Goal: Task Accomplishment & Management: Use online tool/utility

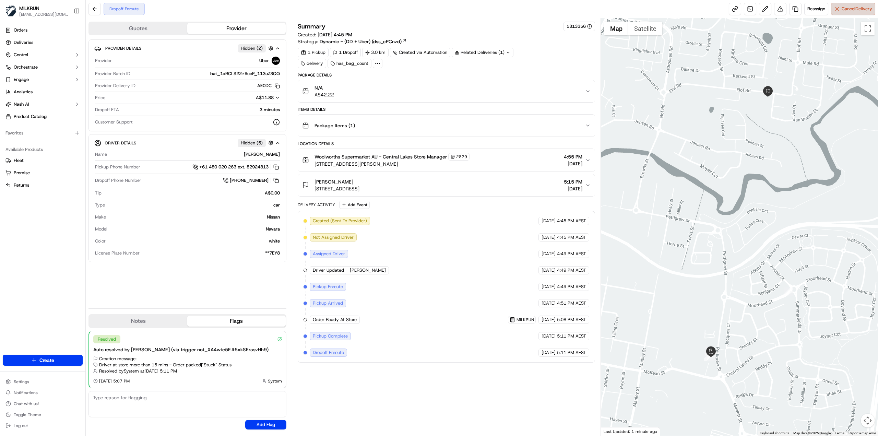
click at [841, 10] on span "Cancel Delivery" at bounding box center [856, 9] width 31 height 6
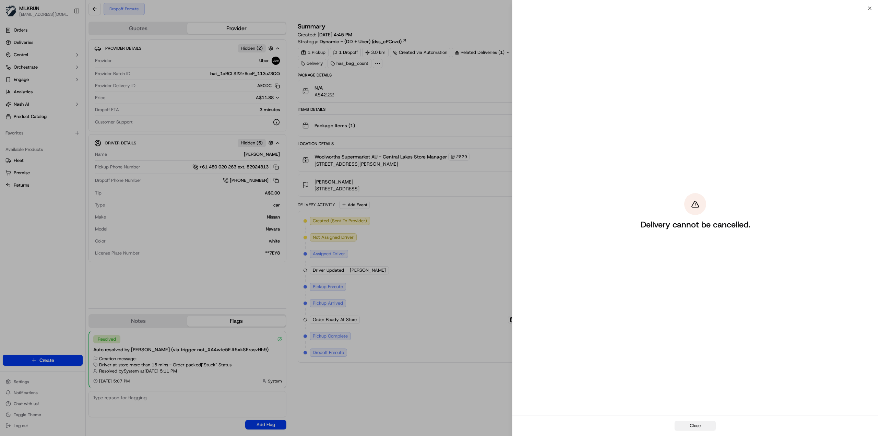
click at [700, 422] on button "Close" at bounding box center [694, 426] width 41 height 10
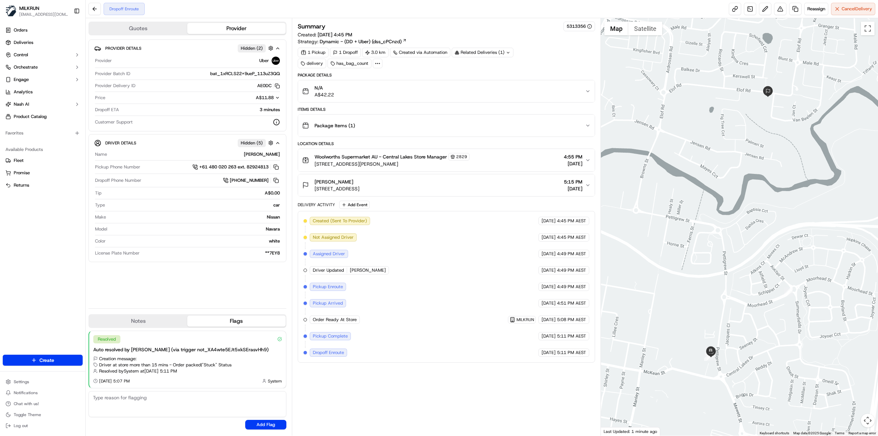
click at [378, 380] on div "Summary 5313356 Created: 22/09/2025 4:45 PM Strategy: Dynamic - (DD + Uber) (ds…" at bounding box center [446, 227] width 297 height 410
click at [842, 9] on span "Cancel Delivery" at bounding box center [856, 9] width 31 height 6
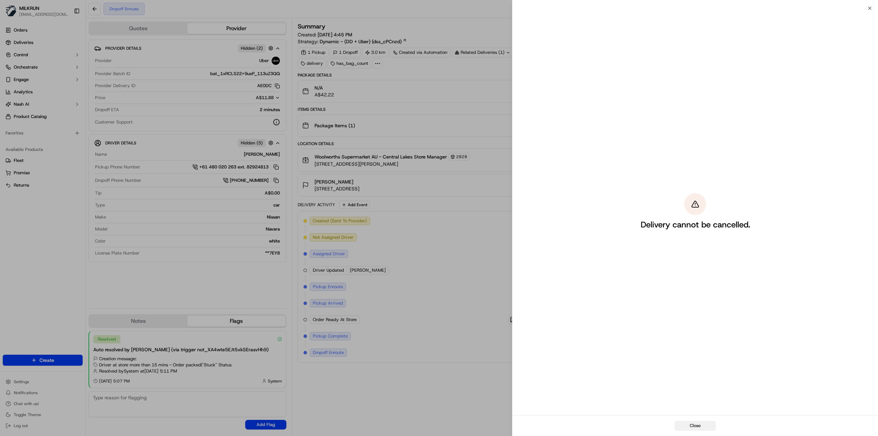
click at [699, 422] on button "Close" at bounding box center [694, 426] width 41 height 10
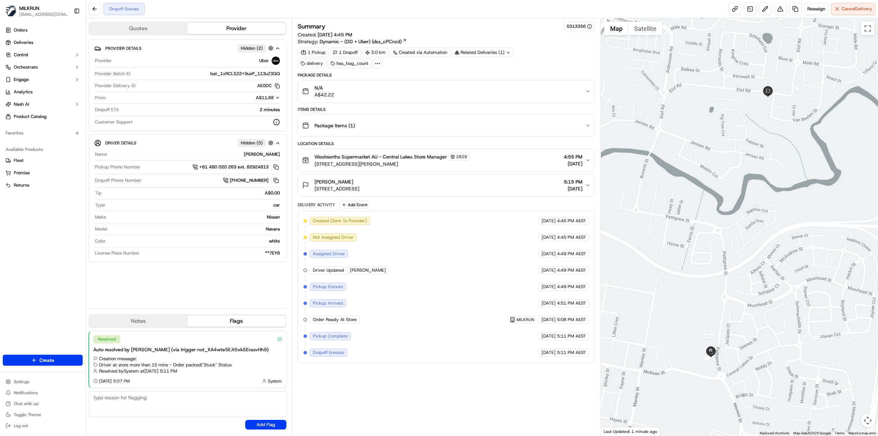
click at [407, 415] on div "Summary 5313356 Created: 22/09/2025 4:45 PM Strategy: Dynamic - (DD + Uber) (ds…" at bounding box center [446, 227] width 297 height 410
drag, startPoint x: 359, startPoint y: 272, endPoint x: 371, endPoint y: 272, distance: 12.3
click at [371, 272] on div "Created (Sent To Provider) Uber 22/09/2025 4:45 PM AEST Not Assigned Driver Ube…" at bounding box center [446, 287] width 286 height 140
click at [360, 269] on span "[PERSON_NAME]" at bounding box center [368, 270] width 36 height 6
drag, startPoint x: 359, startPoint y: 270, endPoint x: 342, endPoint y: 270, distance: 17.1
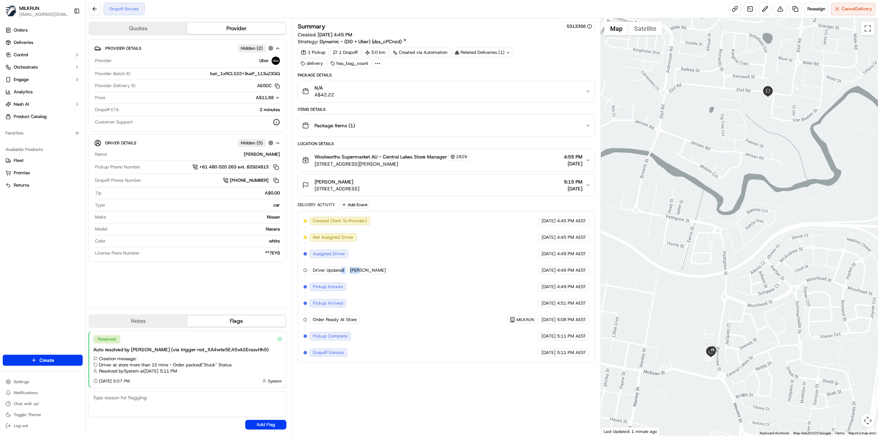
click at [342, 270] on div "Driver Updated ELLA H." at bounding box center [349, 270] width 79 height 8
click at [341, 270] on span "Driver Updated" at bounding box center [328, 270] width 31 height 6
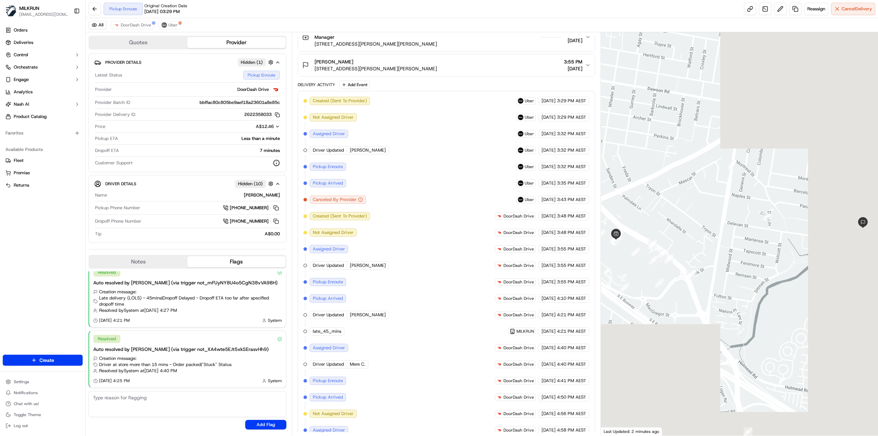
scroll to position [175, 0]
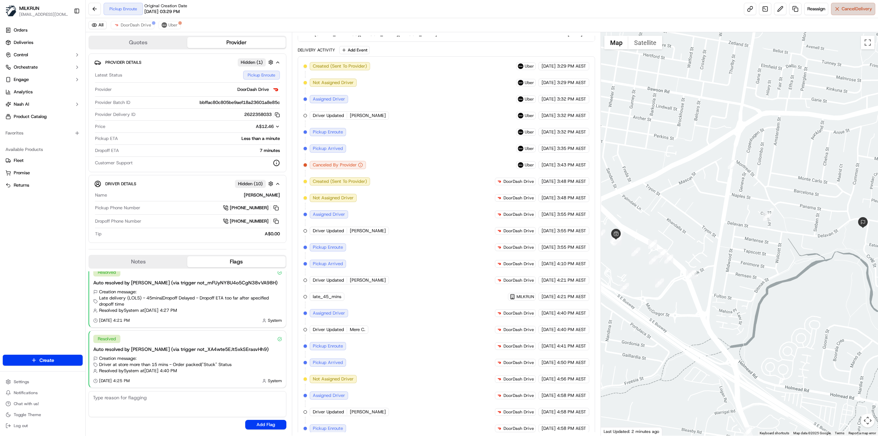
click at [842, 10] on span "Cancel Delivery" at bounding box center [856, 9] width 31 height 6
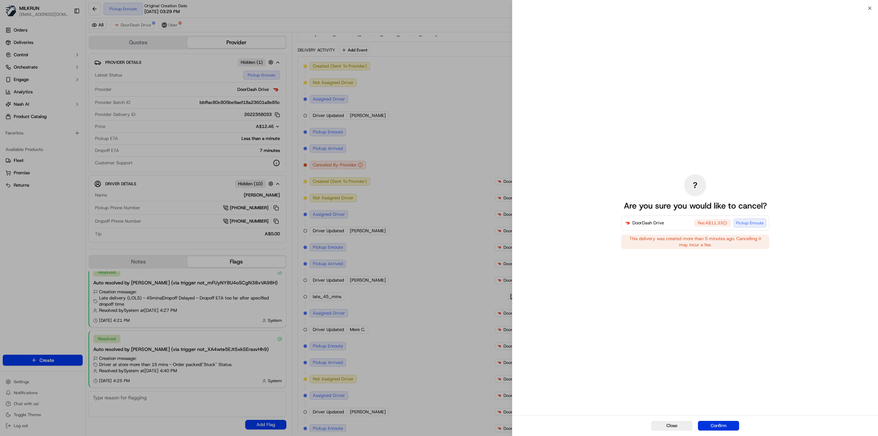
click at [711, 422] on button "Confirm" at bounding box center [718, 426] width 41 height 10
click at [711, 424] on div "Close Confirm" at bounding box center [694, 425] width 365 height 21
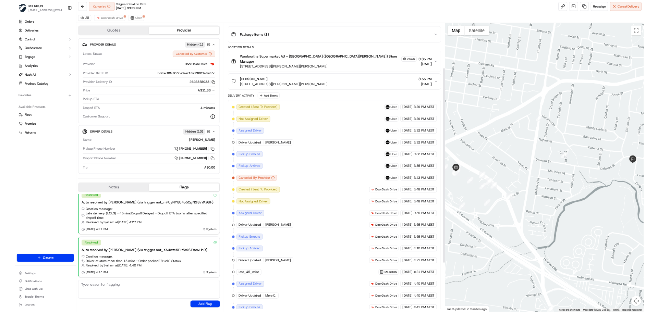
scroll to position [0, 0]
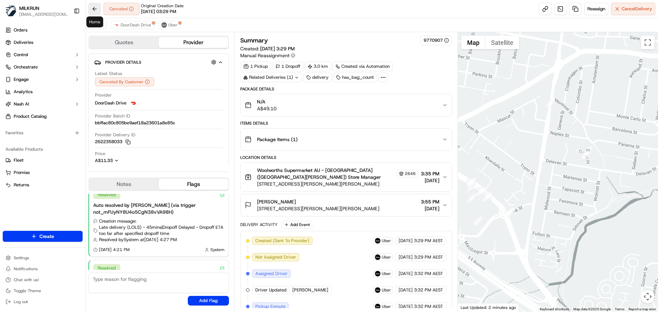
click at [94, 13] on button at bounding box center [94, 9] width 12 height 12
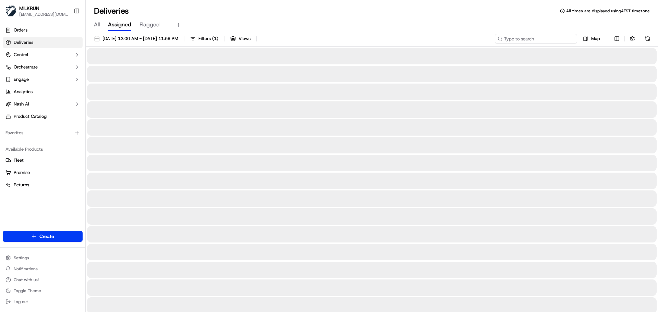
click at [553, 38] on input at bounding box center [536, 39] width 82 height 10
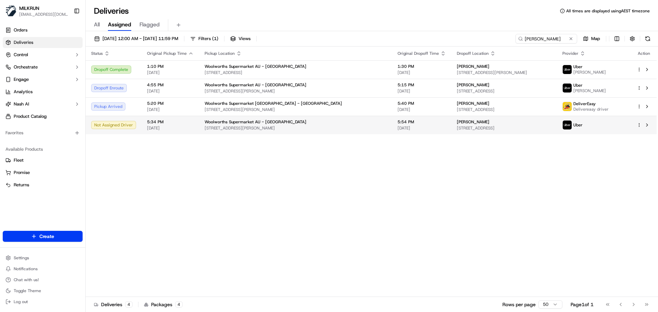
click at [638, 125] on html "MILKRUN ideng@woolworths.com.au Toggle Sidebar Orders Deliveries Control Orches…" at bounding box center [329, 156] width 658 height 312
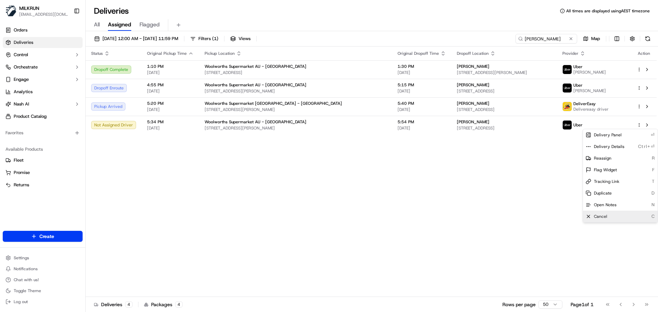
click at [595, 214] on span "Cancel" at bounding box center [600, 216] width 13 height 5
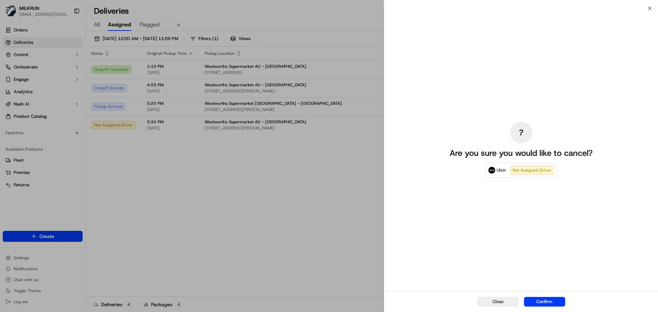
drag, startPoint x: 404, startPoint y: 241, endPoint x: 599, endPoint y: 166, distance: 208.5
click at [406, 241] on div "? Are you sure you would like to cancel? Uber Not Assigned Driver" at bounding box center [521, 149] width 274 height 283
drag, startPoint x: 269, startPoint y: 157, endPoint x: 275, endPoint y: 157, distance: 5.5
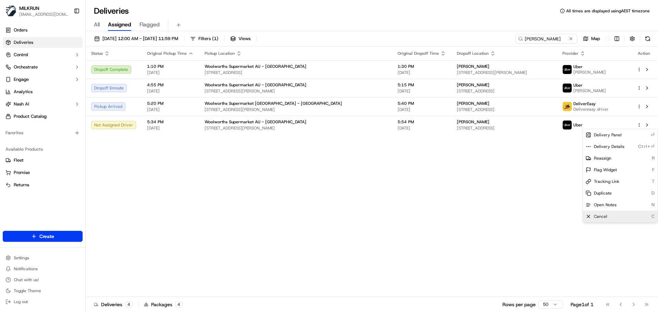
click at [598, 217] on span "Cancel" at bounding box center [600, 216] width 13 height 5
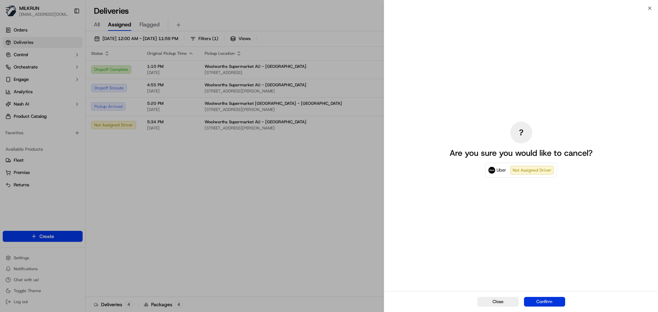
click at [550, 304] on button "Confirm" at bounding box center [544, 302] width 41 height 10
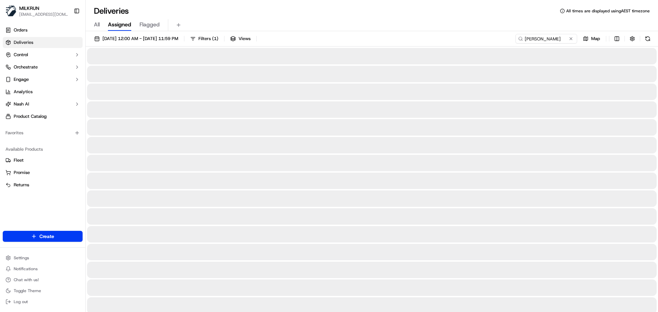
click at [399, 155] on div at bounding box center [372, 163] width 570 height 16
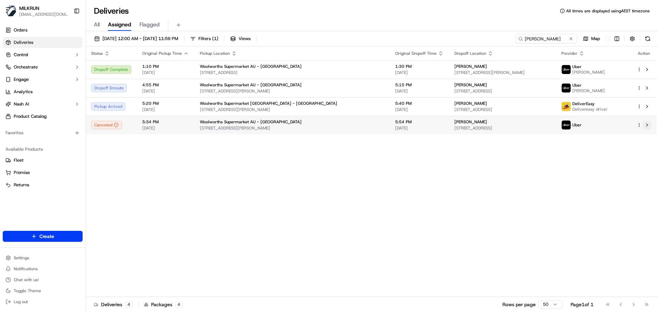
click at [649, 126] on button at bounding box center [647, 125] width 8 height 8
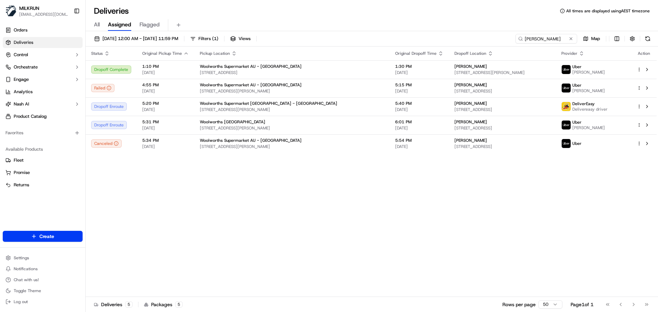
drag, startPoint x: 553, startPoint y: 33, endPoint x: 552, endPoint y: 40, distance: 7.3
click at [553, 34] on div "22/09/2025 12:00 AM - 22/09/2025 11:59 PM Filters ( 1 ) Views aliesha Map Statu…" at bounding box center [372, 172] width 572 height 282
click at [552, 40] on input "aliesha" at bounding box center [536, 39] width 82 height 10
paste input "[PERSON_NAME]"
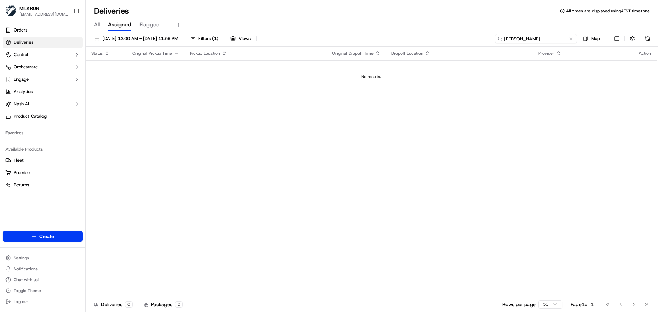
click at [533, 36] on input "[PERSON_NAME]" at bounding box center [536, 39] width 82 height 10
click at [507, 38] on input "[PERSON_NAME]" at bounding box center [536, 39] width 82 height 10
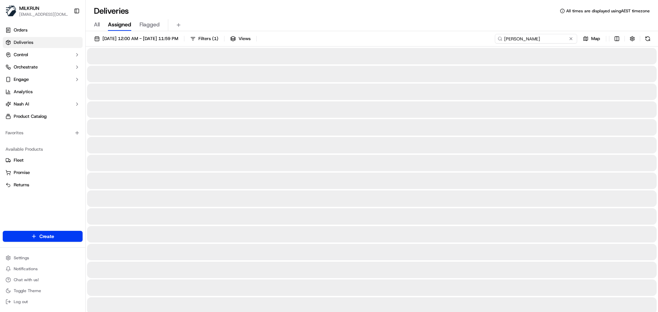
click at [543, 37] on input "[PERSON_NAME]" at bounding box center [536, 39] width 82 height 10
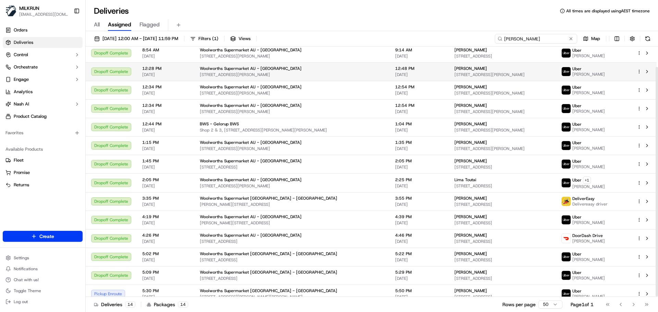
scroll to position [23, 0]
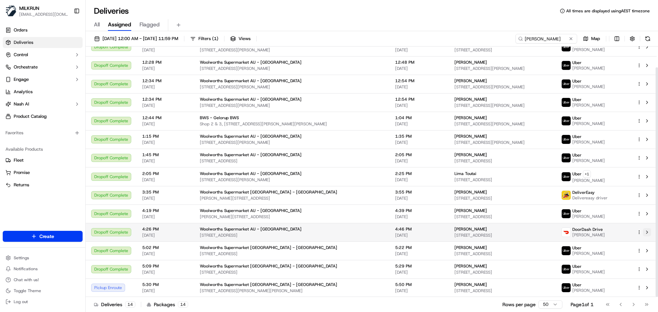
click at [644, 233] on button at bounding box center [647, 232] width 8 height 8
click at [555, 37] on input "Gurpreet singh" at bounding box center [536, 39] width 82 height 10
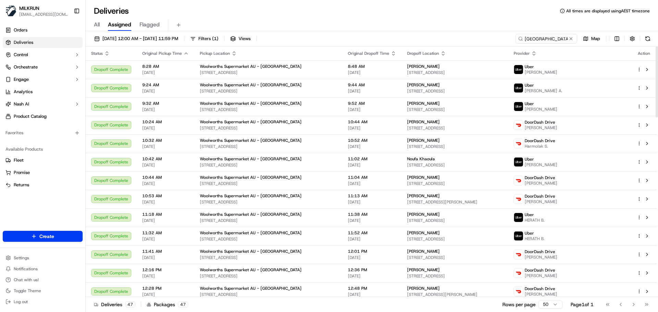
click at [510, 22] on div "All Assigned Flagged" at bounding box center [372, 25] width 572 height 12
click at [563, 37] on input "craigieburn highlands" at bounding box center [536, 39] width 82 height 10
click at [522, 39] on input "craigieburn highlands" at bounding box center [536, 39] width 82 height 10
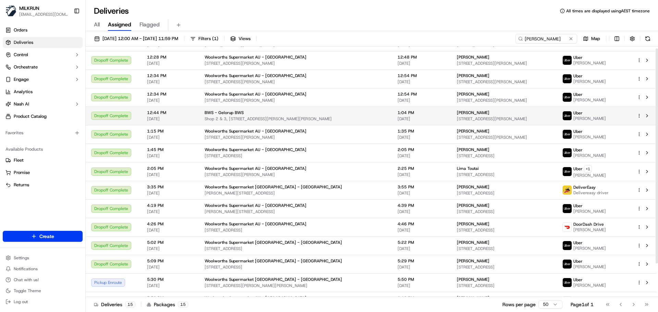
scroll to position [41, 0]
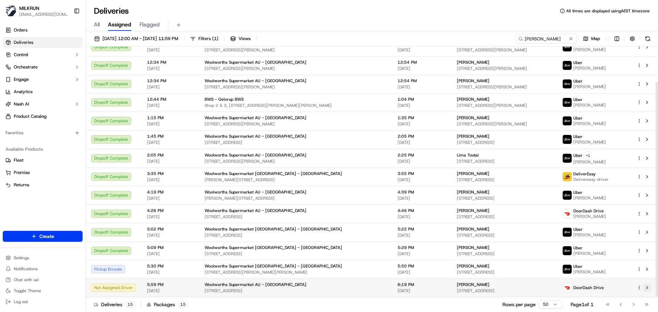
click at [643, 287] on button at bounding box center [647, 288] width 8 height 8
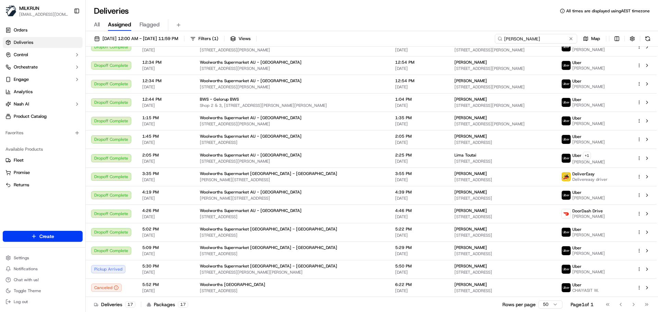
click at [548, 38] on input "gurpreet singh" at bounding box center [536, 39] width 82 height 10
paste input "singhnz@gmail.com"
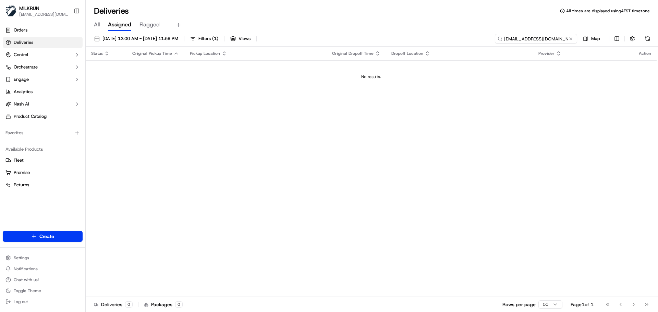
click at [530, 37] on input "gurpreetsinghnz@gmail.com" at bounding box center [536, 39] width 82 height 10
drag, startPoint x: 531, startPoint y: 38, endPoint x: 563, endPoint y: 38, distance: 31.5
click at [563, 38] on input "gurpreetsinghnz@gmail.com" at bounding box center [536, 39] width 82 height 10
click at [560, 37] on input "gurpreetsinghnz@gmail.com" at bounding box center [536, 39] width 82 height 10
drag, startPoint x: 561, startPoint y: 37, endPoint x: 521, endPoint y: 37, distance: 40.1
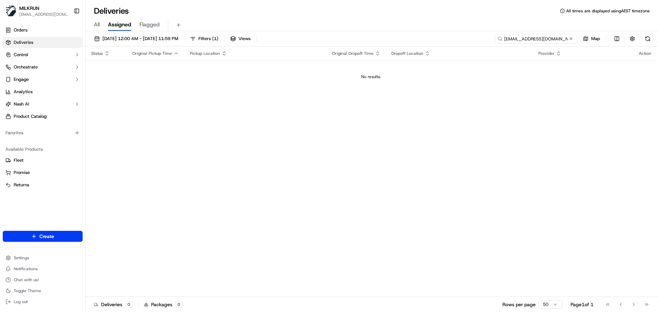
click at [521, 37] on input "gurpreetsinghnz@gmail.com" at bounding box center [536, 39] width 82 height 10
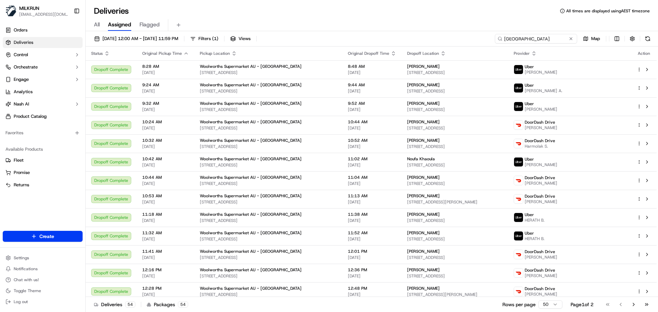
click at [509, 37] on input "craigieburn highlands" at bounding box center [536, 39] width 82 height 10
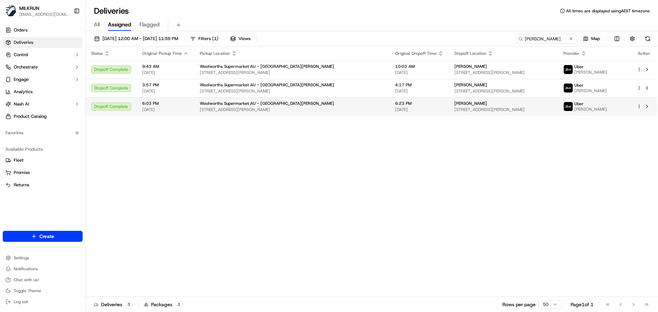
drag, startPoint x: 464, startPoint y: 156, endPoint x: 476, endPoint y: 98, distance: 58.8
click at [463, 154] on div "Status Original Pickup Time Pickup Location Original Dropoff Time Dropoff Locat…" at bounding box center [371, 172] width 571 height 251
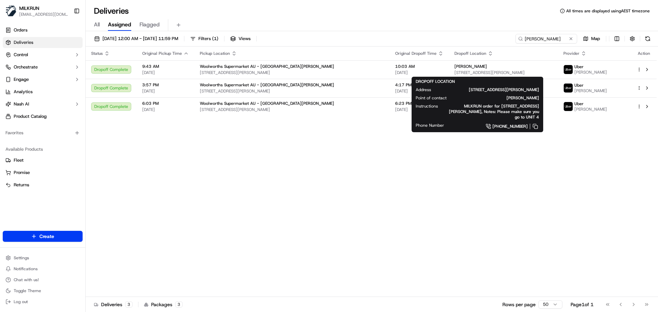
drag, startPoint x: 442, startPoint y: 167, endPoint x: 445, endPoint y: 165, distance: 3.7
click at [443, 166] on div "Status Original Pickup Time Pickup Location Original Dropoff Time Dropoff Locat…" at bounding box center [371, 172] width 571 height 251
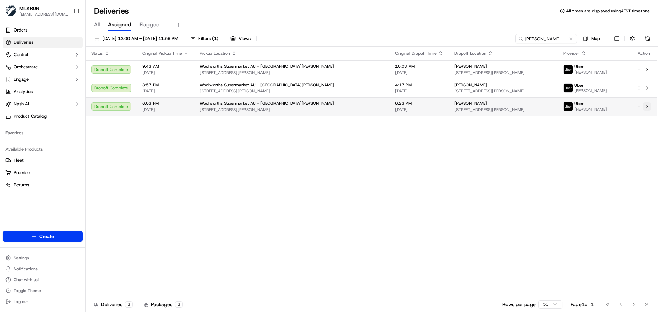
click at [645, 107] on button at bounding box center [647, 106] width 8 height 8
click at [536, 40] on input "sally lonergan" at bounding box center [536, 39] width 82 height 10
paste input "1 Ballance Place, Marewa Hawke's Bay 4110, New Zealand"
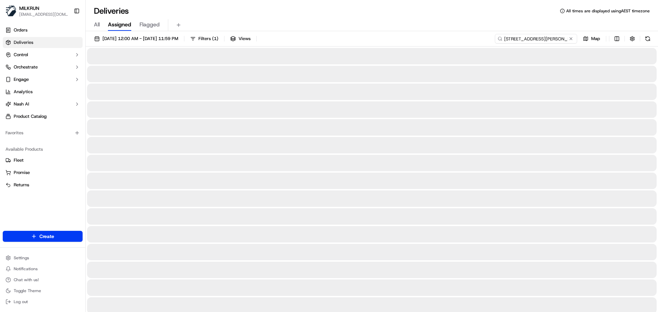
drag, startPoint x: 536, startPoint y: 40, endPoint x: 484, endPoint y: 39, distance: 51.8
click at [484, 39] on div "22/09/2025 12:00 AM - 22/09/2025 11:59 PM Filters ( 1 ) Views 1 Ballance Place,…" at bounding box center [372, 40] width 572 height 13
drag, startPoint x: 365, startPoint y: 36, endPoint x: 267, endPoint y: 37, distance: 98.1
click at [343, 35] on div "22/09/2025 12:00 AM - 22/09/2025 11:59 PM Filters ( 1 ) Views 1 Ballance Place,…" at bounding box center [372, 40] width 572 height 13
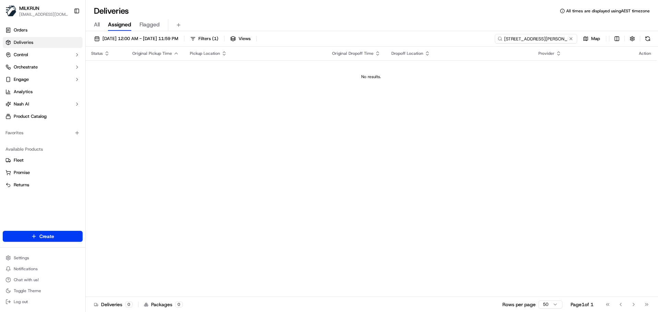
click at [543, 35] on input "1 Ballance Place, Marewa Hawke's Bay 4110, New Zealand" at bounding box center [536, 39] width 82 height 10
drag, startPoint x: 546, startPoint y: 39, endPoint x: 501, endPoint y: 38, distance: 44.9
click at [501, 38] on div "1 Ballance Place, Marewa Hawke's Bay 4110, New Zealand" at bounding box center [536, 39] width 82 height 10
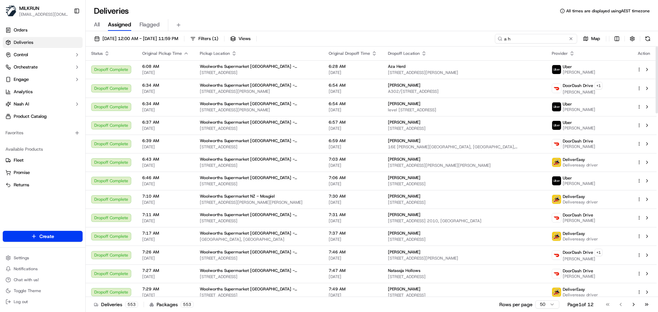
drag, startPoint x: 557, startPoint y: 37, endPoint x: 459, endPoint y: 37, distance: 98.0
click at [459, 37] on div "22/09/2025 12:00 AM - 22/09/2025 11:59 PM Filters ( 1 ) Views a h Map" at bounding box center [372, 40] width 572 height 13
paste input "1ddce11f-83f0-4ae6-900b-8ac6154553d0"
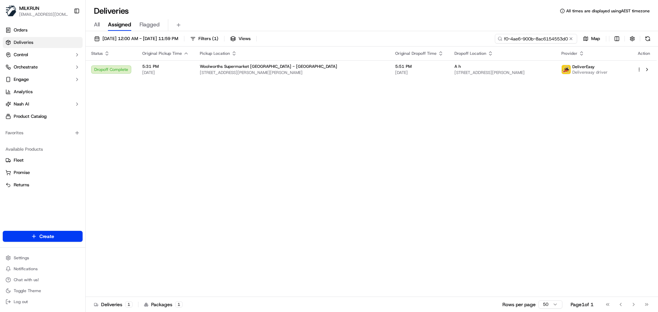
type input "1ddce11f-83f0-4ae6-900b-8ac6154553d0"
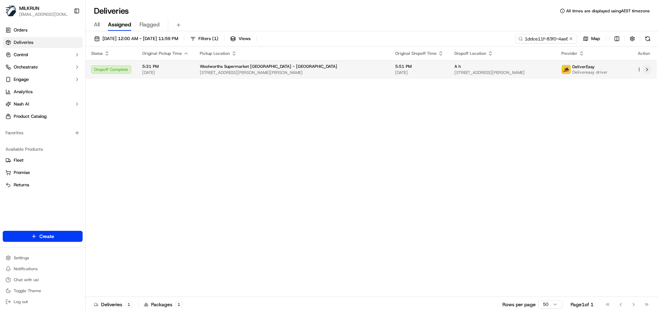
click at [644, 72] on button at bounding box center [647, 69] width 8 height 8
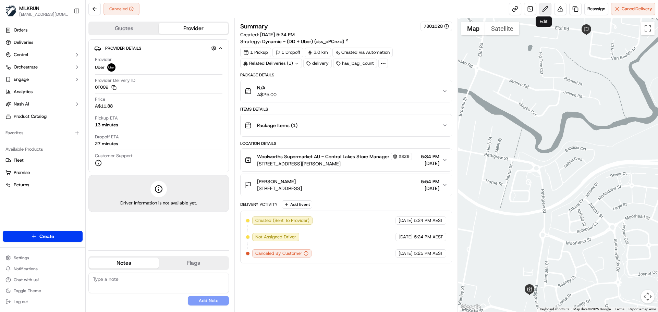
click at [546, 10] on button at bounding box center [545, 9] width 12 height 12
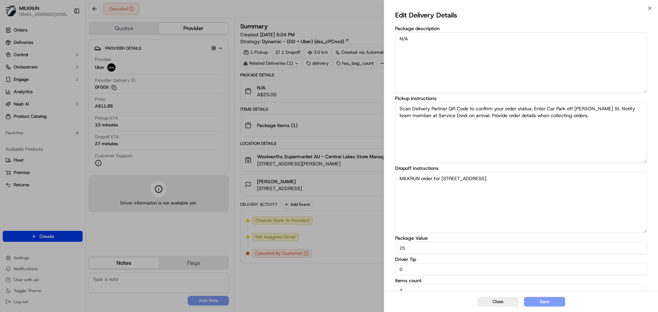
click at [496, 190] on textarea "MILKRUN order for 90 Elof Rd, Caboolture, QLD 4510, AU" at bounding box center [521, 202] width 252 height 61
click at [543, 179] on textarea "MILKRUN order for 90 Elof Rd, Caboolture, QLD 4510, AU" at bounding box center [521, 202] width 252 height 61
click at [495, 302] on button "Close" at bounding box center [497, 302] width 41 height 10
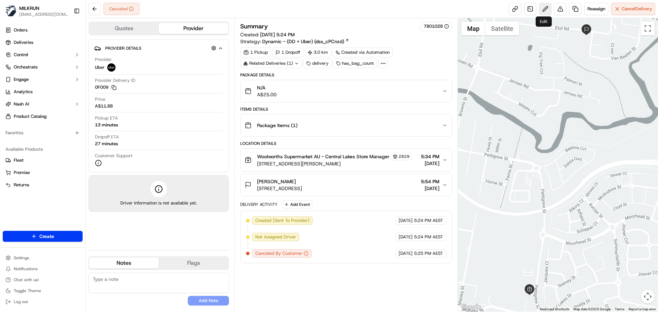
click at [543, 10] on button at bounding box center [545, 9] width 12 height 12
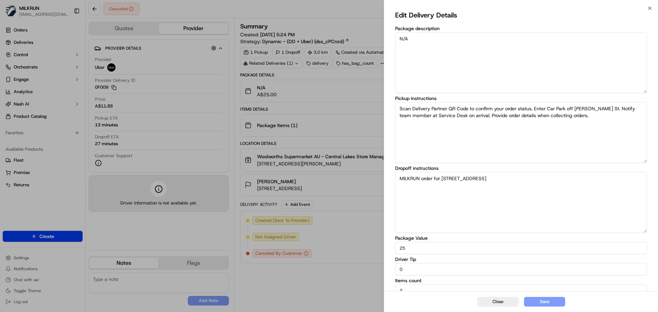
click at [425, 137] on textarea "Scan Delivery Partner QR Code to confirm your order status. Enter Car Park off …" at bounding box center [521, 132] width 252 height 61
drag, startPoint x: 500, startPoint y: 120, endPoint x: 481, endPoint y: 147, distance: 32.6
click at [508, 121] on textarea "Scan Delivery Partner QR Code to confirm your order status. Enter Car Park off …" at bounding box center [521, 132] width 252 height 61
click at [497, 217] on textarea "MILKRUN order for 90 Elof Rd, Caboolture, QLD 4510, AU" at bounding box center [521, 202] width 252 height 61
click at [498, 306] on button "Close" at bounding box center [497, 302] width 41 height 10
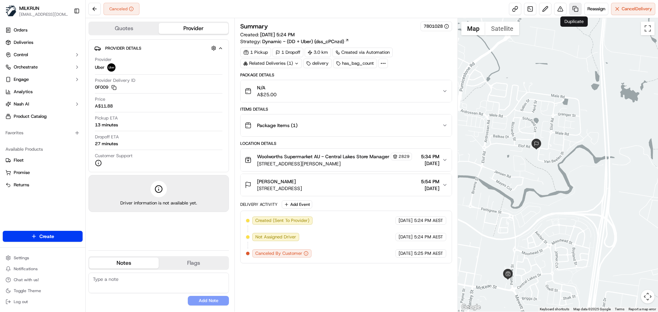
click at [571, 12] on link at bounding box center [575, 9] width 12 height 12
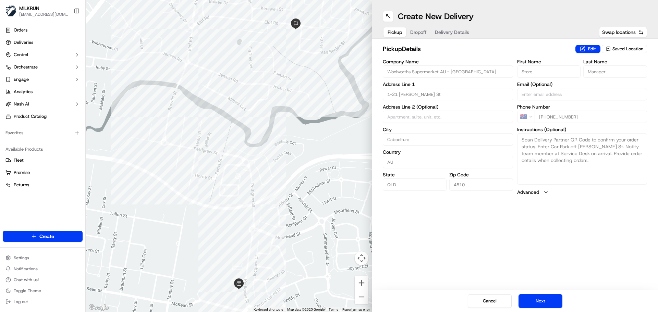
click at [425, 30] on span "Dropoff" at bounding box center [418, 32] width 16 height 7
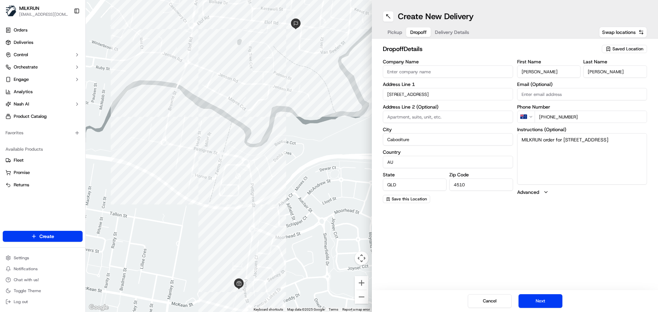
drag, startPoint x: 449, startPoint y: 94, endPoint x: 464, endPoint y: 96, distance: 15.2
click at [450, 95] on input "90 Elof Rd" at bounding box center [448, 94] width 130 height 12
click at [341, 95] on div "← Move left → Move right ↑ Move up ↓ Move down + Zoom in - Zoom out Home Jump l…" at bounding box center [372, 156] width 572 height 312
paste input "045d0c59-ed6f-4b3c-ad2c-7410551ebc4c"
type input "045d0c59-ed6f-4b3c-ad2c-7410551ebc4c"
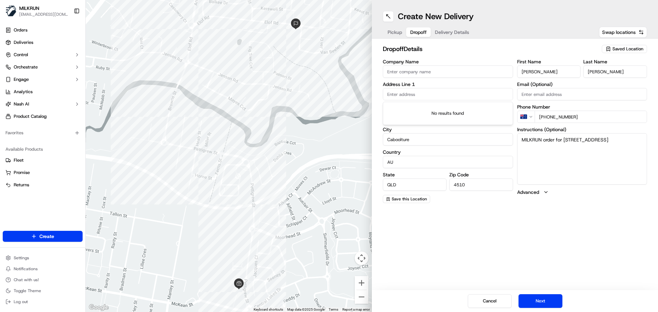
click at [450, 74] on input "Company Name" at bounding box center [448, 71] width 130 height 12
click at [452, 91] on input "text" at bounding box center [448, 94] width 130 height 12
paste input "21 Sittella street bellmere"
click at [451, 105] on div "21 Sittella Street, Bellmere QLD, Australia" at bounding box center [448, 109] width 127 height 10
type input "21 Sittella St, Bellmere QLD 4510, Australia"
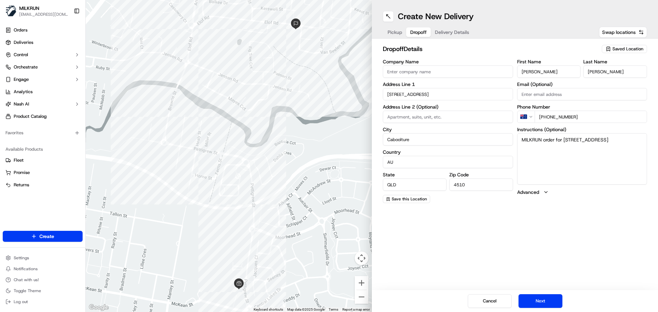
type input "Bellmere"
type input "[GEOGRAPHIC_DATA]"
type input "21 Sittella Street"
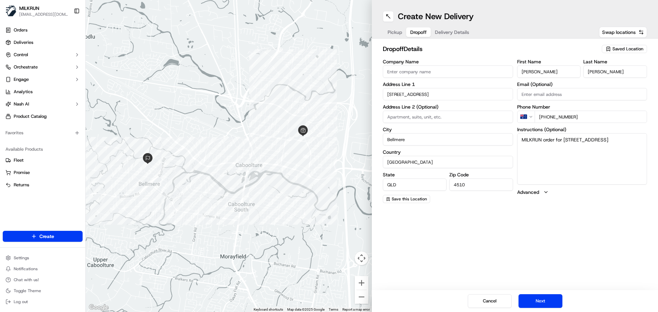
click at [530, 158] on textarea "MILKRUN order for 90 Elof Rd, Caboolture, QLD 4510, AU" at bounding box center [582, 158] width 130 height 51
drag, startPoint x: 530, startPoint y: 158, endPoint x: 515, endPoint y: 130, distance: 31.9
click at [515, 130] on div "Company Name Address Line 1 21 Sittella Street Address Line 2 (Optional) City B…" at bounding box center [515, 131] width 264 height 144
click at [570, 148] on textarea "MILKRUN order for 90 Elof Rd, Caboolture, QLD 4510, AU" at bounding box center [582, 158] width 130 height 51
drag, startPoint x: 575, startPoint y: 149, endPoint x: 564, endPoint y: 139, distance: 15.1
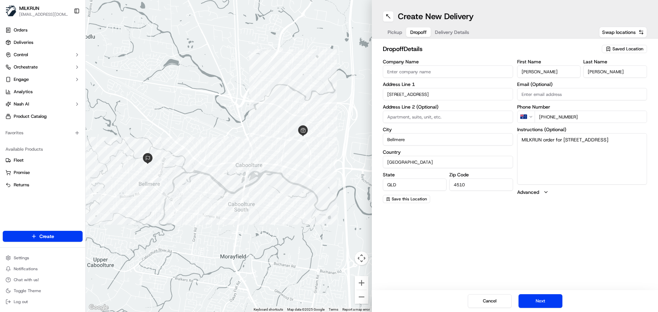
click at [564, 139] on textarea "MILKRUN order for 90 Elof Rd, Caboolture, QLD 4510, AU" at bounding box center [582, 158] width 130 height 51
paste textarea "21 Sittella street bellmere"
click at [605, 158] on textarea "MILKRUN order for 21 Sittella street bellmere" at bounding box center [582, 158] width 130 height 51
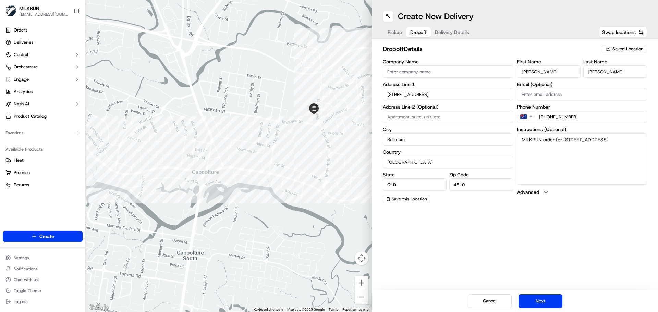
type textarea "MILKRUN order for 21 Sittella street bellmere"
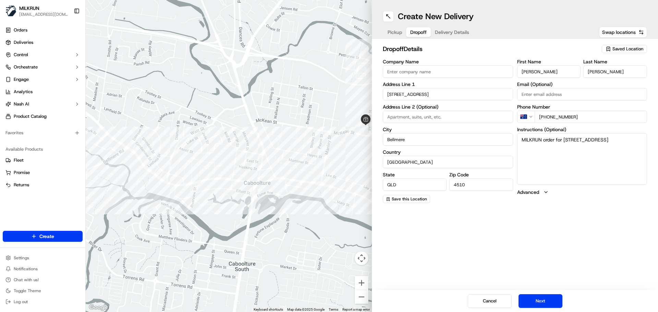
drag, startPoint x: 253, startPoint y: 136, endPoint x: 304, endPoint y: 147, distance: 51.9
click at [304, 147] on div at bounding box center [229, 156] width 286 height 312
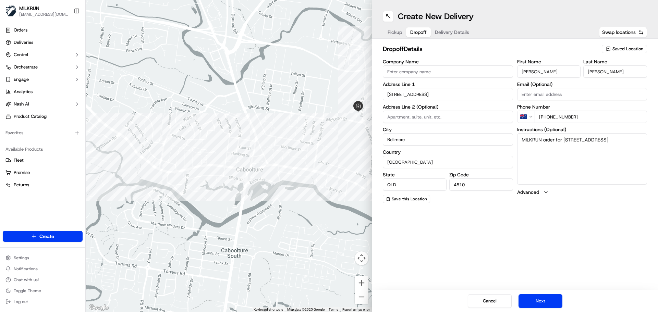
drag, startPoint x: 289, startPoint y: 147, endPoint x: 281, endPoint y: 133, distance: 16.3
click at [281, 133] on div at bounding box center [229, 156] width 286 height 312
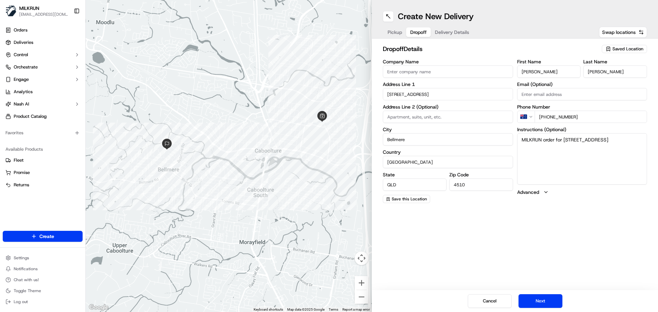
drag, startPoint x: 237, startPoint y: 135, endPoint x: 261, endPoint y: 135, distance: 24.0
click at [261, 135] on div at bounding box center [229, 156] width 286 height 312
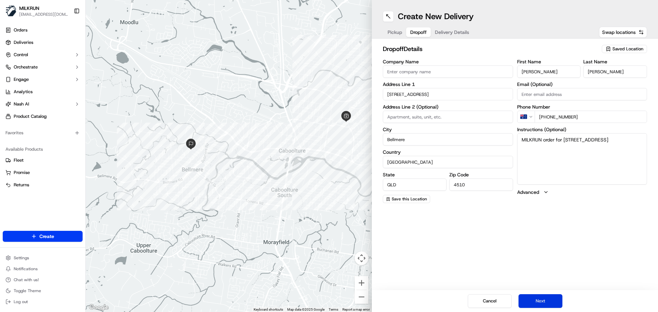
click at [541, 301] on button "Next" at bounding box center [541, 301] width 44 height 14
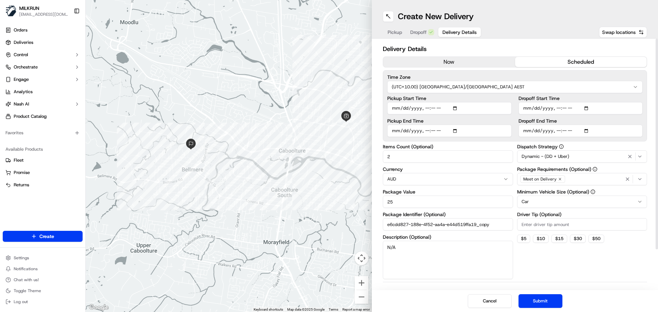
drag, startPoint x: 488, startPoint y: 59, endPoint x: 508, endPoint y: 191, distance: 133.4
click at [488, 60] on button "now" at bounding box center [449, 62] width 132 height 10
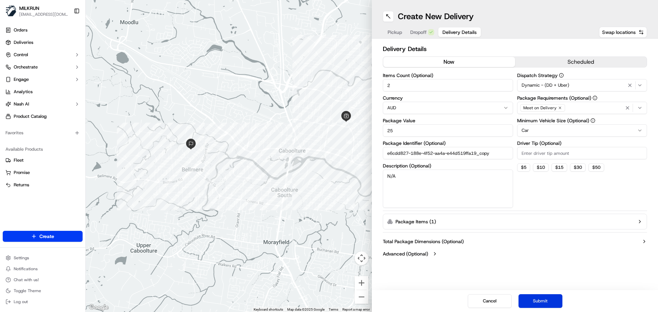
click at [540, 301] on button "Submit" at bounding box center [541, 301] width 44 height 14
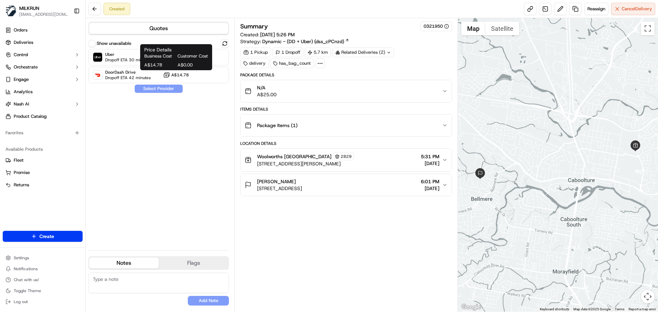
click at [171, 61] on div "Business Cost Customer Cost A$14.78 A$0.00" at bounding box center [176, 60] width 64 height 15
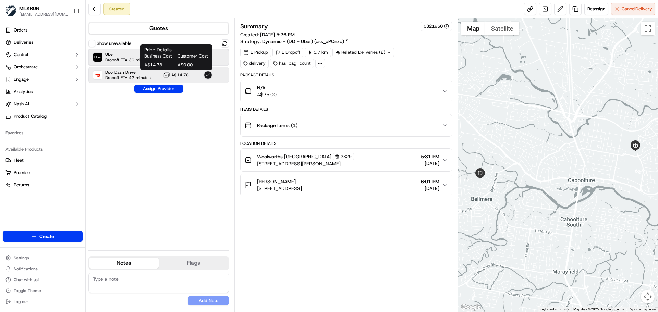
click at [129, 60] on span "Dropoff ETA 30 minutes" at bounding box center [128, 59] width 46 height 5
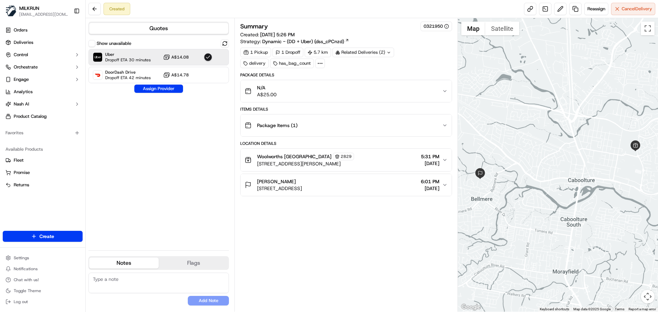
click at [152, 88] on button "Assign Provider" at bounding box center [158, 89] width 49 height 8
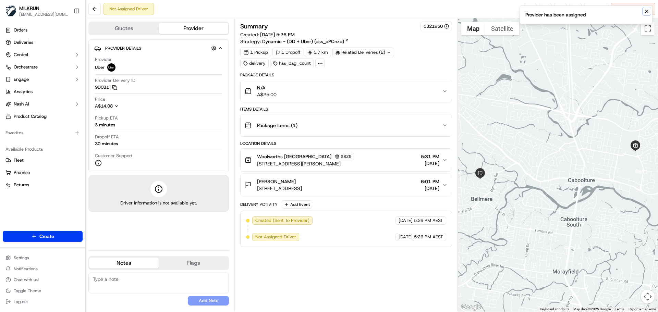
click at [645, 11] on icon "Notifications (F8)" at bounding box center [646, 11] width 5 height 5
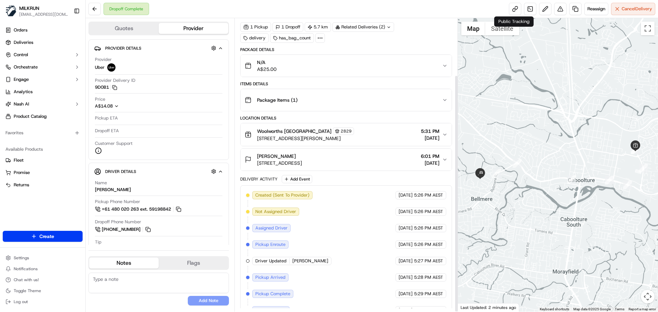
scroll to position [70, 0]
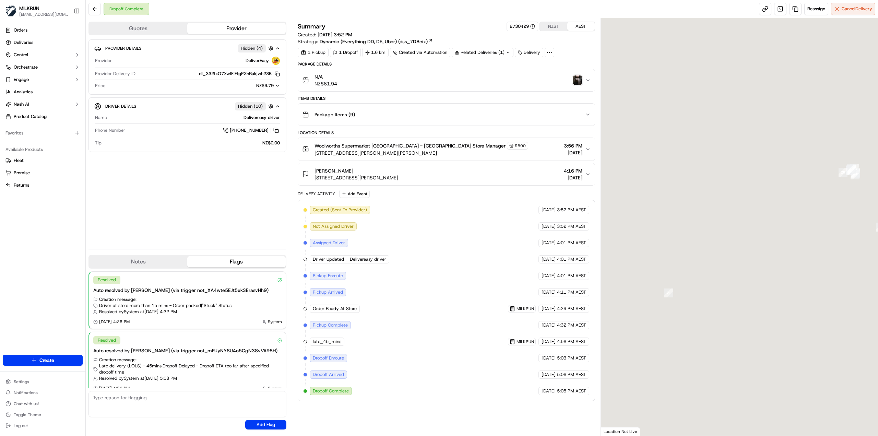
scroll to position [8, 0]
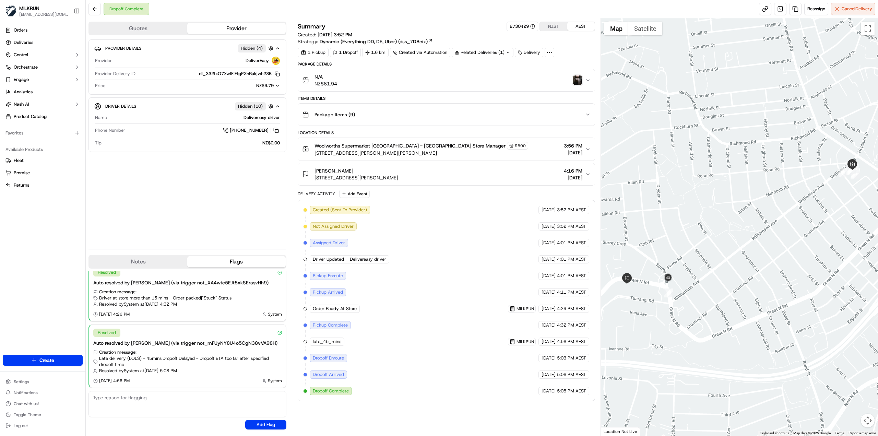
click at [577, 87] on button "N/A NZ$61.94" at bounding box center [446, 80] width 297 height 22
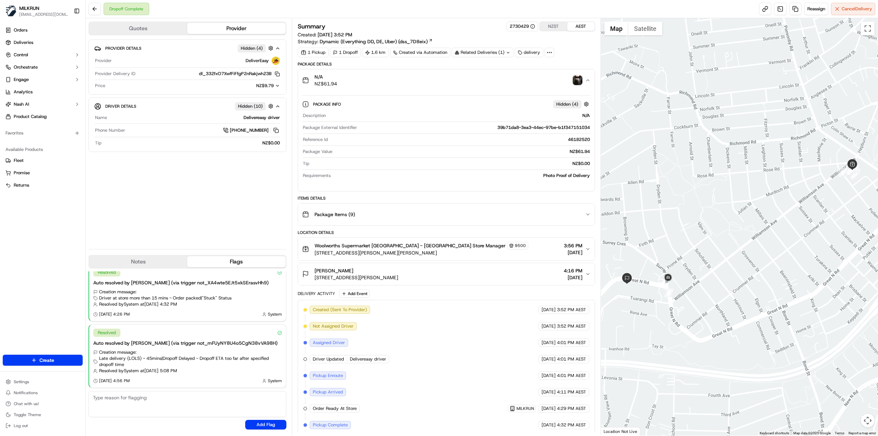
click at [578, 81] on img "button" at bounding box center [577, 80] width 10 height 10
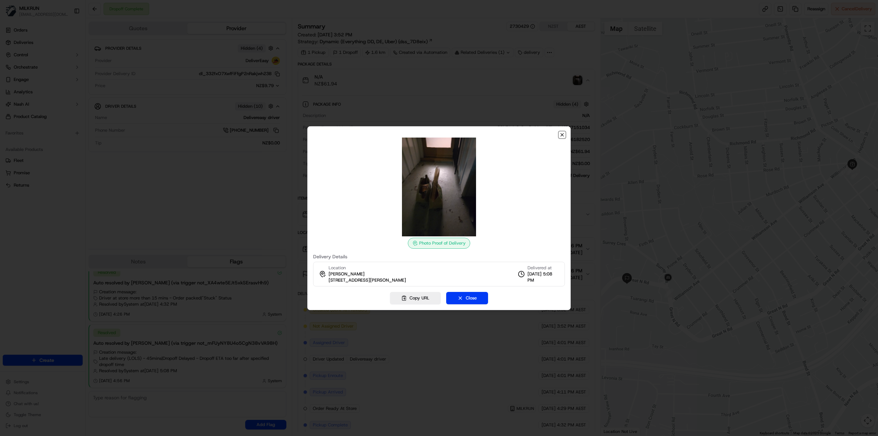
click at [559, 134] on icon "button" at bounding box center [561, 134] width 5 height 5
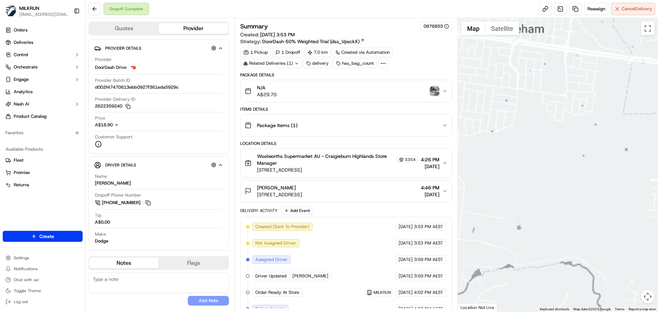
drag, startPoint x: 533, startPoint y: 55, endPoint x: 532, endPoint y: 200, distance: 145.3
click at [533, 205] on div at bounding box center [558, 165] width 201 height 294
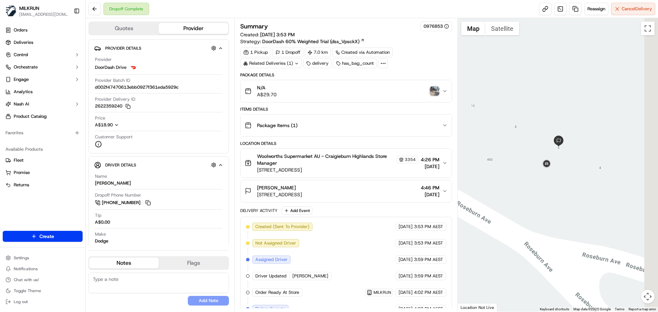
drag, startPoint x: 583, startPoint y: 127, endPoint x: 546, endPoint y: 117, distance: 37.8
click at [546, 117] on div at bounding box center [558, 165] width 201 height 294
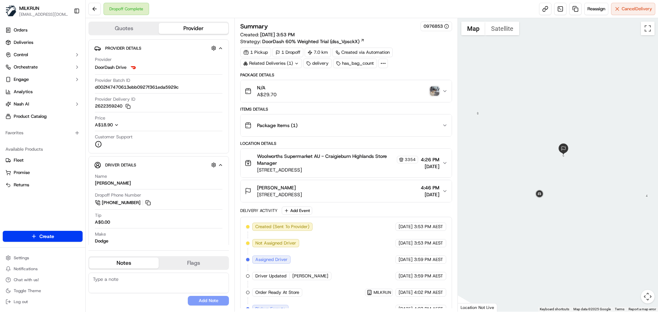
click at [438, 92] on img "button" at bounding box center [435, 91] width 10 height 10
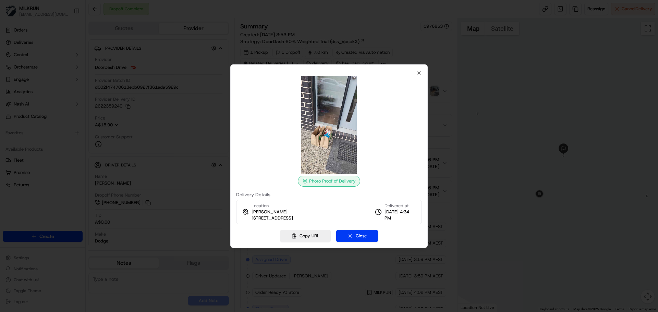
drag, startPoint x: 342, startPoint y: 219, endPoint x: 249, endPoint y: 223, distance: 93.3
click at [249, 223] on div "Location Gurpreet singh 6 Cochrane Ave, Mickleham, VIC 3064, AU Delivered at 22…" at bounding box center [329, 212] width 186 height 25
copy span "[STREET_ADDRESS]"
click at [418, 75] on icon "button" at bounding box center [418, 72] width 5 height 5
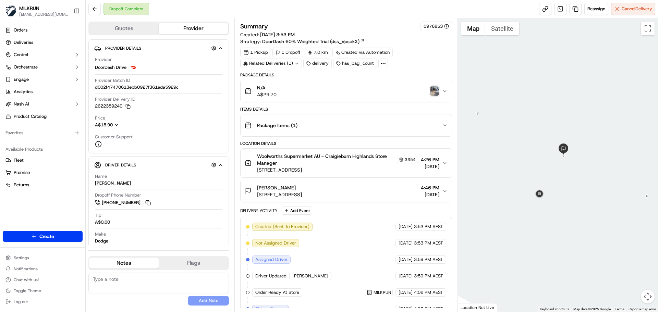
click at [556, 165] on div at bounding box center [558, 165] width 201 height 294
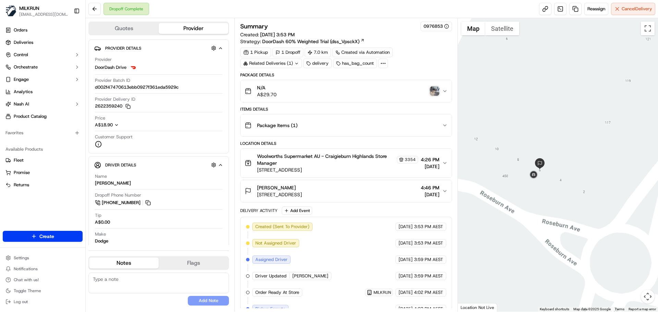
drag, startPoint x: 512, startPoint y: 171, endPoint x: 512, endPoint y: 183, distance: 12.0
click at [512, 183] on div at bounding box center [558, 165] width 201 height 294
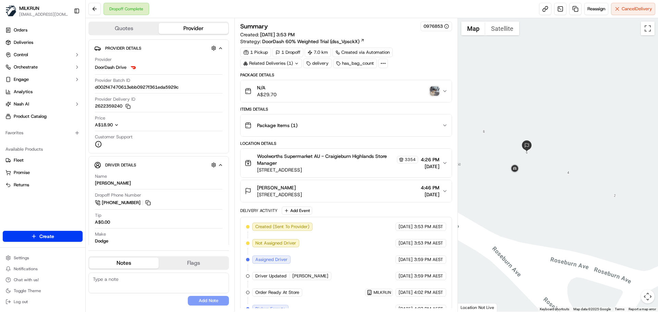
drag, startPoint x: 569, startPoint y: 170, endPoint x: 561, endPoint y: 157, distance: 15.0
click at [561, 157] on div at bounding box center [558, 165] width 201 height 294
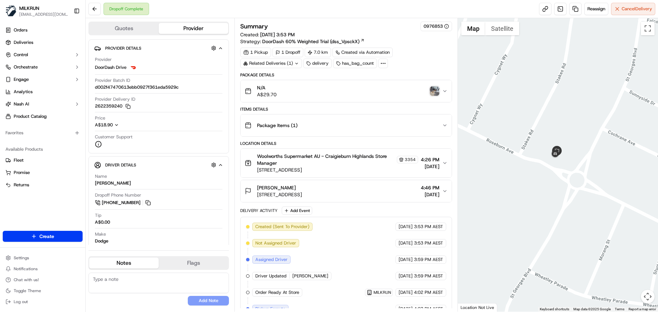
drag, startPoint x: 354, startPoint y: 196, endPoint x: 257, endPoint y: 198, distance: 96.3
click at [257, 198] on div "Gurpreet singh 6 Cochrane Ave, Mickleham, VIC 3064, AU 4:46 PM 22/09/2025" at bounding box center [343, 191] width 197 height 14
copy span "[STREET_ADDRESS]"
click at [435, 88] on img "button" at bounding box center [435, 91] width 10 height 10
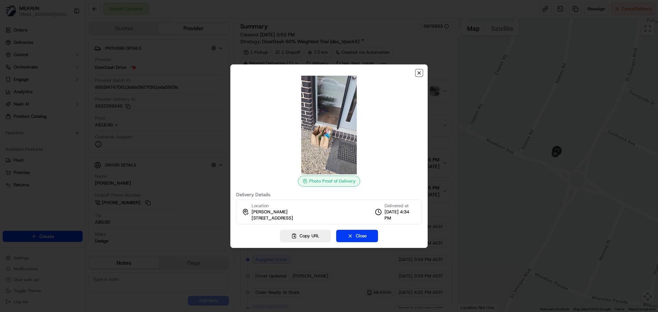
click at [421, 73] on icon "button" at bounding box center [418, 72] width 5 height 5
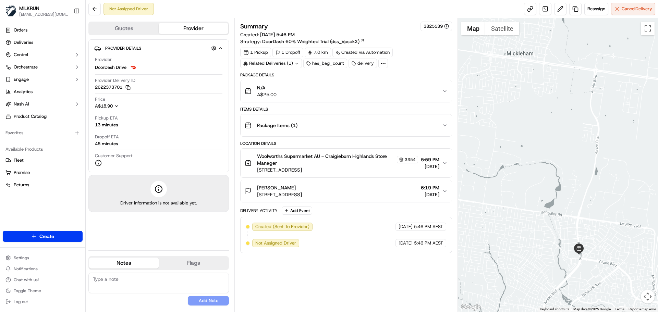
drag, startPoint x: 581, startPoint y: 252, endPoint x: 580, endPoint y: 284, distance: 32.2
click at [580, 284] on div at bounding box center [558, 165] width 201 height 294
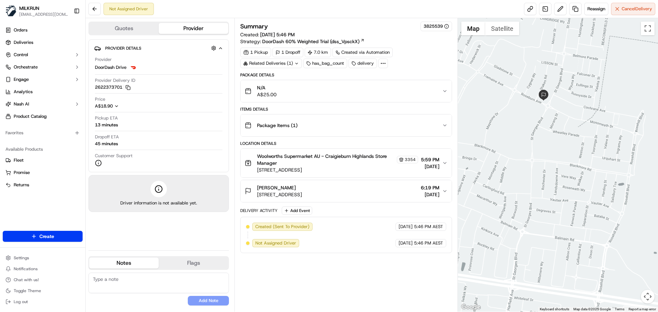
drag, startPoint x: 542, startPoint y: 80, endPoint x: 544, endPoint y: 132, distance: 51.8
click at [544, 132] on div at bounding box center [558, 165] width 201 height 294
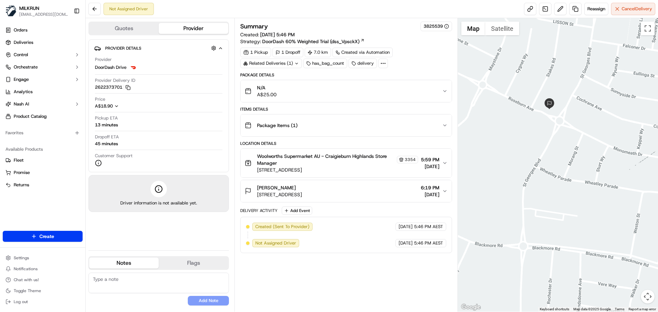
drag, startPoint x: 542, startPoint y: 98, endPoint x: 557, endPoint y: 130, distance: 34.5
click at [557, 130] on div at bounding box center [558, 165] width 201 height 294
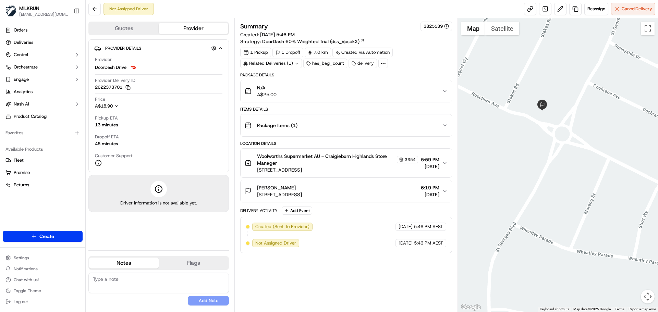
drag, startPoint x: 544, startPoint y: 98, endPoint x: 559, endPoint y: 101, distance: 15.1
click at [552, 121] on div at bounding box center [558, 165] width 201 height 294
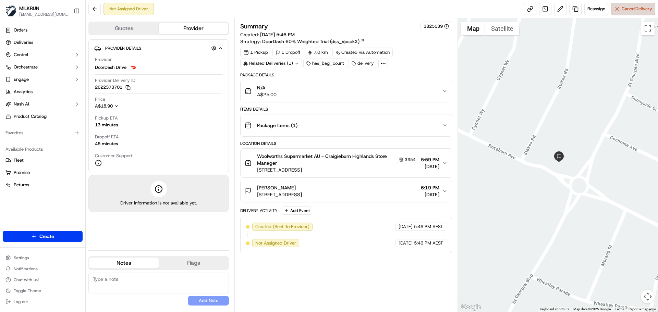
click at [626, 11] on span "Cancel Delivery" at bounding box center [637, 9] width 31 height 6
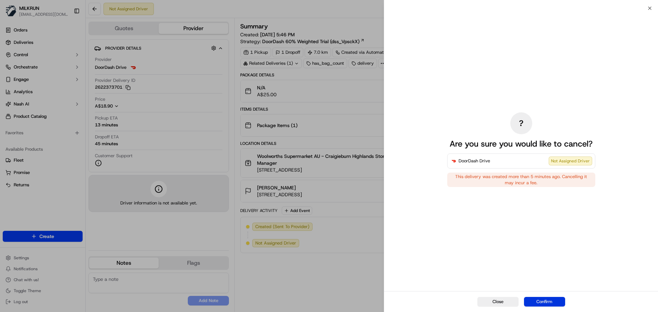
click at [544, 302] on button "Confirm" at bounding box center [544, 302] width 41 height 10
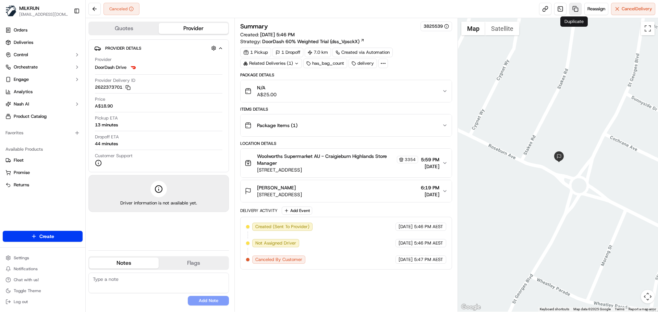
click at [573, 9] on link at bounding box center [575, 9] width 12 height 12
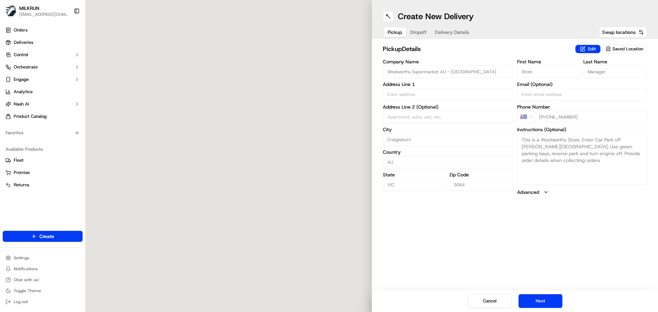
type input "[STREET_ADDRESS]"
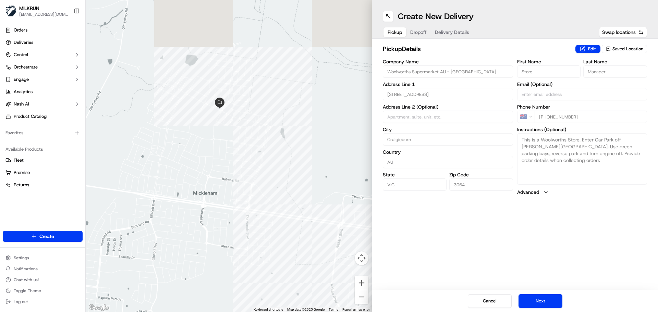
drag, startPoint x: 206, startPoint y: 88, endPoint x: 216, endPoint y: 123, distance: 35.7
click at [217, 122] on div at bounding box center [229, 156] width 286 height 312
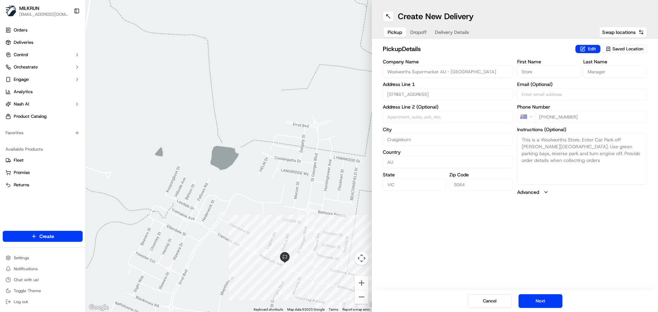
drag, startPoint x: 223, startPoint y: 198, endPoint x: 236, endPoint y: 143, distance: 56.7
click at [236, 144] on div at bounding box center [229, 156] width 286 height 312
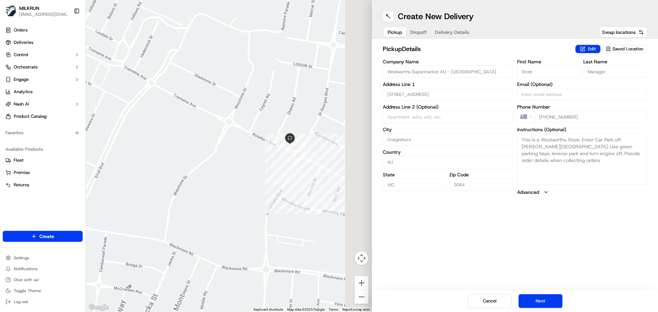
drag, startPoint x: 259, startPoint y: 200, endPoint x: 203, endPoint y: 200, distance: 56.6
click at [203, 200] on div at bounding box center [229, 156] width 286 height 312
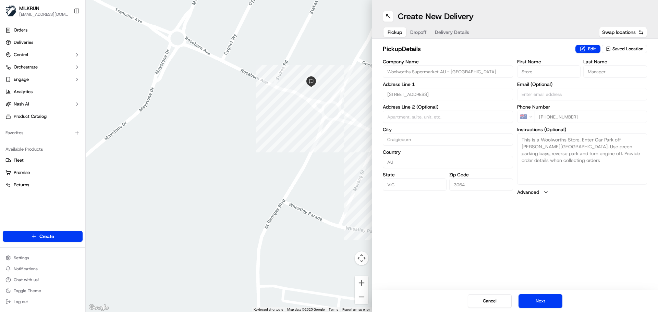
drag, startPoint x: 251, startPoint y: 148, endPoint x: 237, endPoint y: 161, distance: 18.9
click at [233, 164] on div at bounding box center [229, 156] width 286 height 312
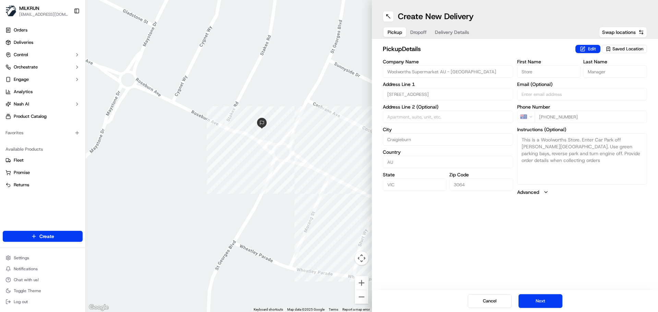
click at [420, 32] on span "Dropoff" at bounding box center [418, 32] width 16 height 7
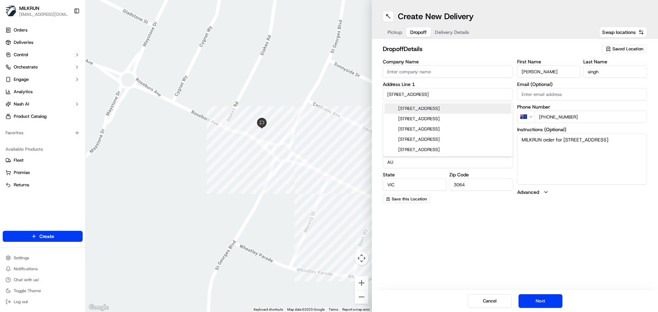
click at [392, 96] on input "6 Cochrane Ave" at bounding box center [448, 94] width 130 height 12
drag, startPoint x: 445, startPoint y: 94, endPoint x: 414, endPoint y: 93, distance: 30.9
click at [385, 93] on input "6 Cochrane Ave" at bounding box center [448, 94] width 130 height 12
click at [448, 92] on input "6 Cochrane Ave" at bounding box center [448, 94] width 130 height 12
click at [454, 109] on div "6 Cochrane Ave, Mickleham VIC, Australia" at bounding box center [448, 109] width 127 height 10
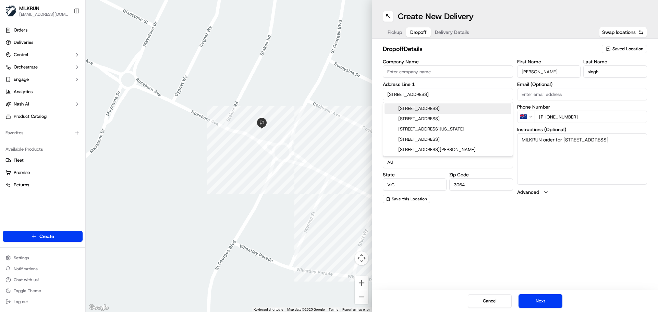
type input "6 Cochrane Ave, Mickleham VIC 3064, Australia"
type input "Australia"
type input "6 Cochrane Avenue"
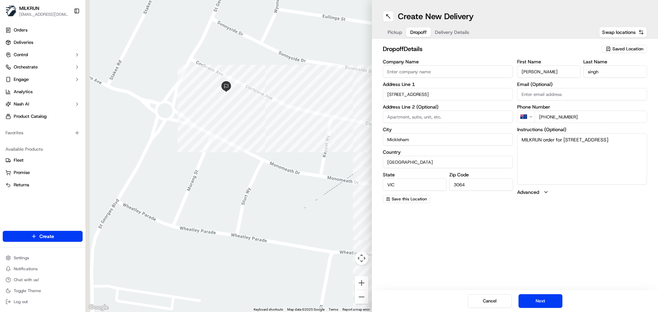
drag, startPoint x: 220, startPoint y: 53, endPoint x: 241, endPoint y: 109, distance: 59.5
click at [247, 121] on div at bounding box center [229, 156] width 286 height 312
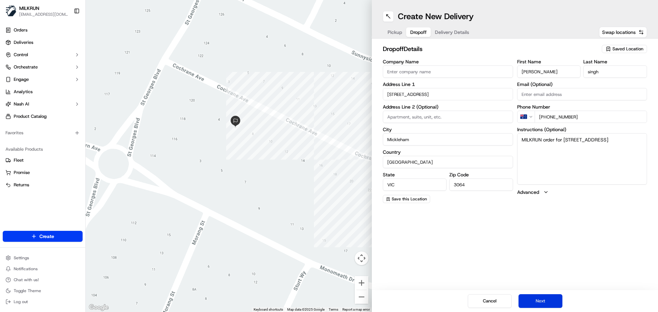
click at [548, 299] on button "Next" at bounding box center [541, 301] width 44 height 14
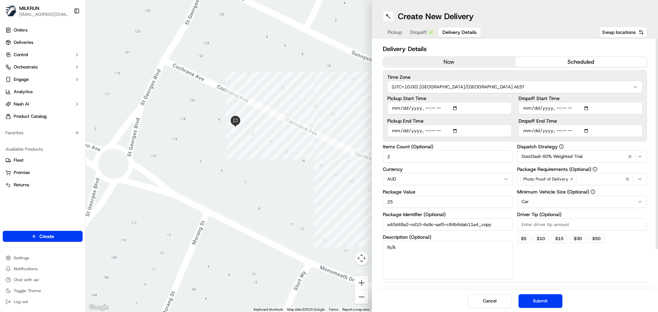
click at [444, 58] on button "now" at bounding box center [449, 62] width 132 height 10
click at [535, 59] on button "scheduled" at bounding box center [581, 62] width 132 height 10
click at [542, 302] on button "Submit" at bounding box center [541, 301] width 44 height 14
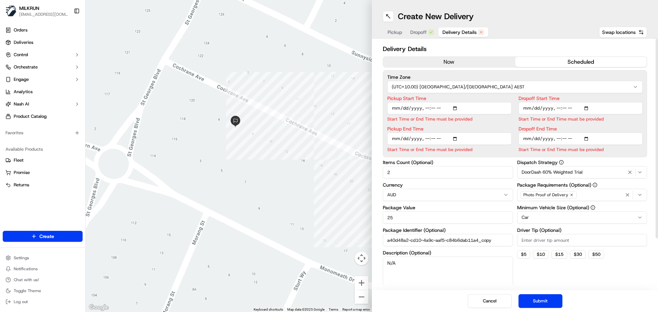
click at [452, 61] on button "now" at bounding box center [449, 62] width 132 height 10
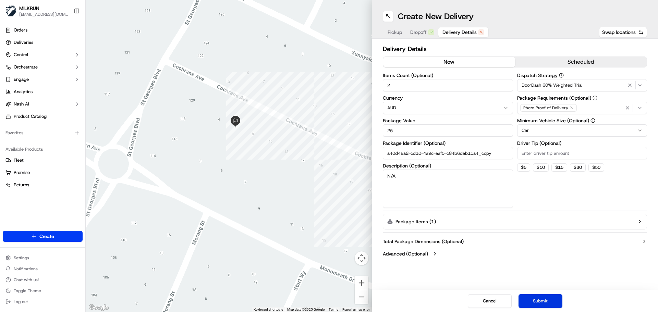
click at [551, 298] on button "Submit" at bounding box center [541, 301] width 44 height 14
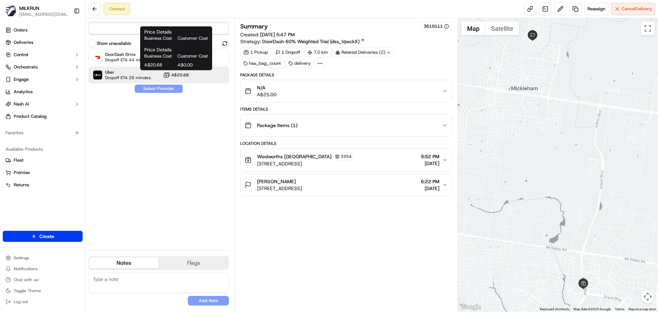
click at [166, 75] on icon at bounding box center [166, 75] width 7 height 7
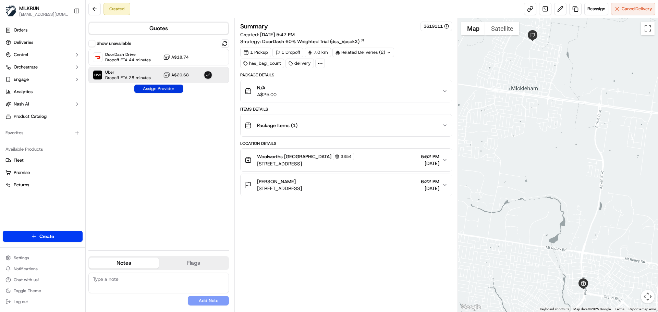
click at [162, 88] on button "Assign Provider" at bounding box center [158, 89] width 49 height 8
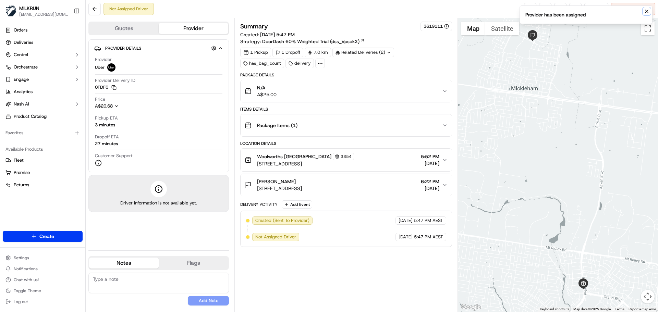
click at [648, 13] on icon "Notifications (F8)" at bounding box center [646, 11] width 5 height 5
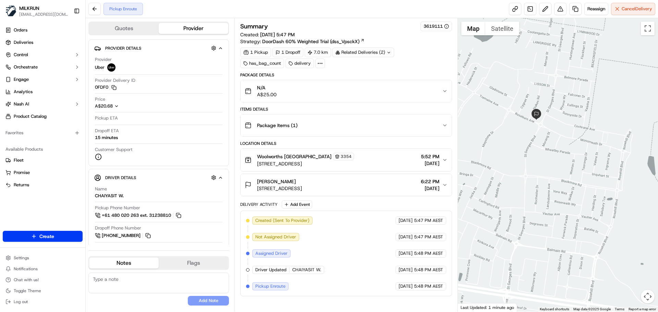
drag, startPoint x: 530, startPoint y: 53, endPoint x: 547, endPoint y: 133, distance: 82.1
click at [547, 133] on div at bounding box center [558, 165] width 201 height 294
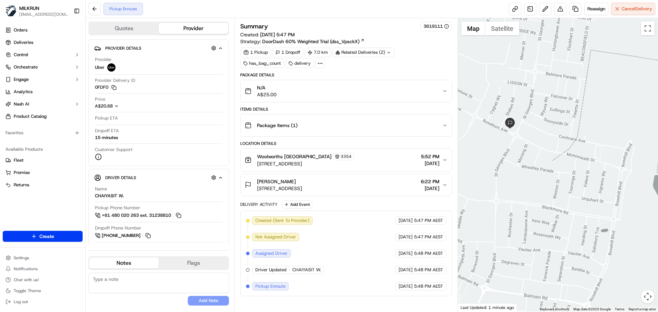
drag, startPoint x: 502, startPoint y: 212, endPoint x: 499, endPoint y: 125, distance: 86.8
click at [499, 126] on div at bounding box center [558, 165] width 201 height 294
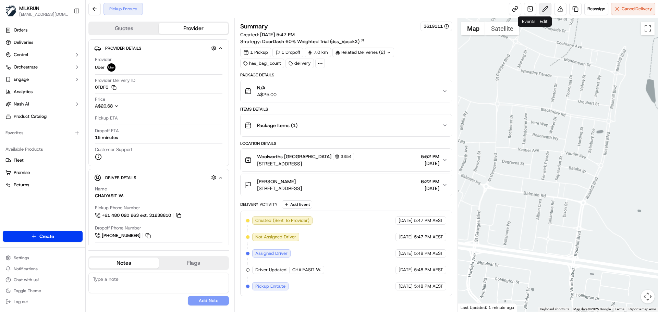
click at [545, 6] on button at bounding box center [545, 9] width 12 height 12
click at [369, 67] on div "1 Pickup 1 Dropoff 7.0 km Related Deliveries (2) has_bag_count delivery" at bounding box center [345, 58] width 211 height 21
click at [637, 11] on span "Cancel Delivery" at bounding box center [637, 9] width 31 height 6
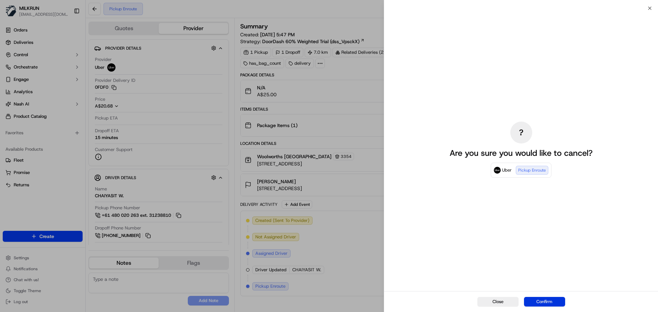
click at [543, 298] on button "Confirm" at bounding box center [544, 302] width 41 height 10
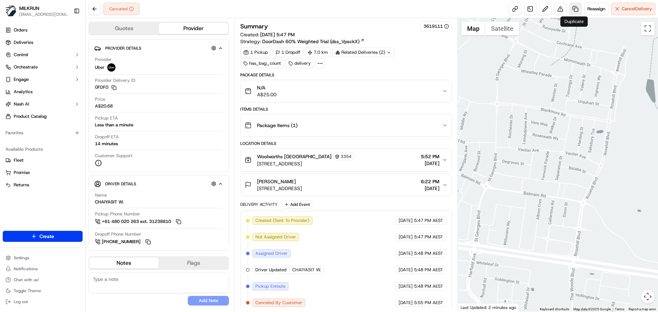
click at [573, 9] on link at bounding box center [575, 9] width 12 height 12
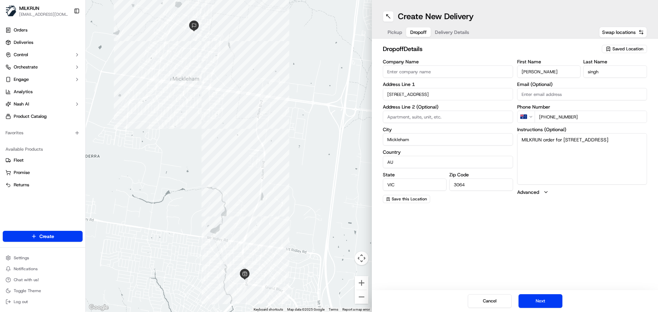
click at [423, 34] on span "Dropoff" at bounding box center [418, 32] width 16 height 7
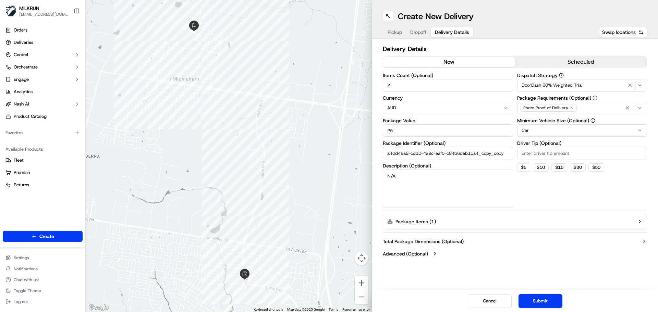
click at [454, 34] on span "Delivery Details" at bounding box center [452, 32] width 34 height 7
click at [426, 31] on span "Dropoff" at bounding box center [418, 32] width 16 height 7
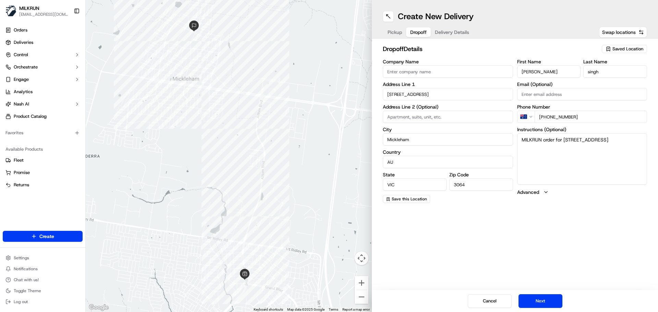
drag, startPoint x: 431, startPoint y: 110, endPoint x: 448, endPoint y: 112, distance: 17.0
click at [432, 109] on label "Address Line 2 (Optional)" at bounding box center [448, 107] width 130 height 5
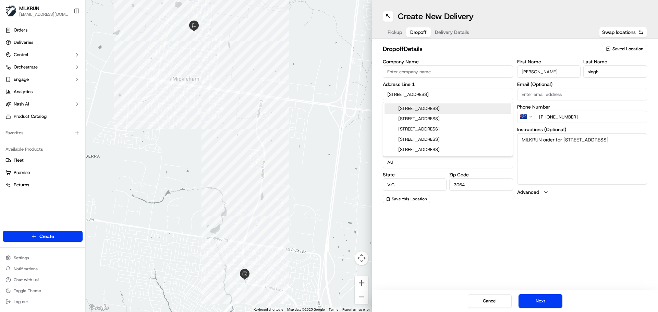
drag, startPoint x: 443, startPoint y: 93, endPoint x: 363, endPoint y: 92, distance: 79.5
click at [363, 92] on div "← Move left → Move right ↑ Move up ↓ Move down + Zoom in - Zoom out Home Jump l…" at bounding box center [372, 156] width 572 height 312
click at [438, 118] on div "6 Cochrane Ave, Mickleham VIC, Australia" at bounding box center [448, 119] width 127 height 10
type input "6 Cochrane Ave, Mickleham VIC 3064, Australia"
type input "Australia"
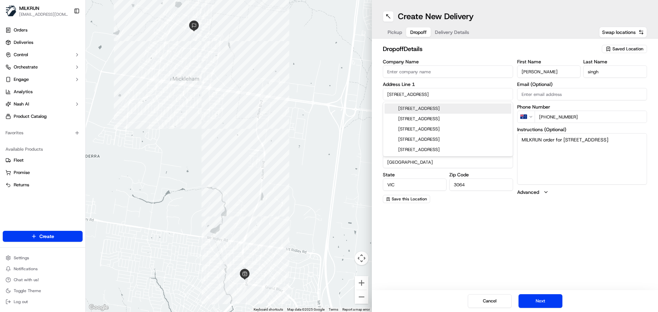
type input "6 Cochrane Avenue"
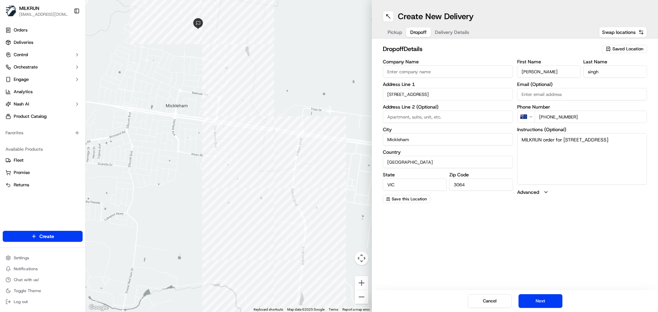
drag, startPoint x: 185, startPoint y: 22, endPoint x: 207, endPoint y: 105, distance: 85.2
click at [206, 105] on div at bounding box center [229, 156] width 286 height 312
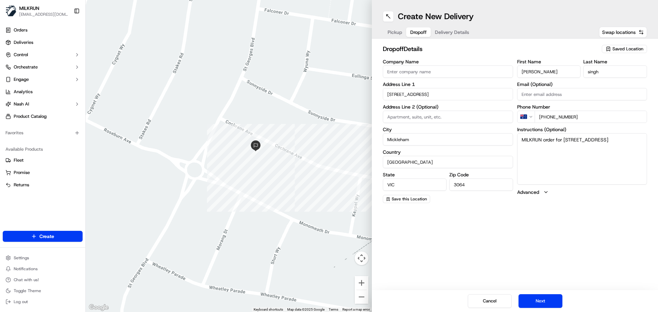
click at [254, 179] on div at bounding box center [229, 156] width 286 height 312
click at [547, 302] on button "Next" at bounding box center [541, 301] width 44 height 14
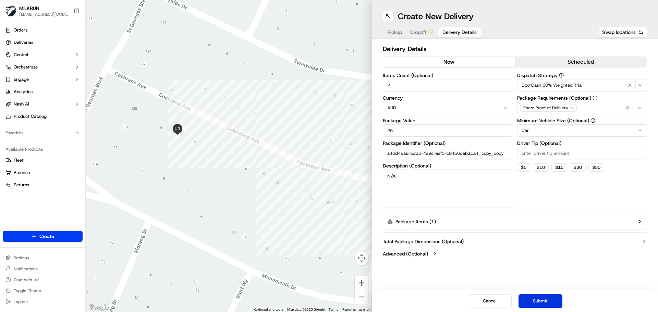
click at [542, 301] on button "Submit" at bounding box center [541, 301] width 44 height 14
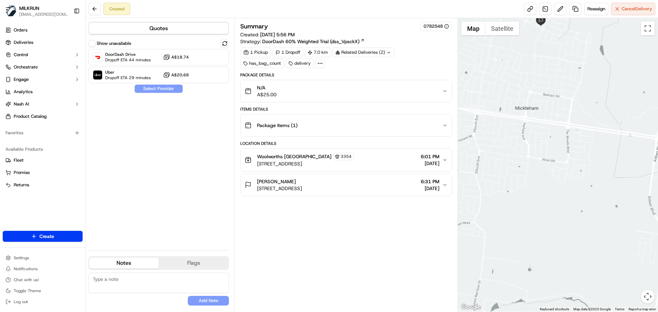
drag, startPoint x: 539, startPoint y: 47, endPoint x: 531, endPoint y: 158, distance: 111.3
click at [531, 161] on div at bounding box center [558, 165] width 201 height 294
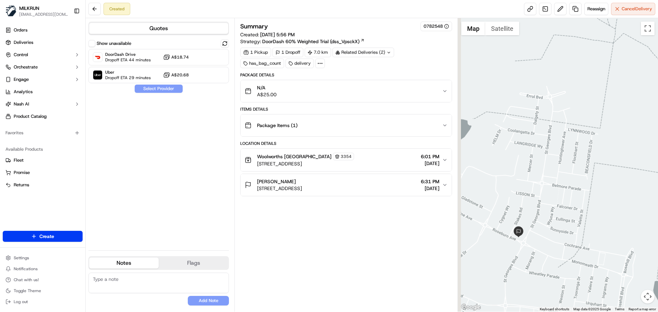
drag, startPoint x: 533, startPoint y: 238, endPoint x: 573, endPoint y: 190, distance: 62.5
click at [573, 190] on div at bounding box center [558, 165] width 201 height 294
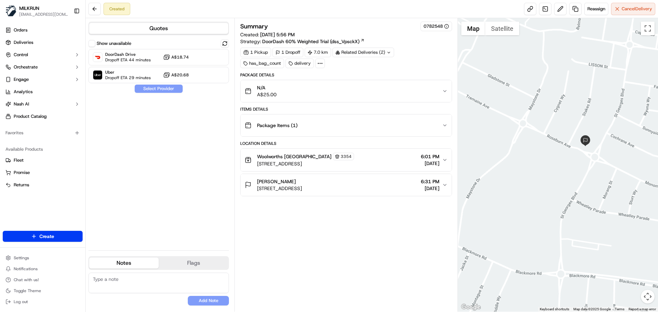
drag, startPoint x: 611, startPoint y: 117, endPoint x: 577, endPoint y: 159, distance: 53.8
click at [577, 159] on div at bounding box center [558, 165] width 201 height 294
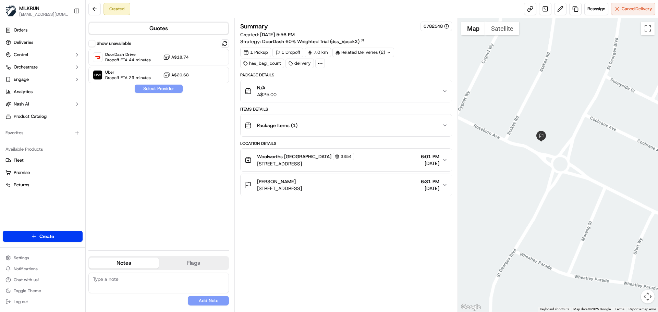
drag, startPoint x: 589, startPoint y: 149, endPoint x: 534, endPoint y: 153, distance: 54.6
click at [534, 153] on div at bounding box center [558, 165] width 201 height 294
click at [205, 77] on div at bounding box center [208, 75] width 8 height 8
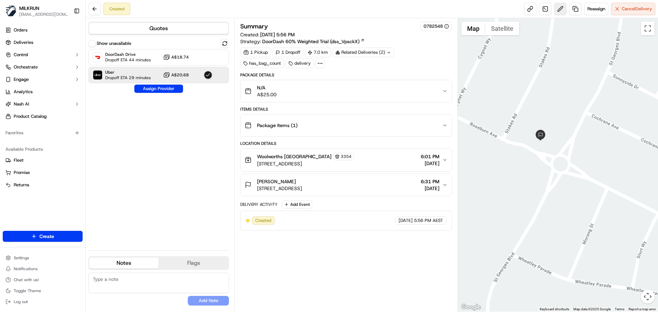
click at [557, 8] on button at bounding box center [560, 9] width 12 height 12
click at [302, 185] on span "6 Roseburn Ave, Mickleham VIC 3064, Australia" at bounding box center [279, 188] width 45 height 7
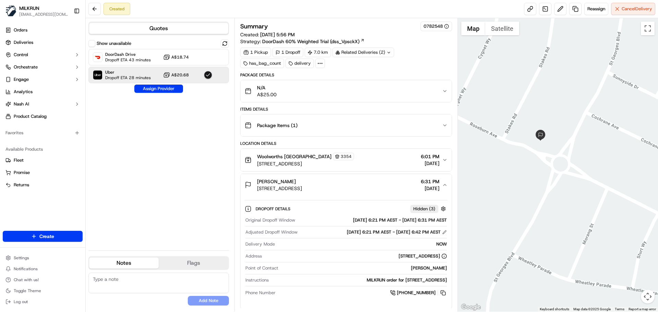
click at [302, 185] on span "6 Roseburn Ave, Mickleham VIC 3064, Australia" at bounding box center [279, 188] width 45 height 7
click at [302, 186] on span "6 Roseburn Ave, Mickleham VIC 3064, Australia" at bounding box center [279, 188] width 45 height 7
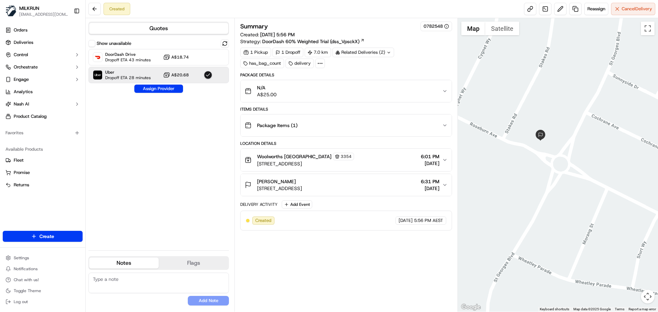
click at [396, 194] on button "Gurpreet singh 6 Roseburn Ave, Mickleham VIC 3064, Australia 6:31 PM 22/09/2025" at bounding box center [346, 185] width 211 height 22
click at [392, 191] on div "Gurpreet singh 6 Roseburn Ave, Mickleham VIC 3064, Australia 6:31 PM 22/09/2025" at bounding box center [343, 185] width 197 height 14
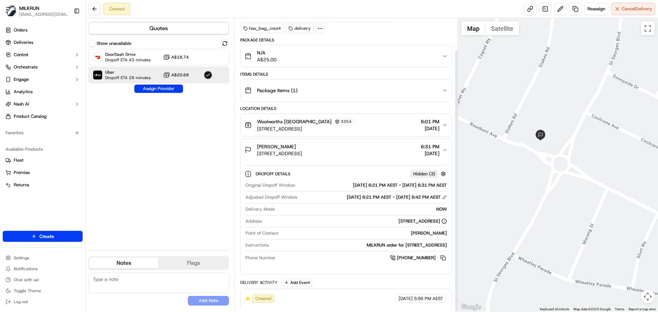
scroll to position [35, 0]
click at [153, 155] on div "Show unavailable DoorDash Drive Dropoff ETA 43 minutes A$18.74 Uber Dropoff ETA…" at bounding box center [158, 142] width 141 height 206
click at [151, 179] on div "Show unavailable DoorDash Drive Dropoff ETA 43 minutes A$18.74 Uber Dropoff ETA…" at bounding box center [158, 142] width 141 height 206
click at [175, 89] on button "Assign Provider" at bounding box center [158, 89] width 49 height 8
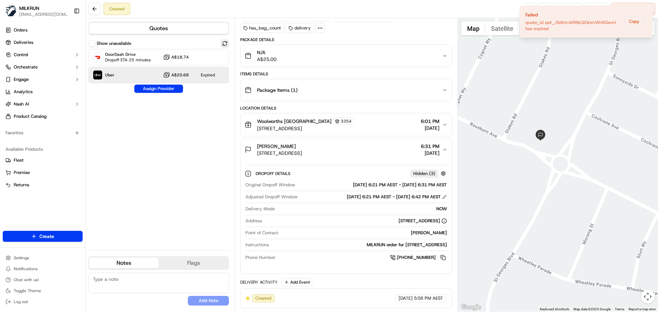
click at [226, 45] on button at bounding box center [225, 43] width 8 height 8
click at [171, 87] on button "Assign Provider" at bounding box center [158, 89] width 49 height 8
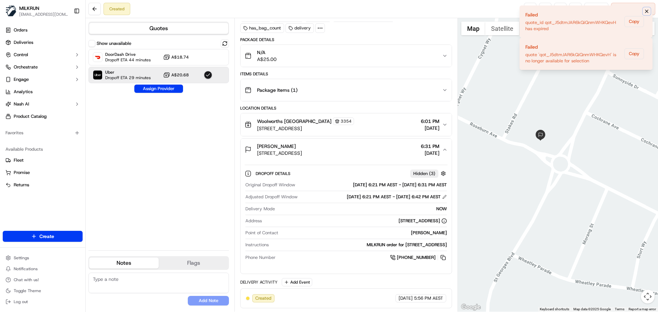
click at [650, 12] on button "Notifications (F8)" at bounding box center [647, 11] width 8 height 8
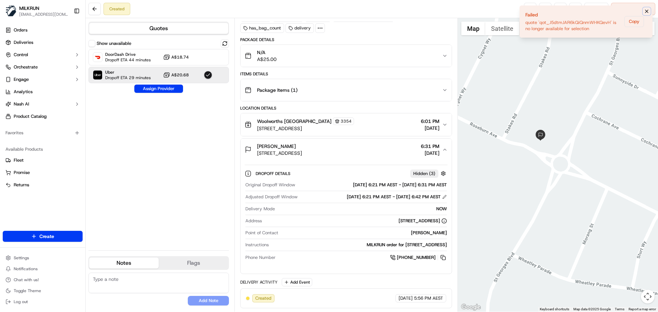
click at [648, 13] on icon "Notifications (F8)" at bounding box center [646, 11] width 5 height 5
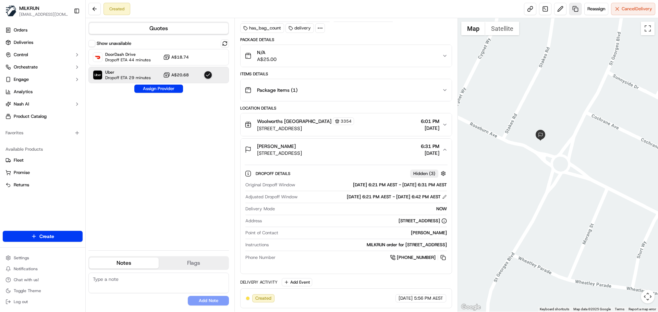
click at [577, 10] on link at bounding box center [575, 9] width 12 height 12
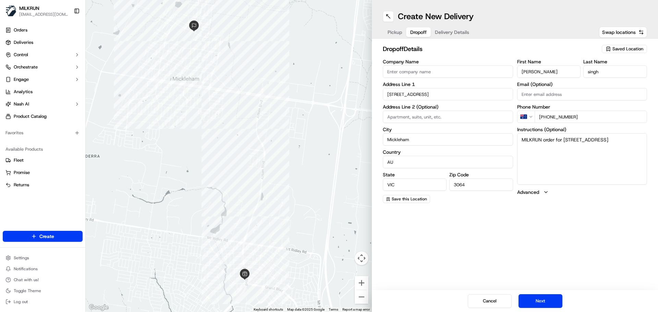
click at [427, 35] on button "Dropoff" at bounding box center [418, 32] width 25 height 10
click at [437, 91] on input "6 Roseburn Ave" at bounding box center [448, 94] width 130 height 12
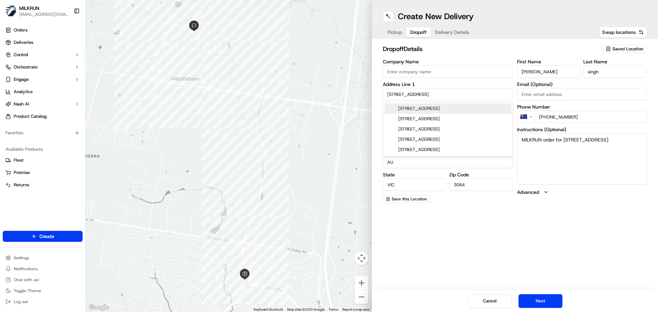
drag, startPoint x: 447, startPoint y: 92, endPoint x: 396, endPoint y: 94, distance: 51.1
click at [396, 94] on input "6 Roseburn Ave" at bounding box center [448, 94] width 130 height 12
click at [577, 152] on textarea "MILKRUN order for 6 Cochrane Ave, Mickleham, VIC 3064, AU" at bounding box center [582, 158] width 130 height 51
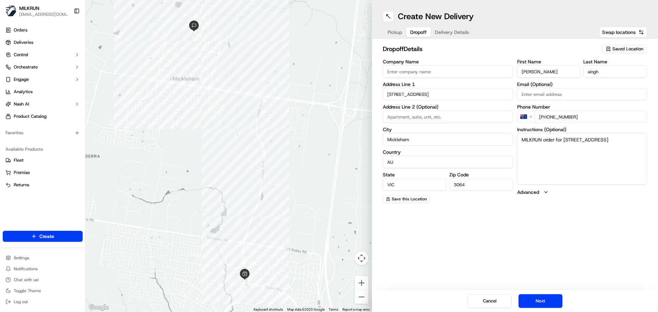
drag, startPoint x: 564, startPoint y: 140, endPoint x: 601, endPoint y: 138, distance: 36.8
click at [601, 138] on textarea "MILKRUN order for 6 Cochrane Ave, Mickleham, VIC 3064, AU" at bounding box center [582, 158] width 130 height 51
click at [425, 91] on input "6 Roseburn Ave" at bounding box center [448, 94] width 130 height 12
paste input "Cochrane Ave,"
click at [470, 140] on div "6 Cochrane Ave, Mickleham VIC, Australia" at bounding box center [448, 139] width 127 height 10
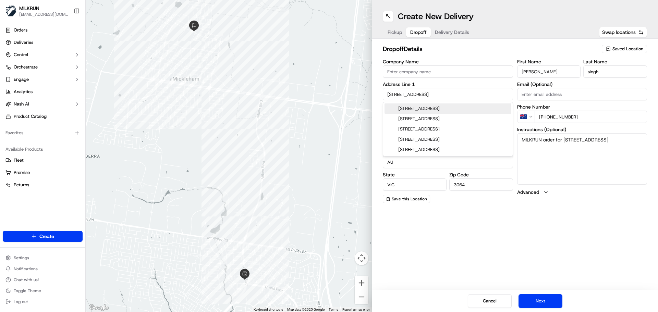
type input "6 Cochrane Ave, Mickleham VIC 3064, Australia"
type input "Australia"
type input "6 Cochrane Avenue"
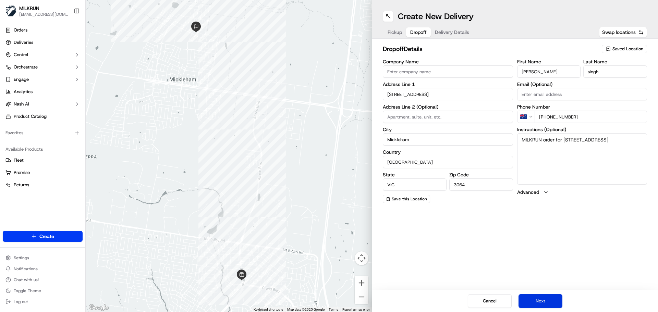
click at [536, 298] on button "Next" at bounding box center [541, 301] width 44 height 14
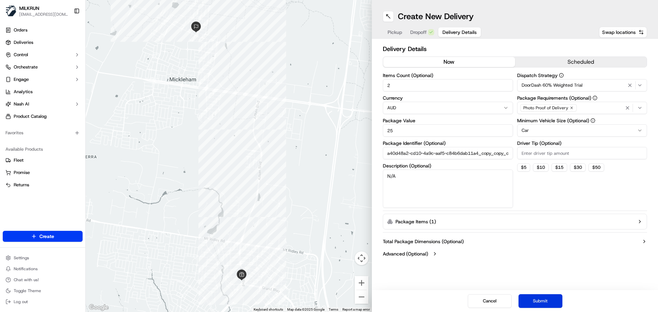
click at [535, 298] on button "Submit" at bounding box center [541, 301] width 44 height 14
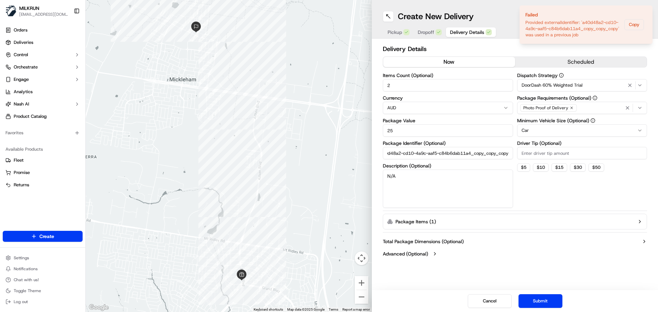
drag, startPoint x: 475, startPoint y: 154, endPoint x: 533, endPoint y: 153, distance: 57.9
click at [533, 153] on div "Items Count (Optional) 2 Currency AUD Package Value 25 Package Identifier (Opti…" at bounding box center [515, 140] width 264 height 135
click at [506, 154] on input "a40d48a2-cd10-4a9c-aaf5-c84b6dab11a4_copy_copy_copy" at bounding box center [448, 153] width 130 height 12
click at [510, 153] on input "a40d48a2-cd10-4a9c-aaf5-c84b6dab11a4_copy_copy_copy" at bounding box center [448, 153] width 130 height 12
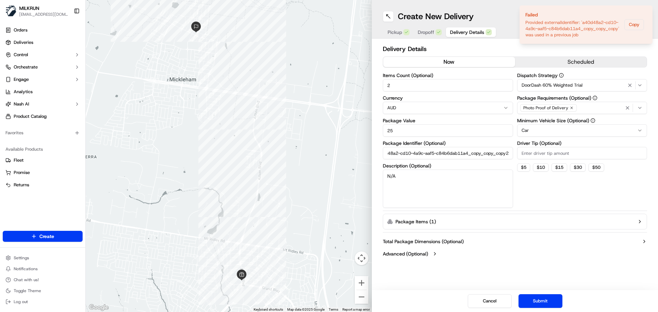
type input "a40d48a2-cd10-4a9c-aaf5-c84b6dab11a4_copy_copy_copy2"
drag, startPoint x: 554, startPoint y: 287, endPoint x: 549, endPoint y: 291, distance: 6.6
click at [553, 289] on div "Create New Delivery Pickup Dropoff Delivery Details Swap locations Delivery Det…" at bounding box center [515, 156] width 286 height 312
click at [546, 297] on button "Submit" at bounding box center [541, 301] width 44 height 14
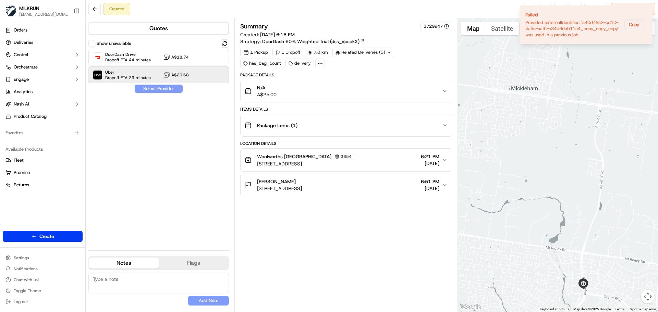
click at [191, 78] on div "Uber Dropoff ETA 29 minutes A$20.68" at bounding box center [158, 75] width 141 height 16
drag, startPoint x: 163, startPoint y: 90, endPoint x: 125, endPoint y: 93, distance: 37.8
click at [163, 90] on button "Assign Provider" at bounding box center [158, 89] width 49 height 8
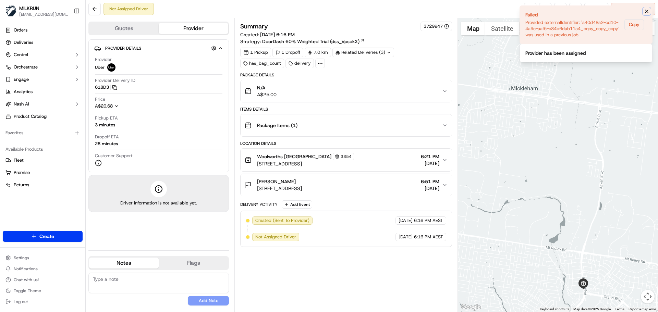
click at [645, 9] on icon "Notifications (F8)" at bounding box center [646, 11] width 5 height 5
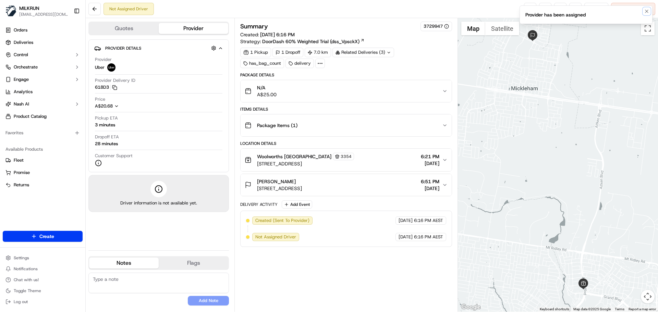
drag, startPoint x: 648, startPoint y: 12, endPoint x: 639, endPoint y: 12, distance: 8.9
click at [645, 12] on icon "Notifications (F8)" at bounding box center [646, 11] width 5 height 5
click at [558, 9] on button at bounding box center [560, 9] width 12 height 12
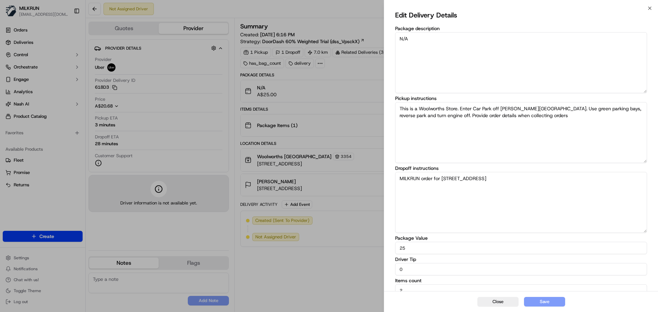
click at [528, 200] on textarea "MILKRUN order for 6 Cochrane Ave, Mickleham, VIC 3064, AU" at bounding box center [521, 202] width 252 height 61
click at [564, 182] on textarea "MILKRUN order for 6 Cochrane Ave, Mickleham, VIC 3064, AU" at bounding box center [521, 202] width 252 height 61
drag, startPoint x: 564, startPoint y: 182, endPoint x: 346, endPoint y: 152, distance: 219.8
click at [343, 150] on body "MILKRUN ideng@woolworths.com.au Toggle Sidebar Orders Deliveries Control Orches…" at bounding box center [329, 156] width 658 height 312
type textarea "M"
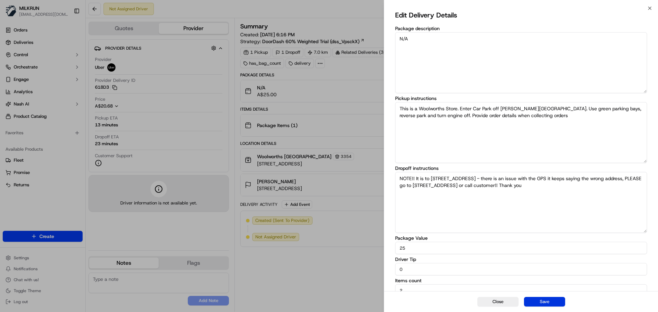
type textarea "NOTE!! It is to 6 Cochrane Ave, Mickleham - there is an issue with the GPS it k…"
click at [548, 303] on button "Save" at bounding box center [544, 302] width 41 height 10
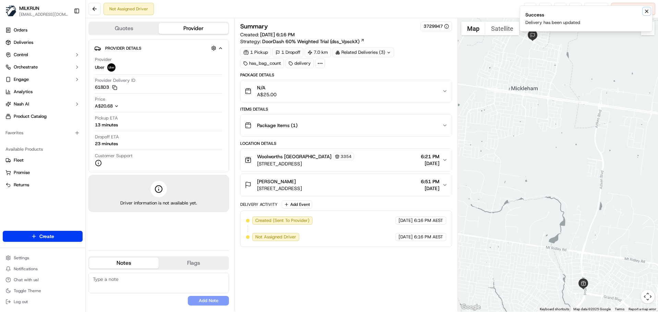
click at [644, 13] on icon "Notifications (F8)" at bounding box center [646, 11] width 5 height 5
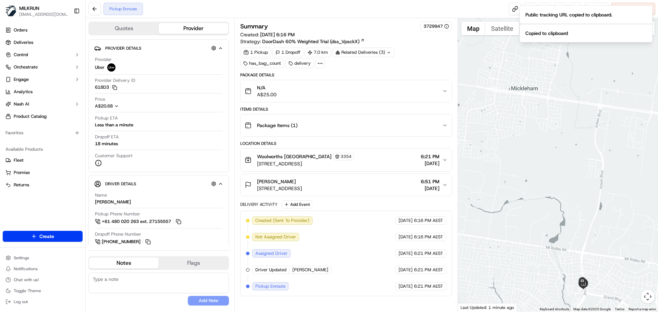
drag, startPoint x: 577, startPoint y: 241, endPoint x: 554, endPoint y: 160, distance: 84.6
click at [554, 160] on div at bounding box center [558, 165] width 201 height 294
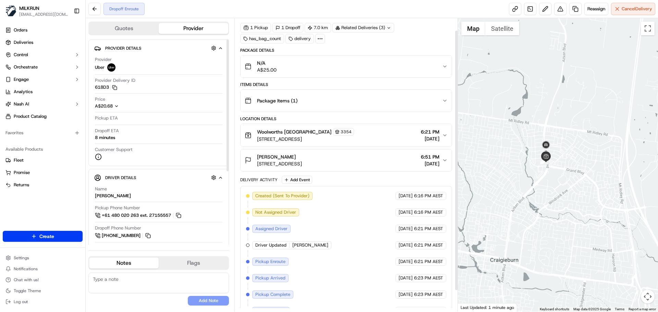
scroll to position [37, 0]
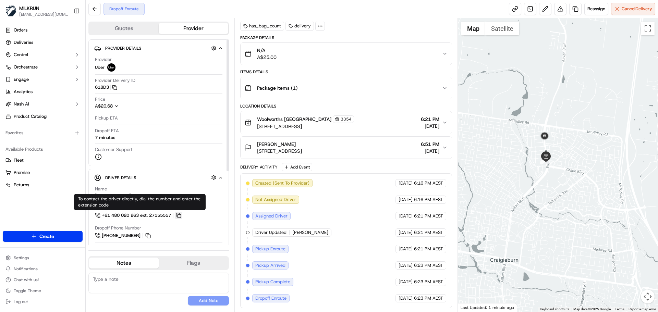
click at [181, 213] on button at bounding box center [179, 216] width 8 height 8
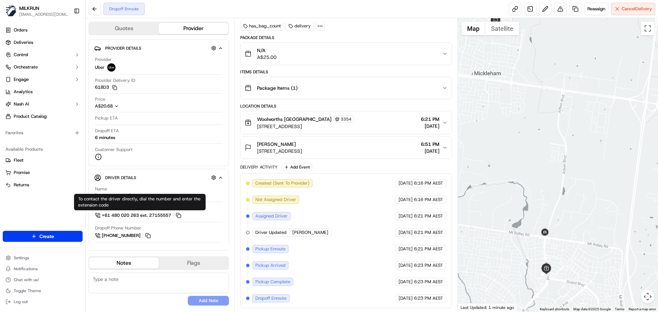
drag, startPoint x: 559, startPoint y: 106, endPoint x: 557, endPoint y: 224, distance: 117.9
click at [557, 224] on div at bounding box center [558, 165] width 201 height 294
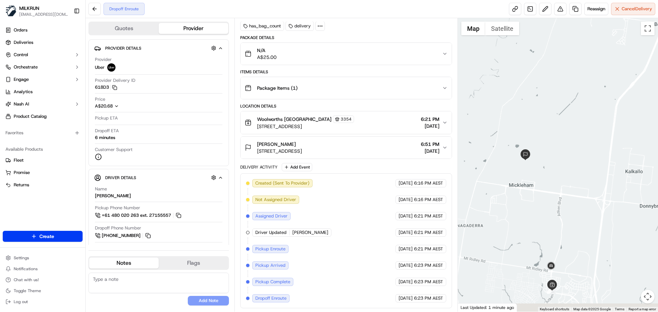
drag, startPoint x: 552, startPoint y: 179, endPoint x: 552, endPoint y: 175, distance: 4.5
click at [552, 175] on div at bounding box center [558, 165] width 201 height 294
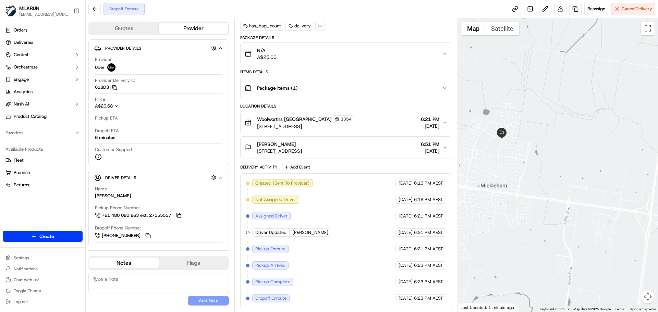
drag, startPoint x: 528, startPoint y: 150, endPoint x: 546, endPoint y: 176, distance: 31.9
click at [546, 176] on div at bounding box center [558, 165] width 201 height 294
drag, startPoint x: 526, startPoint y: 179, endPoint x: 528, endPoint y: 184, distance: 5.5
click at [528, 184] on div at bounding box center [558, 165] width 201 height 294
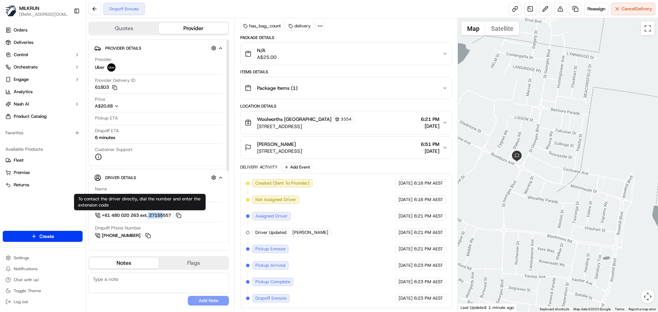
drag, startPoint x: 149, startPoint y: 209, endPoint x: 166, endPoint y: 216, distance: 18.0
click at [166, 216] on div "Pickup Phone Number +61 480 020 263 ext. 27155557" at bounding box center [159, 212] width 128 height 14
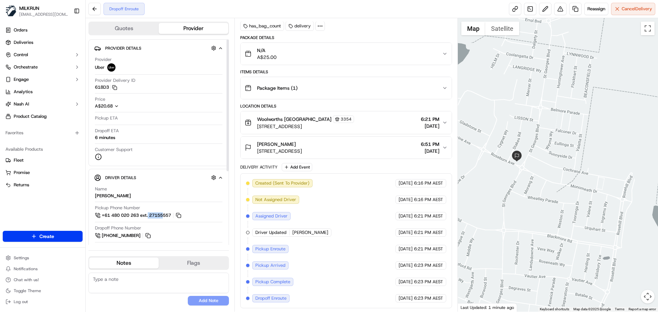
click at [149, 215] on span "+61 480 020 263 ext. 27155557" at bounding box center [136, 216] width 69 height 6
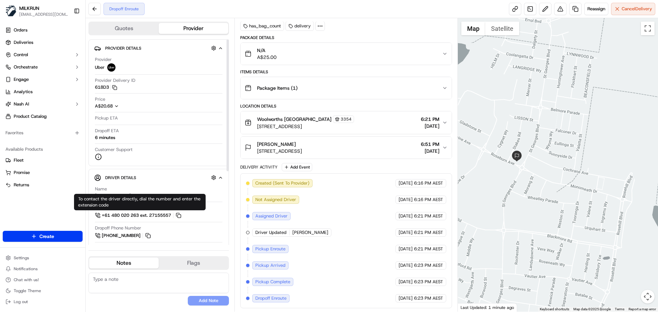
click at [166, 204] on div "To contact the driver directly, dial the number and enter the extension code To…" at bounding box center [140, 202] width 132 height 16
drag, startPoint x: 149, startPoint y: 210, endPoint x: 174, endPoint y: 215, distance: 25.5
click at [174, 215] on div "Pickup Phone Number +61 480 020 263 ext. 27155557" at bounding box center [159, 212] width 128 height 14
copy span "27155557"
click at [196, 162] on div "Provider Uber Provider Delivery ID 618D3 Copy del_mgr65QagR6qaiUeT9xYY0w 618D3 …" at bounding box center [158, 108] width 129 height 109
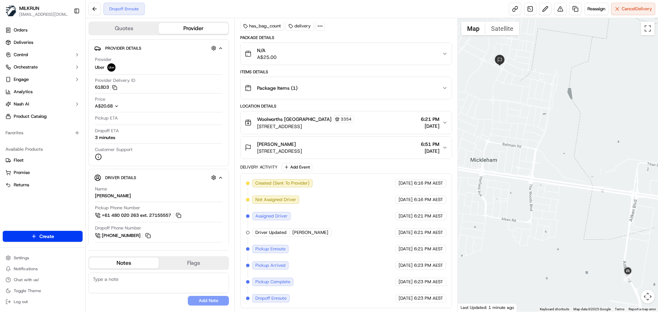
drag, startPoint x: 567, startPoint y: 211, endPoint x: 513, endPoint y: 102, distance: 122.0
click at [513, 102] on div at bounding box center [558, 165] width 201 height 294
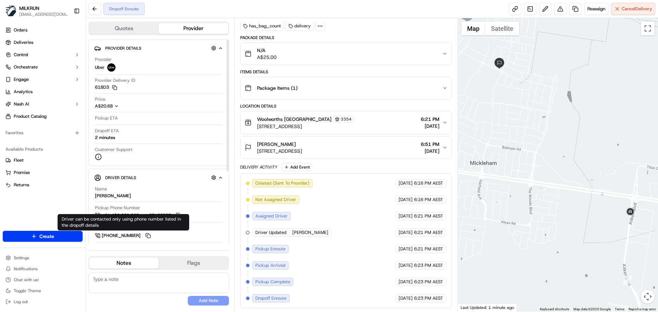
click at [150, 298] on div "No results found Add Note" at bounding box center [158, 289] width 141 height 33
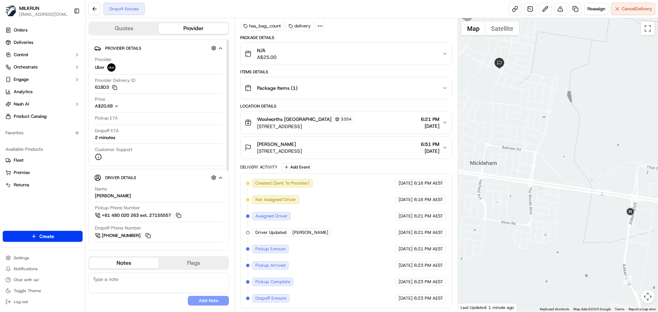
click at [135, 276] on textarea at bounding box center [158, 283] width 141 height 21
type textarea "ADDRESS IS WRONG i have left a voicemail on the phone of the delivery person"
click at [208, 302] on button "Add Note" at bounding box center [208, 301] width 41 height 10
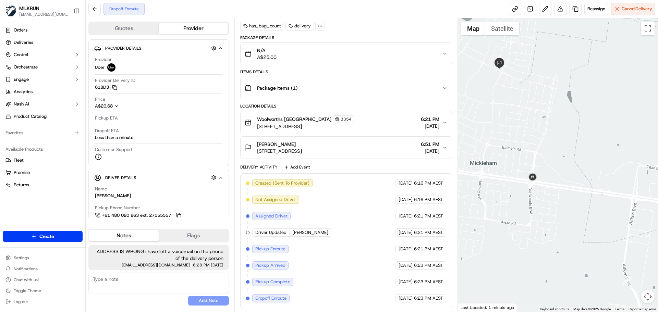
click at [400, 138] on button "Gurpreet singh 6 Roseburn Ave, Mickleham VIC 3064, Australia 6:51 PM 22/09/2025" at bounding box center [346, 148] width 211 height 22
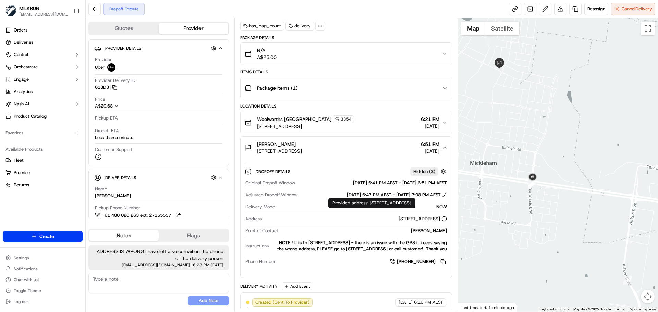
drag, startPoint x: 321, startPoint y: 223, endPoint x: 413, endPoint y: 235, distance: 92.7
click at [431, 225] on div "Address 6 Roseburn Ave, Mickleham VIC 3064, Australia" at bounding box center [345, 220] width 201 height 9
click at [351, 251] on div "NOTE!! It is to 6 Cochrane Ave, Mickleham - there is an issue with the GPS it k…" at bounding box center [358, 246] width 175 height 12
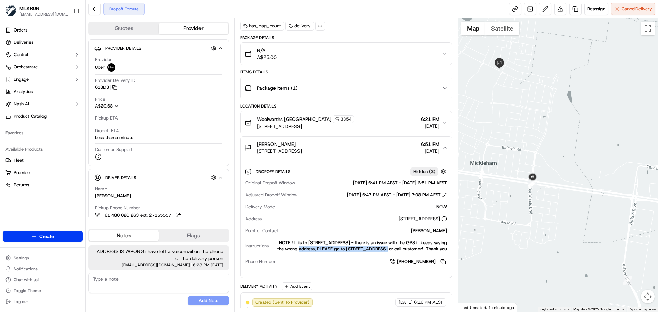
click at [380, 247] on div "NOTE!! It is to 6 Cochrane Ave, Mickleham - there is an issue with the GPS it k…" at bounding box center [358, 246] width 175 height 12
click at [381, 248] on div "NOTE!! It is to 6 Cochrane Ave, Mickleham - there is an issue with the GPS it k…" at bounding box center [358, 246] width 175 height 12
drag, startPoint x: 413, startPoint y: 249, endPoint x: 418, endPoint y: 249, distance: 4.5
click at [417, 249] on div "NOTE!! It is to 6 Cochrane Ave, Mickleham - there is an issue with the GPS it k…" at bounding box center [358, 246] width 175 height 12
click at [418, 249] on div "NOTE!! It is to 6 Cochrane Ave, Mickleham - there is an issue with the GPS it k…" at bounding box center [358, 246] width 175 height 12
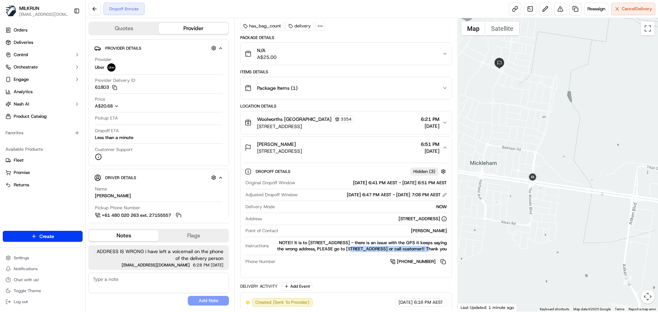
drag, startPoint x: 423, startPoint y: 250, endPoint x: 350, endPoint y: 251, distance: 73.0
click at [350, 251] on div "NOTE!! It is to 6 Cochrane Ave, Mickleham - there is an issue with the GPS it k…" at bounding box center [358, 246] width 175 height 12
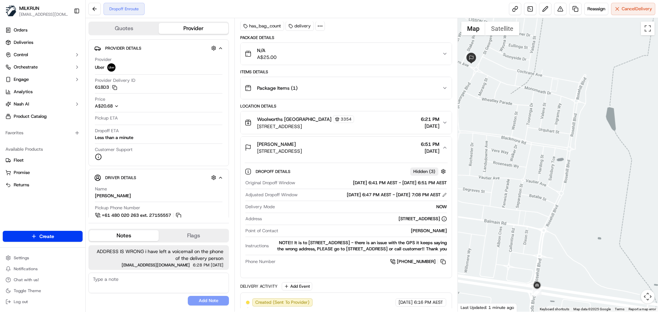
drag, startPoint x: 493, startPoint y: 70, endPoint x: 528, endPoint y: 114, distance: 56.4
click at [528, 114] on div at bounding box center [558, 165] width 201 height 294
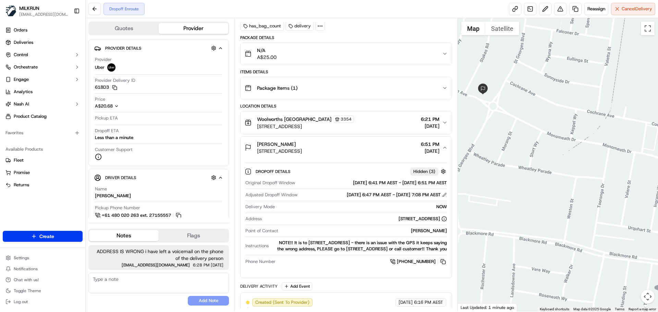
drag, startPoint x: 506, startPoint y: 106, endPoint x: 525, endPoint y: 124, distance: 27.4
click at [525, 124] on div at bounding box center [558, 165] width 201 height 294
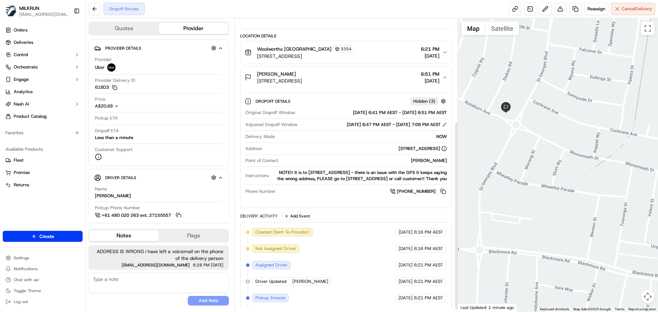
scroll to position [163, 0]
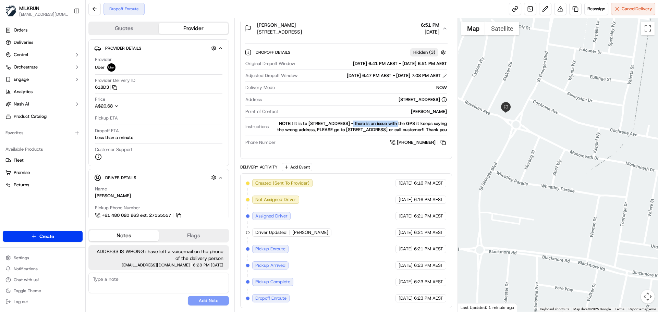
drag, startPoint x: 347, startPoint y: 114, endPoint x: 396, endPoint y: 120, distance: 49.7
click at [396, 120] on div "Original Dropoff Window 22/09/2025 6:41 PM AEST - 22/09/2025 6:51 PM AEST Adjus…" at bounding box center [346, 103] width 203 height 91
click at [398, 121] on div "NOTE!! It is to 6 Cochrane Ave, Mickleham - there is an issue with the GPS it k…" at bounding box center [358, 127] width 175 height 12
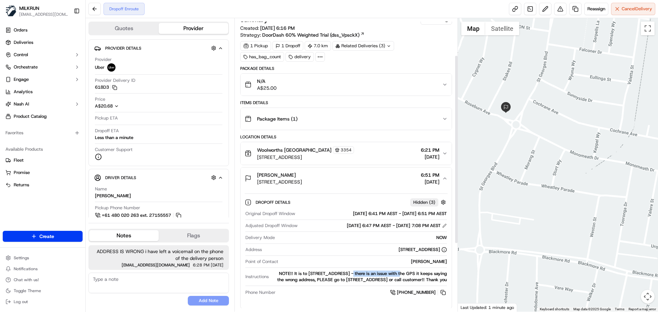
scroll to position [0, 0]
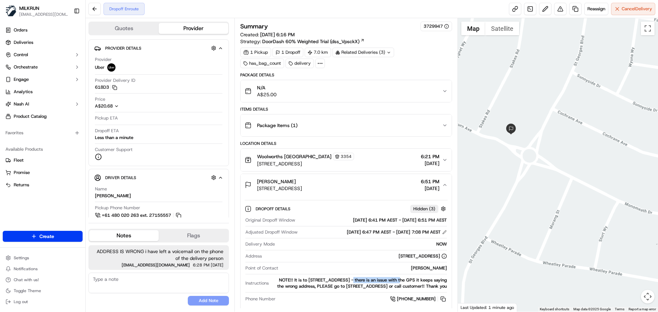
click at [512, 134] on img at bounding box center [511, 129] width 11 height 11
click at [547, 165] on div "To navigate, press the arrow keys." at bounding box center [558, 165] width 201 height 294
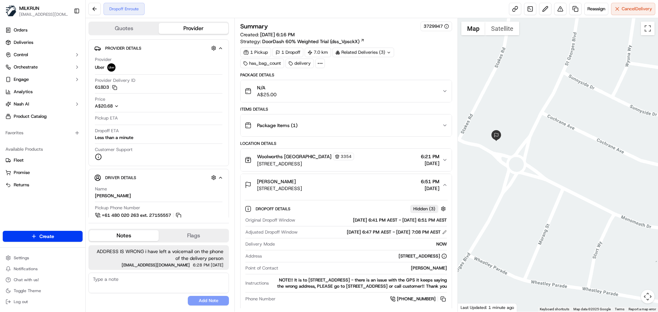
click at [404, 284] on div "NOTE!! It is to 6 Cochrane Ave, Mickleham - there is an issue with the GPS it k…" at bounding box center [358, 283] width 175 height 12
drag, startPoint x: 519, startPoint y: 152, endPoint x: 531, endPoint y: 167, distance: 19.3
click at [531, 167] on div at bounding box center [558, 165] width 201 height 294
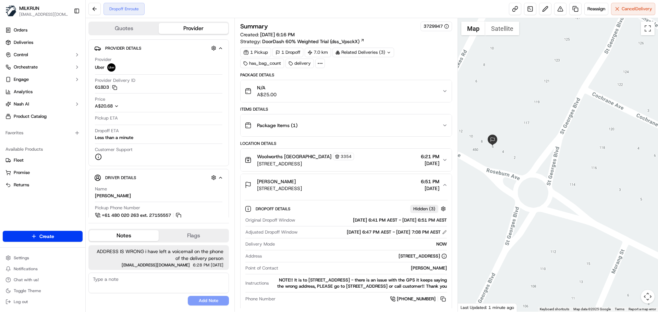
drag, startPoint x: 578, startPoint y: 206, endPoint x: 562, endPoint y: 199, distance: 17.8
click at [562, 199] on div at bounding box center [558, 165] width 201 height 294
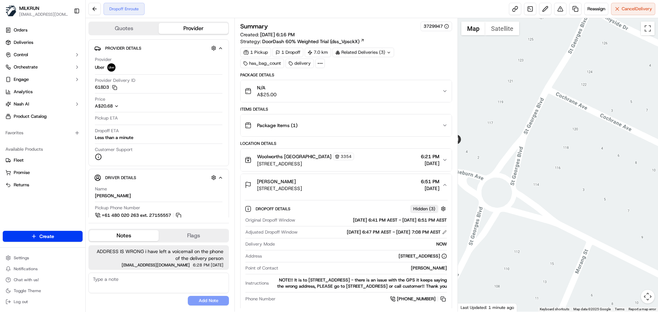
drag, startPoint x: 566, startPoint y: 196, endPoint x: 558, endPoint y: 201, distance: 9.1
click at [558, 201] on div at bounding box center [558, 165] width 201 height 294
drag, startPoint x: 600, startPoint y: 138, endPoint x: 588, endPoint y: 142, distance: 12.6
click at [588, 142] on div at bounding box center [558, 165] width 201 height 294
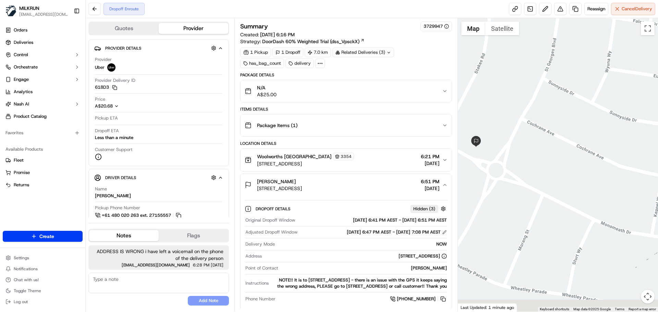
drag, startPoint x: 534, startPoint y: 226, endPoint x: 521, endPoint y: 162, distance: 65.1
click at [521, 162] on div at bounding box center [558, 165] width 201 height 294
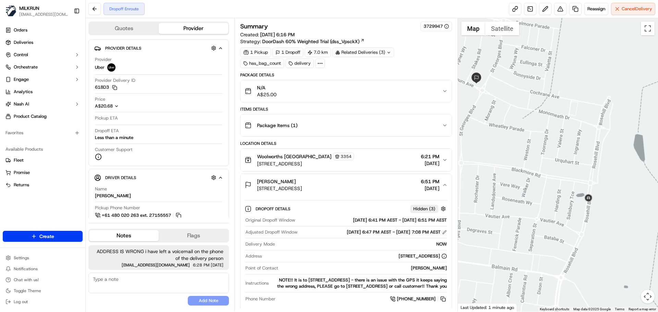
drag, startPoint x: 537, startPoint y: 230, endPoint x: 511, endPoint y: 159, distance: 74.7
click at [511, 159] on div at bounding box center [558, 165] width 201 height 294
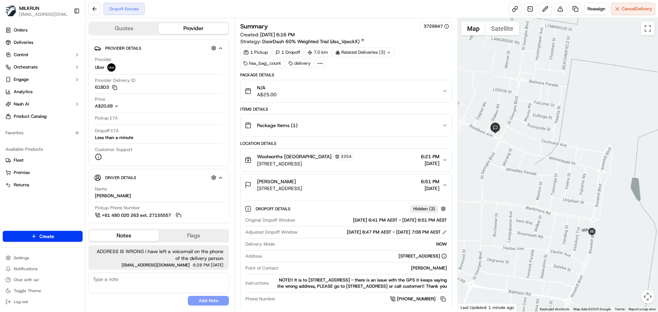
drag, startPoint x: 518, startPoint y: 171, endPoint x: 521, endPoint y: 180, distance: 9.2
click at [521, 180] on div at bounding box center [558, 165] width 201 height 294
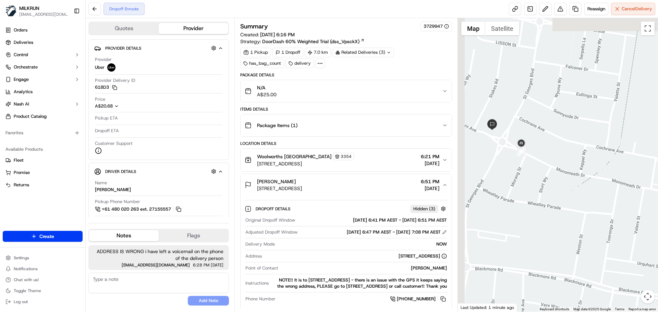
drag, startPoint x: 548, startPoint y: 158, endPoint x: 557, endPoint y: 171, distance: 15.7
click at [557, 171] on div at bounding box center [558, 165] width 201 height 294
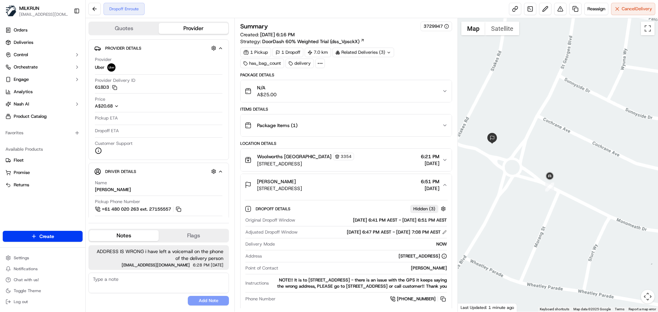
drag, startPoint x: 562, startPoint y: 154, endPoint x: 549, endPoint y: 153, distance: 13.0
click at [549, 153] on div at bounding box center [558, 165] width 201 height 294
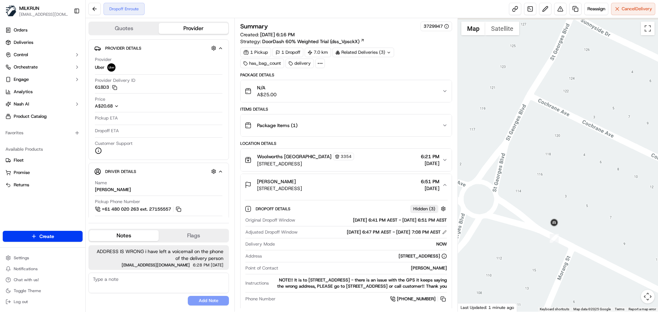
drag, startPoint x: 539, startPoint y: 136, endPoint x: 550, endPoint y: 144, distance: 12.8
click at [550, 144] on div at bounding box center [558, 165] width 201 height 294
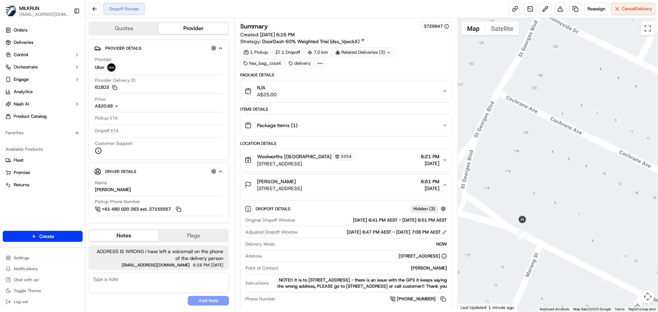
drag, startPoint x: 597, startPoint y: 153, endPoint x: 563, endPoint y: 149, distance: 34.1
click at [563, 149] on div at bounding box center [558, 165] width 201 height 294
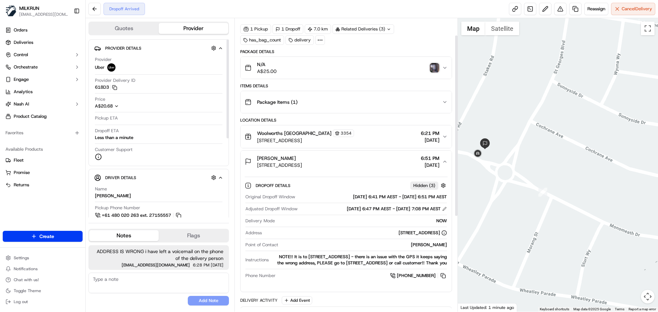
scroll to position [34, 0]
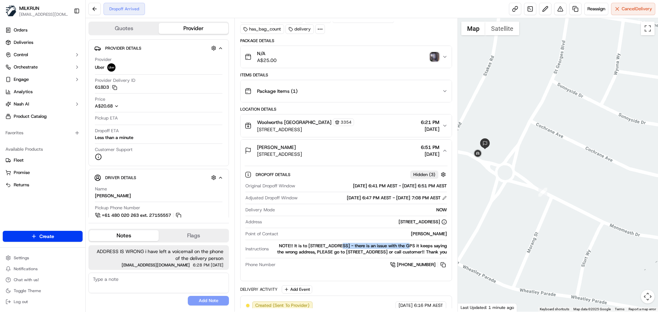
drag, startPoint x: 374, startPoint y: 248, endPoint x: 409, endPoint y: 249, distance: 35.3
click at [409, 249] on div "NOTE!! It is to 6 Cochrane Ave, Mickleham - there is an issue with the GPS it k…" at bounding box center [358, 249] width 175 height 12
click at [423, 252] on div "NOTE!! It is to 6 Cochrane Ave, Mickleham - there is an issue with the GPS it k…" at bounding box center [358, 249] width 175 height 12
drag, startPoint x: 404, startPoint y: 252, endPoint x: 422, endPoint y: 253, distance: 17.5
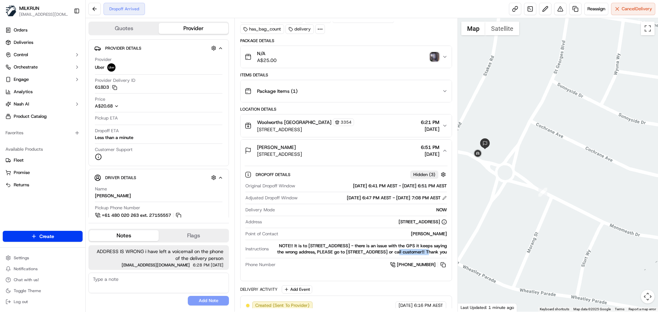
click at [422, 253] on div "NOTE!! It is to 6 Cochrane Ave, Mickleham - there is an issue with the GPS it k…" at bounding box center [358, 249] width 175 height 12
click at [421, 253] on div "NOTE!! It is to 6 Cochrane Ave, Mickleham - there is an issue with the GPS it k…" at bounding box center [358, 249] width 175 height 12
drag, startPoint x: 391, startPoint y: 252, endPoint x: 427, endPoint y: 252, distance: 35.7
click at [427, 252] on div "NOTE!! It is to 6 Cochrane Ave, Mickleham - there is an issue with the GPS it k…" at bounding box center [358, 249] width 175 height 12
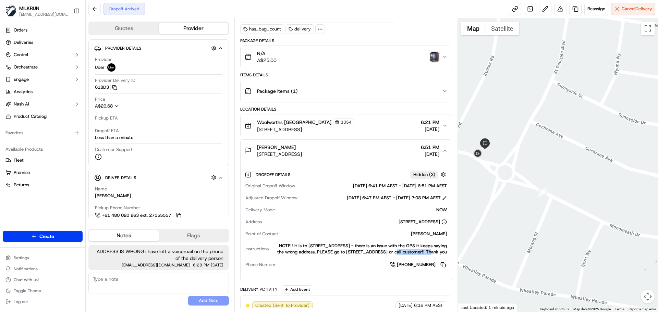
click at [427, 252] on div "NOTE!! It is to 6 Cochrane Ave, Mickleham - there is an issue with the GPS it k…" at bounding box center [358, 249] width 175 height 12
click at [428, 252] on div "NOTE!! It is to 6 Cochrane Ave, Mickleham - there is an issue with the GPS it k…" at bounding box center [358, 249] width 175 height 12
drag, startPoint x: 428, startPoint y: 252, endPoint x: 370, endPoint y: 249, distance: 58.3
click at [370, 249] on div "NOTE!! It is to 6 Cochrane Ave, Mickleham - there is an issue with the GPS it k…" at bounding box center [358, 249] width 175 height 12
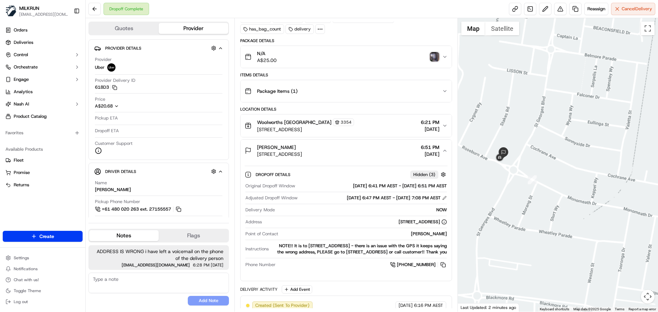
drag, startPoint x: 512, startPoint y: 195, endPoint x: 526, endPoint y: 199, distance: 14.3
click at [526, 199] on div at bounding box center [558, 165] width 201 height 294
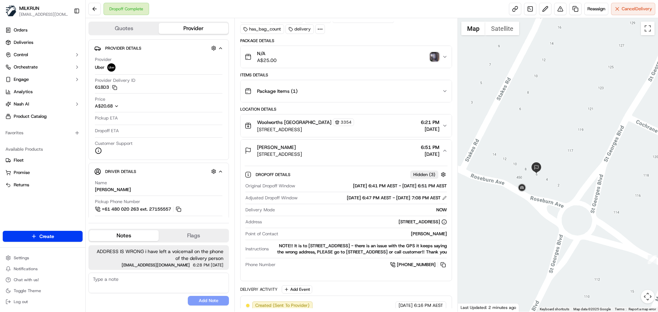
drag, startPoint x: 547, startPoint y: 188, endPoint x: 541, endPoint y: 186, distance: 6.4
click at [541, 186] on div at bounding box center [558, 165] width 201 height 294
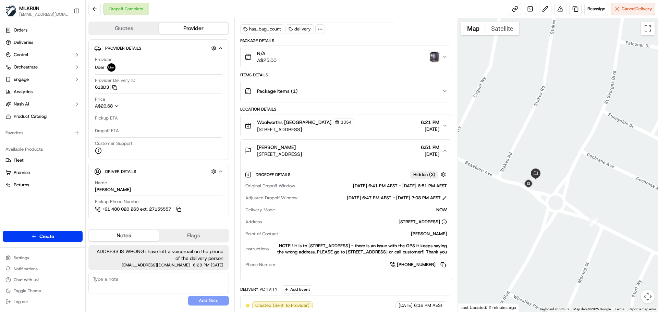
click at [434, 56] on img "button" at bounding box center [435, 57] width 10 height 10
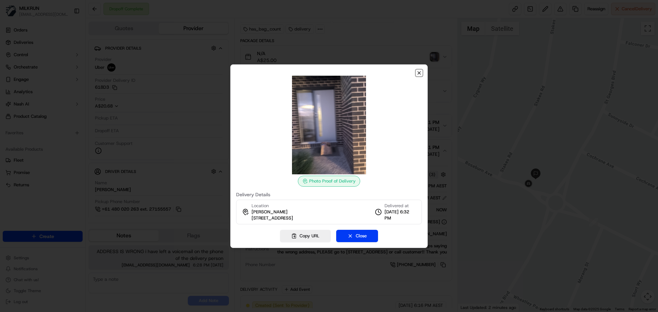
click at [420, 73] on icon "button" at bounding box center [418, 72] width 5 height 5
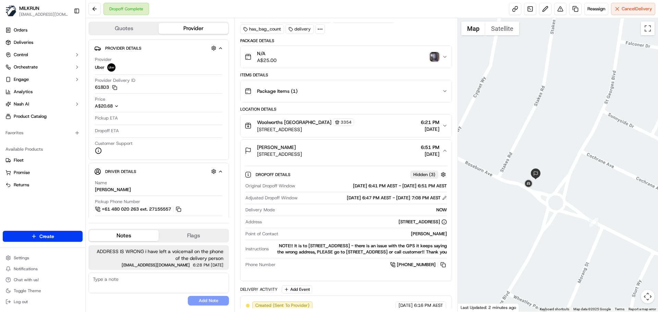
click at [370, 36] on div "Summary 3729947 Created: 22/09/2025 6:16 PM Strategy: DoorDash 60% Weighted Tri…" at bounding box center [345, 225] width 211 height 476
drag, startPoint x: 336, startPoint y: 256, endPoint x: 314, endPoint y: 253, distance: 22.5
click at [334, 255] on div "NOTE!! It is to 6 Cochrane Ave, Mickleham - there is an issue with the GPS it k…" at bounding box center [358, 249] width 175 height 12
drag, startPoint x: 306, startPoint y: 251, endPoint x: 397, endPoint y: 259, distance: 91.9
click at [397, 255] on div "NOTE!! It is to 6 Cochrane Ave, Mickleham - there is an issue with the GPS it k…" at bounding box center [358, 249] width 175 height 12
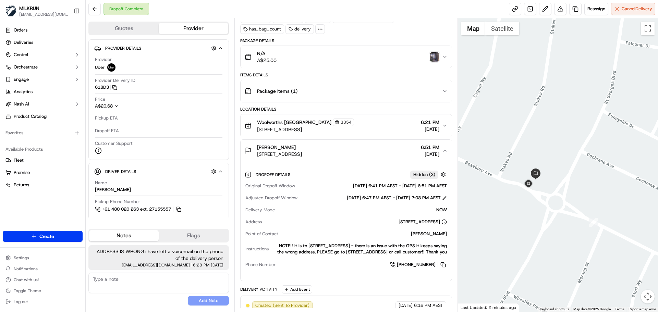
click at [397, 255] on div "NOTE!! It is to 6 Cochrane Ave, Mickleham - there is an issue with the GPS it k…" at bounding box center [358, 249] width 175 height 12
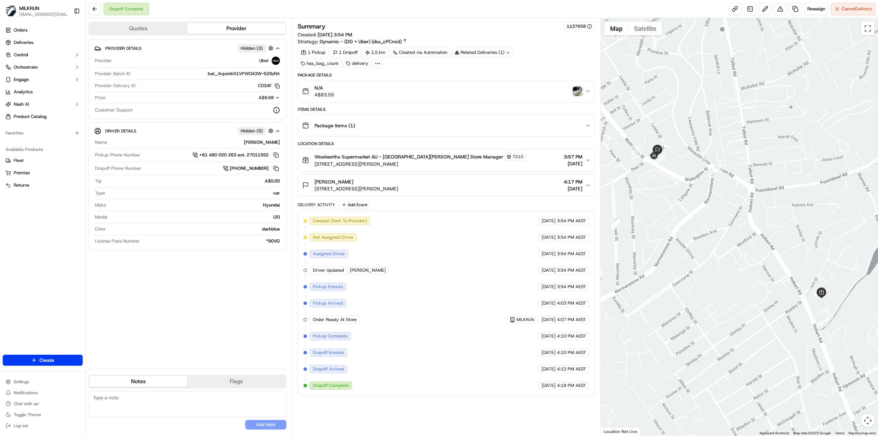
click at [575, 93] on img "button" at bounding box center [577, 91] width 10 height 10
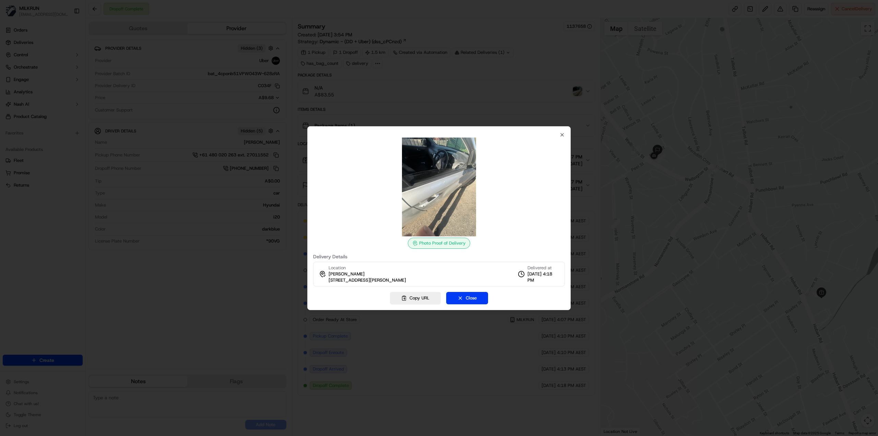
click at [565, 132] on div "Photo Proof of Delivery Delivery Details Location Sally lonergan Unit 4/2 Baile…" at bounding box center [438, 218] width 263 height 184
drag, startPoint x: 562, startPoint y: 133, endPoint x: 656, endPoint y: 143, distance: 94.4
click at [562, 133] on icon "button" at bounding box center [561, 134] width 5 height 5
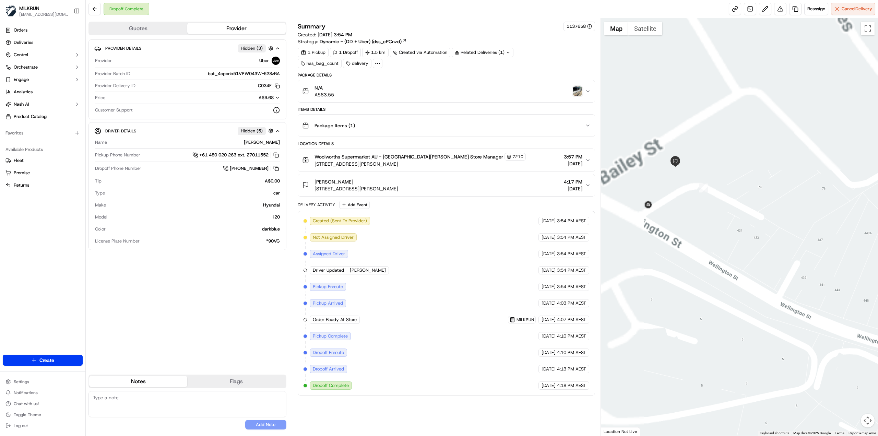
drag, startPoint x: 665, startPoint y: 190, endPoint x: 673, endPoint y: 190, distance: 7.9
click at [673, 190] on div at bounding box center [739, 226] width 277 height 417
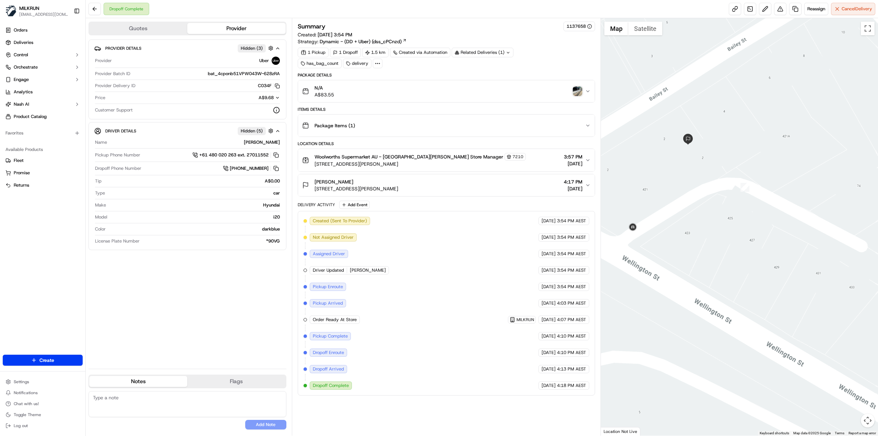
drag, startPoint x: 652, startPoint y: 187, endPoint x: 676, endPoint y: 192, distance: 24.9
click at [676, 192] on div at bounding box center [739, 226] width 277 height 417
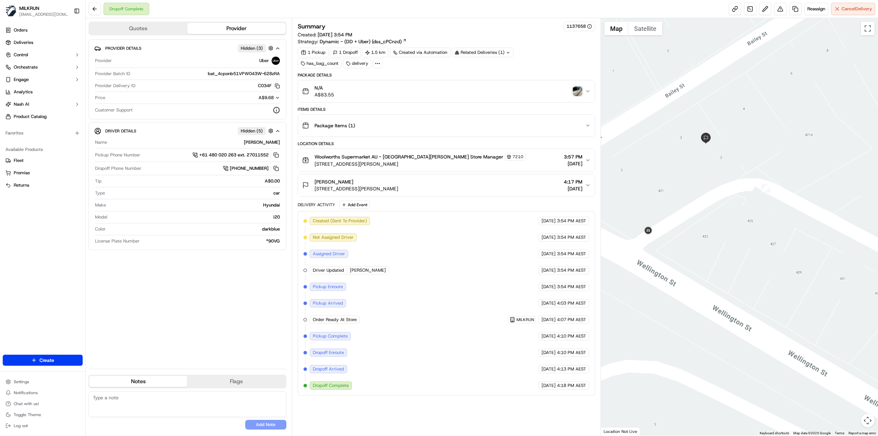
drag, startPoint x: 677, startPoint y: 189, endPoint x: 693, endPoint y: 191, distance: 16.2
click at [693, 191] on div at bounding box center [739, 226] width 277 height 417
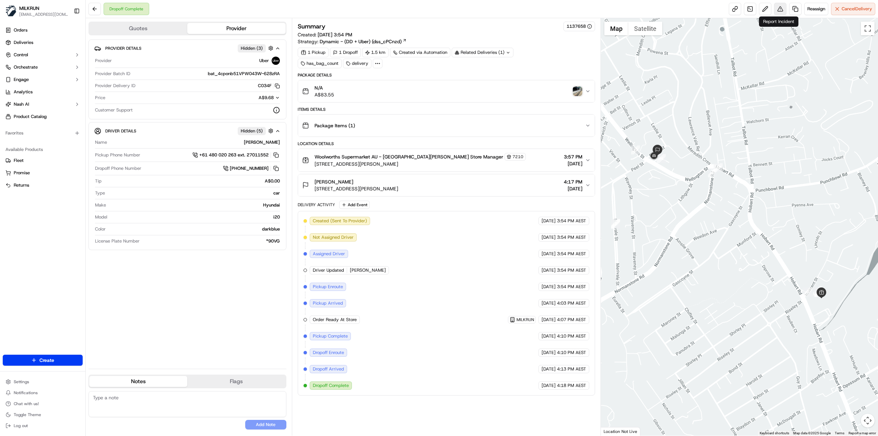
click at [778, 8] on button at bounding box center [780, 9] width 12 height 12
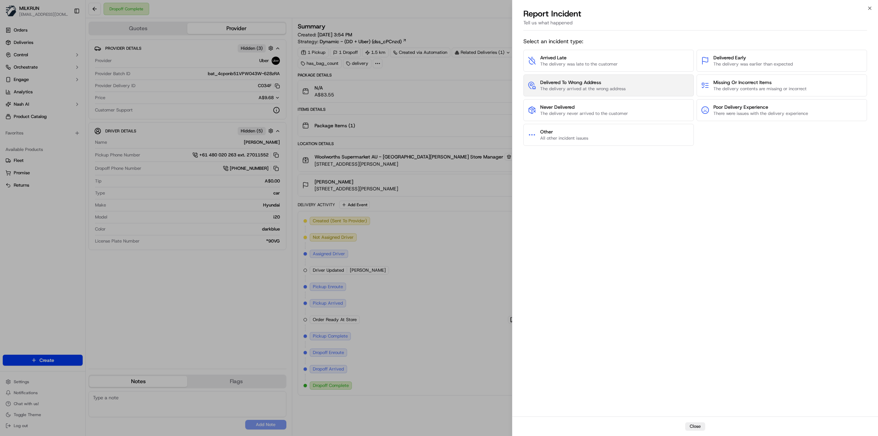
click at [610, 93] on button "Delivered To Wrong Address The delivery arrived at the wrong address" at bounding box center [608, 85] width 170 height 22
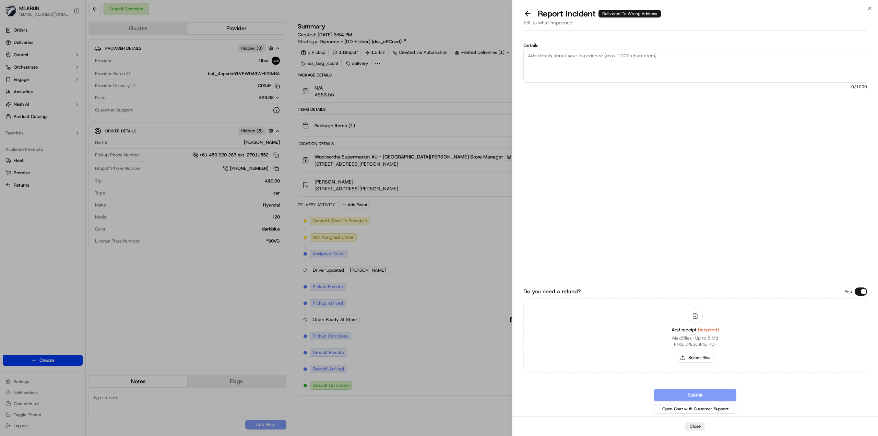
click at [615, 73] on textarea "Details" at bounding box center [694, 66] width 343 height 34
type textarea "n"
type textarea "delivered to wrong address"
click at [694, 355] on button "Select files" at bounding box center [695, 358] width 36 height 10
type input "C:\fakepath\Screenshot [DATE] 180548.png"
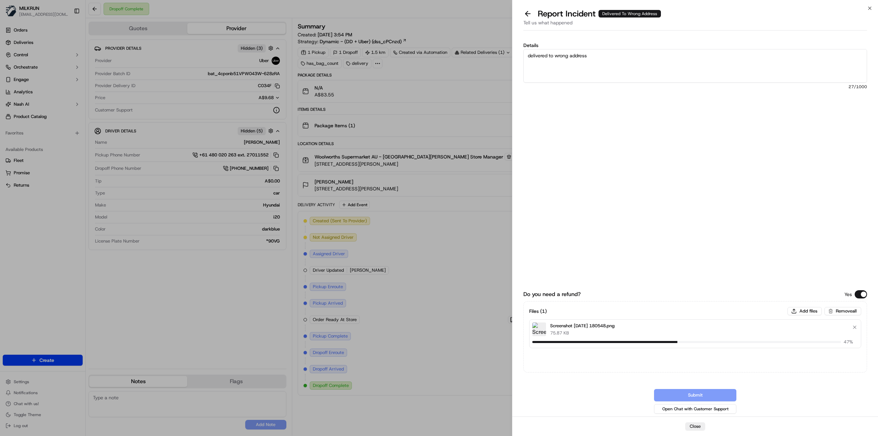
click at [638, 62] on textarea "delivered to wrong address" at bounding box center [694, 66] width 343 height 34
type textarea "delivered to wrong address - confirmed it had left the store"
click at [682, 386] on div "Do you need a refund? Yes Files ( 1 ) Add files Remove all Screenshot 2025-09-2…" at bounding box center [694, 306] width 343 height 216
click at [684, 389] on div "Do you need a refund? Yes Files ( 1 ) Add files Remove all Screenshot 2025-09-2…" at bounding box center [694, 306] width 343 height 216
click at [686, 392] on button "Submit" at bounding box center [695, 395] width 82 height 12
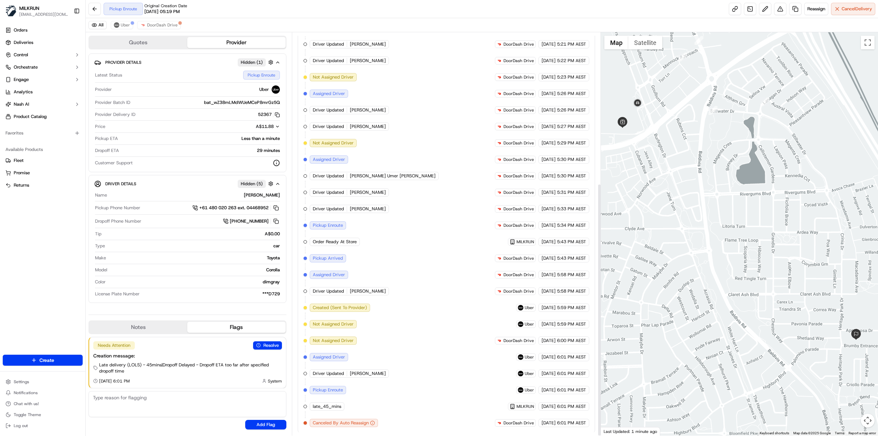
scroll to position [241, 0]
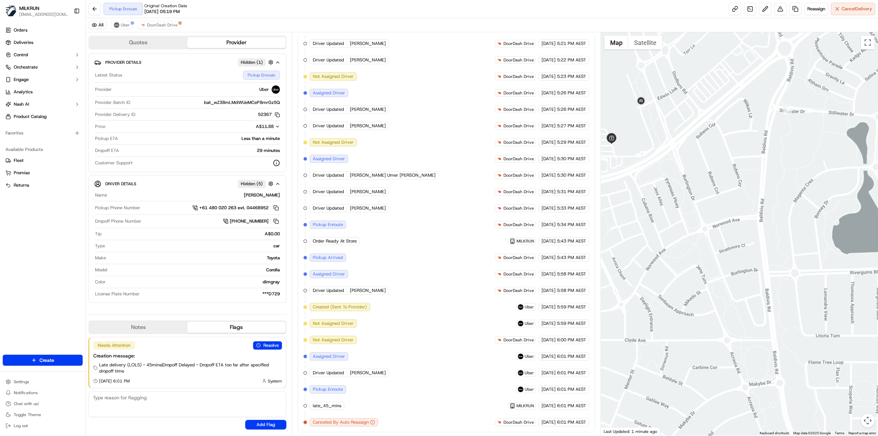
drag, startPoint x: 643, startPoint y: 138, endPoint x: 685, endPoint y: 193, distance: 68.6
click at [685, 193] on div at bounding box center [739, 233] width 277 height 403
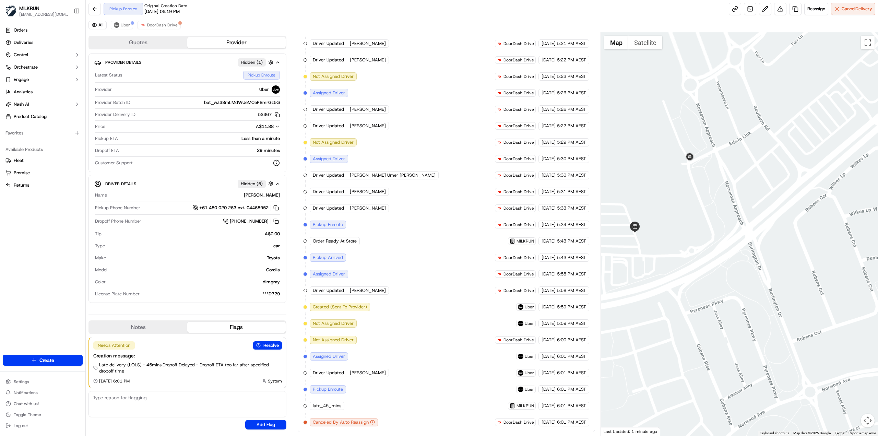
drag, startPoint x: 680, startPoint y: 179, endPoint x: 717, endPoint y: 207, distance: 46.3
click at [717, 207] on div at bounding box center [739, 233] width 277 height 403
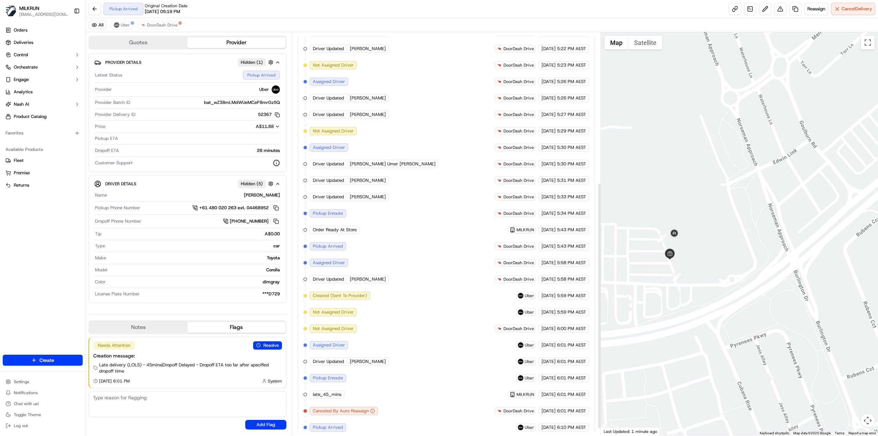
scroll to position [257, 0]
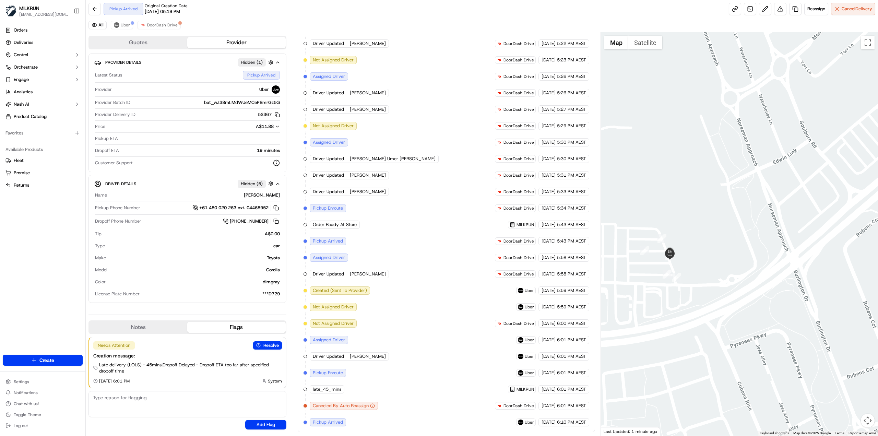
click at [197, 402] on textarea at bounding box center [187, 404] width 198 height 26
type textarea "store called, there is a long delay in waiting for order"
click at [252, 423] on button "Add Flag" at bounding box center [265, 425] width 41 height 10
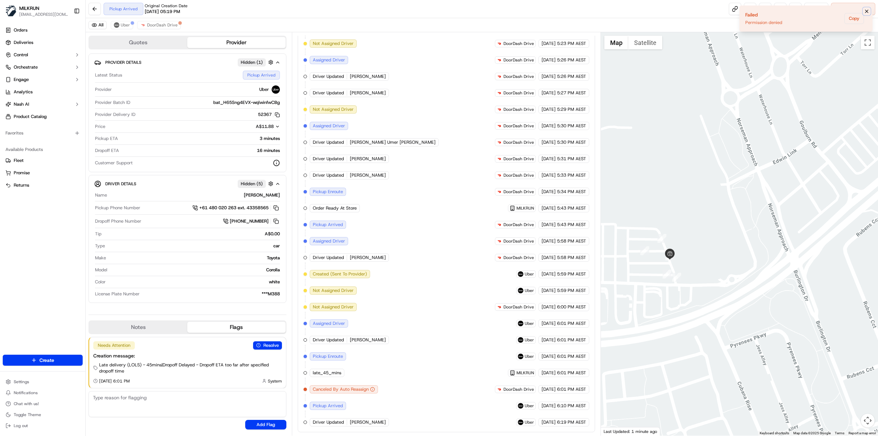
click at [867, 12] on icon "Notifications (F8)" at bounding box center [865, 11] width 5 height 5
click at [850, 8] on span "Cancel Delivery" at bounding box center [856, 9] width 31 height 6
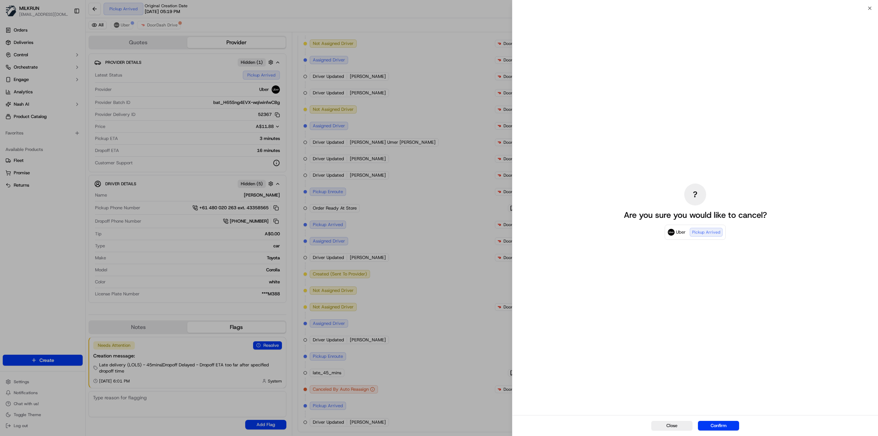
click at [727, 419] on div "Close Confirm" at bounding box center [694, 425] width 365 height 21
click at [727, 421] on button "Confirm" at bounding box center [718, 426] width 41 height 10
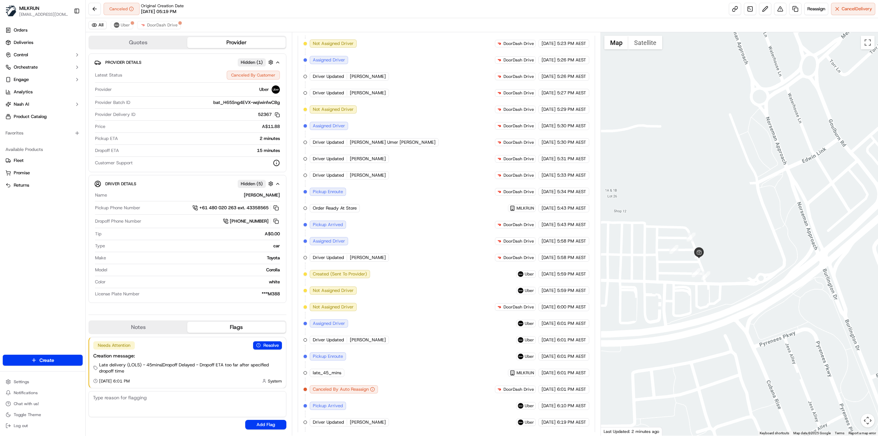
drag, startPoint x: 649, startPoint y: 235, endPoint x: 679, endPoint y: 233, distance: 30.2
click at [679, 233] on div at bounding box center [739, 233] width 277 height 403
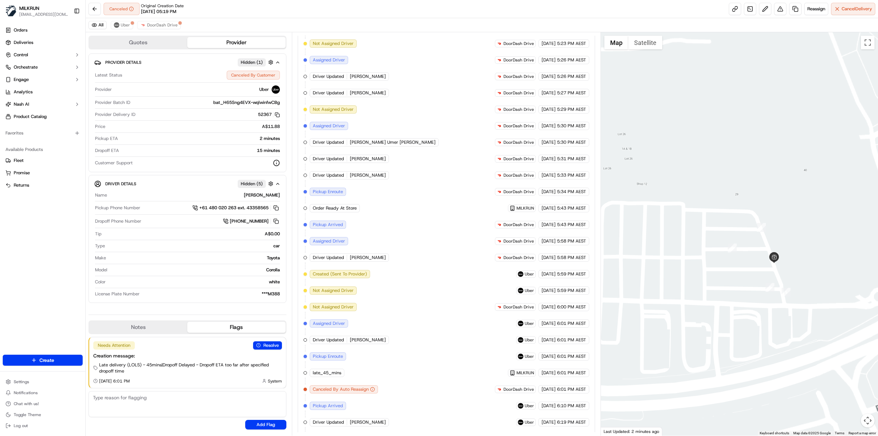
drag, startPoint x: 691, startPoint y: 257, endPoint x: 657, endPoint y: 255, distance: 34.4
click at [657, 255] on div at bounding box center [739, 233] width 277 height 403
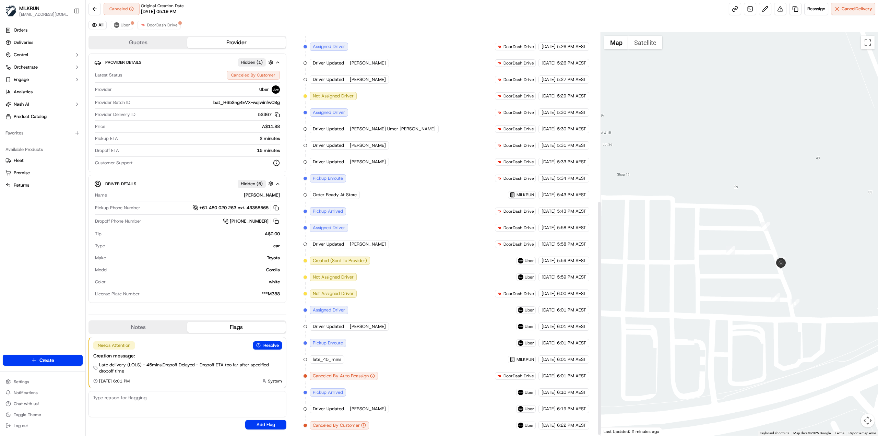
scroll to position [290, 0]
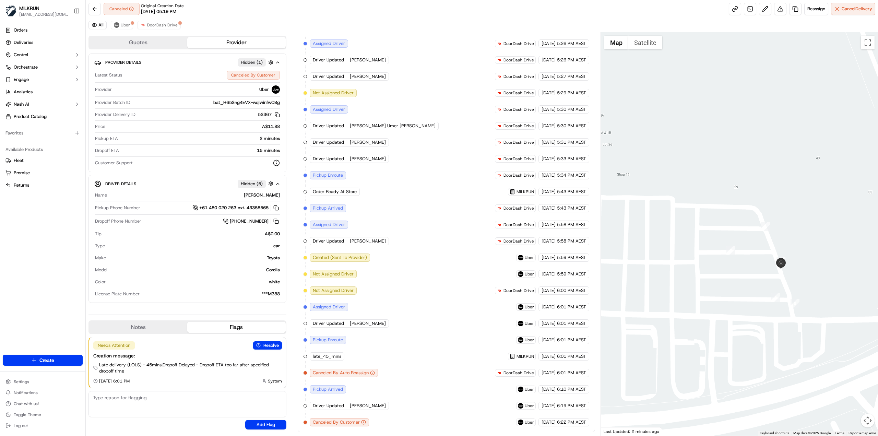
click at [150, 409] on textarea at bounding box center [187, 404] width 198 height 26
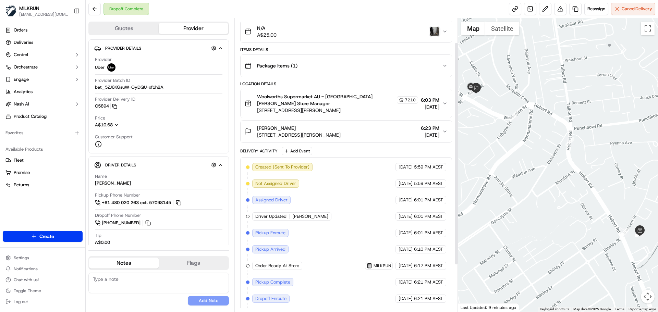
scroll to position [93, 0]
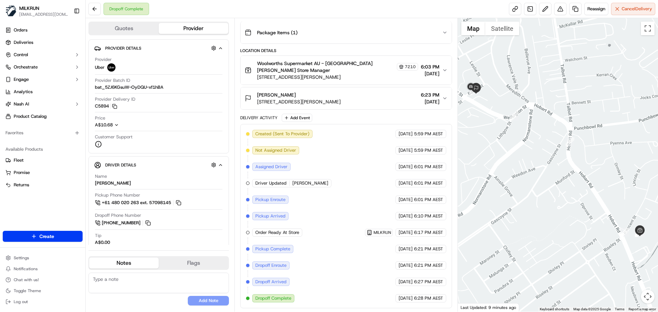
drag, startPoint x: 486, startPoint y: 104, endPoint x: 498, endPoint y: 116, distance: 17.0
click at [496, 111] on div at bounding box center [558, 165] width 201 height 294
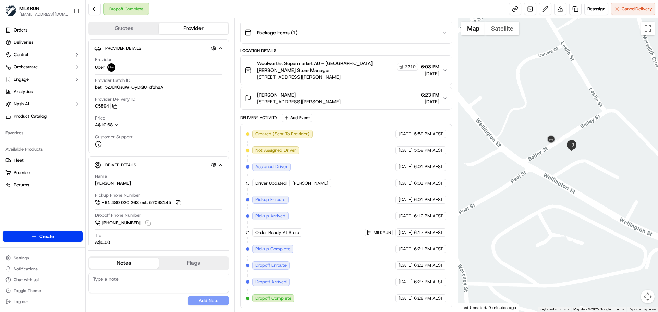
drag, startPoint x: 563, startPoint y: 155, endPoint x: 549, endPoint y: 152, distance: 14.1
click at [549, 152] on div at bounding box center [558, 165] width 201 height 294
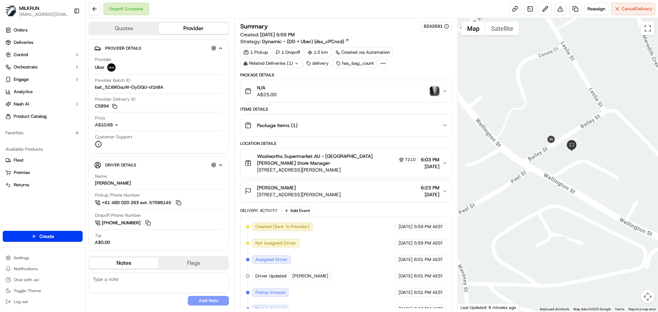
click at [436, 90] on img "button" at bounding box center [435, 91] width 10 height 10
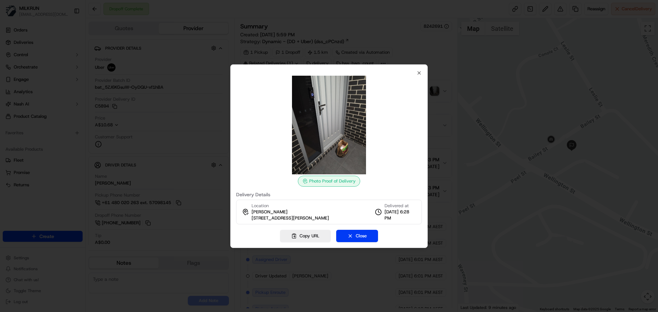
click at [347, 144] on img at bounding box center [329, 125] width 99 height 99
drag, startPoint x: 340, startPoint y: 145, endPoint x: 298, endPoint y: 138, distance: 43.1
click at [297, 138] on img at bounding box center [329, 125] width 99 height 99
click at [317, 139] on img at bounding box center [329, 125] width 99 height 99
click at [328, 127] on img at bounding box center [329, 125] width 99 height 99
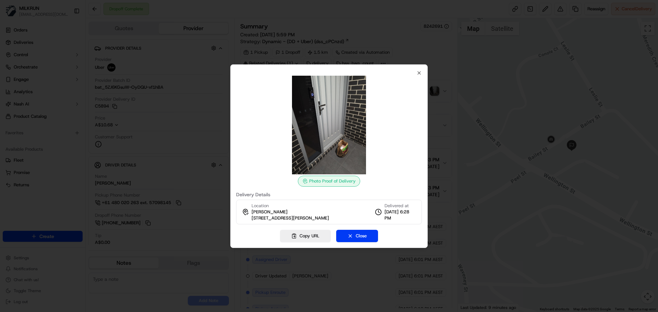
click at [386, 154] on div at bounding box center [329, 125] width 186 height 99
drag, startPoint x: 363, startPoint y: 235, endPoint x: -130, endPoint y: 232, distance: 492.6
click at [0, 232] on html "MILKRUN ideng@woolworths.com.au Toggle Sidebar Orders Deliveries Control Orches…" at bounding box center [329, 156] width 658 height 312
click at [358, 234] on button "Close" at bounding box center [357, 236] width 42 height 12
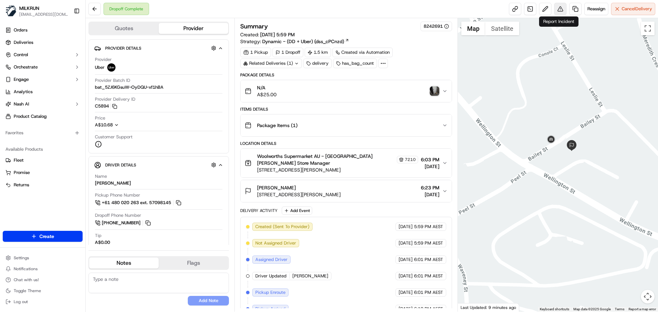
click at [557, 10] on button at bounding box center [560, 9] width 12 height 12
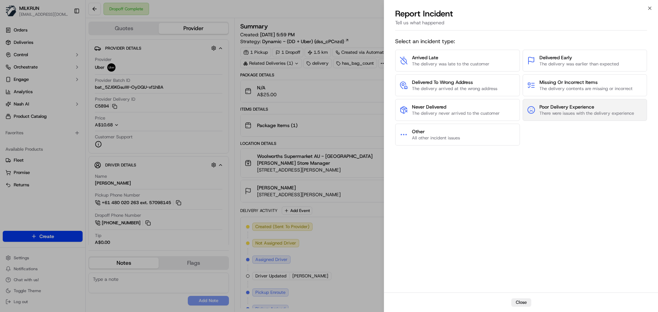
click at [545, 109] on span "Poor Delivery Experience" at bounding box center [587, 107] width 95 height 7
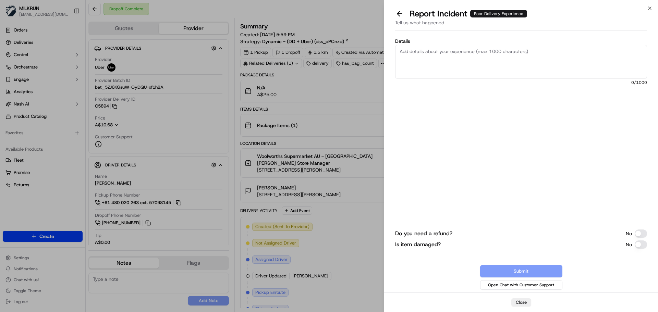
click at [452, 68] on textarea "Details" at bounding box center [521, 62] width 252 height 34
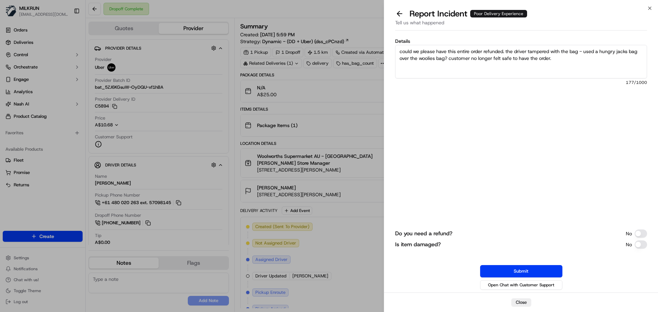
click at [639, 233] on button "Do you need a refund?" at bounding box center [641, 234] width 12 height 8
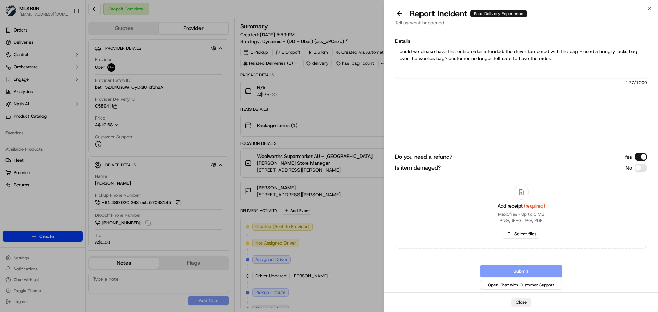
click at [542, 67] on textarea "could we please have this entire order refunded. the driver tampered with the b…" at bounding box center [521, 62] width 252 height 34
click at [585, 57] on textarea "could we please have this entire order refunded. the driver tampered with the b…" at bounding box center [521, 62] width 252 height 34
drag, startPoint x: 483, startPoint y: 68, endPoint x: 531, endPoint y: 71, distance: 48.8
click at [483, 68] on textarea "could we please have this entire order refunded. the driver tampered with the b…" at bounding box center [521, 62] width 252 height 34
drag, startPoint x: 582, startPoint y: 72, endPoint x: 593, endPoint y: 73, distance: 11.3
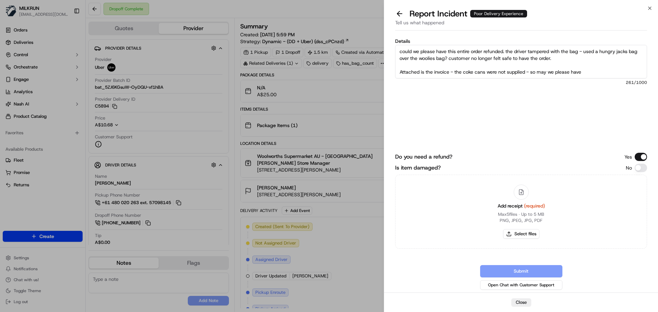
click at [582, 72] on textarea "could we please have this entire order refunded. the driver tampered with the b…" at bounding box center [521, 62] width 252 height 34
click at [595, 73] on textarea "could we please have this entire order refunded. the driver tampered with the b…" at bounding box center [521, 62] width 252 height 34
click at [612, 65] on textarea "could we please have this entire order refunded. the driver tampered with the b…" at bounding box center [521, 62] width 252 height 34
click at [611, 68] on textarea "could we please have this entire order refunded. the driver tampered with the b…" at bounding box center [521, 62] width 252 height 34
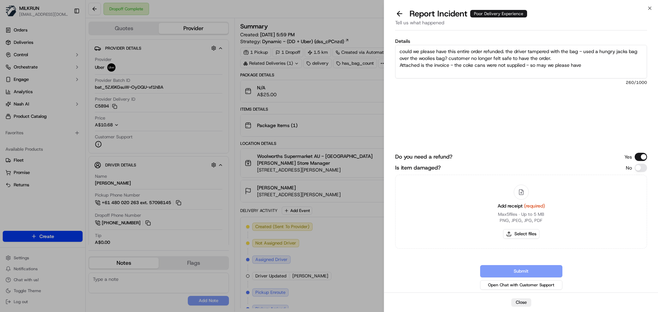
click at [601, 65] on textarea "could we please have this entire order refunded. the driver tampered with the b…" at bounding box center [521, 62] width 252 height 34
paste textarea "$50.05"
click at [594, 59] on textarea "could we please have this entire order refunded. the driver tampered with the b…" at bounding box center [521, 62] width 252 height 34
drag, startPoint x: 636, startPoint y: 63, endPoint x: 592, endPoint y: 156, distance: 102.0
click at [636, 64] on textarea "could we please have this entire order refunded. the driver tampered with the b…" at bounding box center [521, 62] width 252 height 34
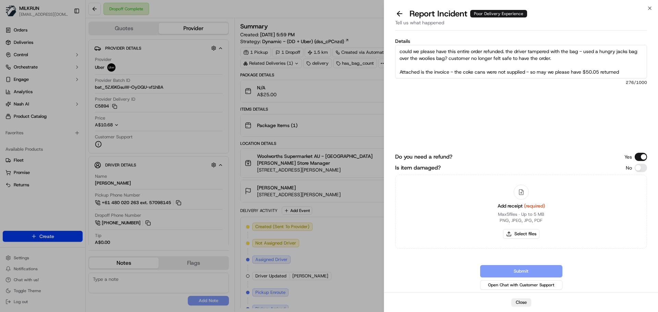
type textarea "could we please have this entire order refunded. the driver tampered with the b…"
click at [534, 198] on div "Add receipt (required) Max 5 files ∙ Up to 5 MB PNG, JPEG, JPG, PDF Select files" at bounding box center [521, 212] width 58 height 62
click at [522, 192] on icon at bounding box center [521, 192] width 6 height 6
click at [521, 235] on button "Select files" at bounding box center [521, 234] width 36 height 10
type input "C:\fakepath\Screenshot 2025-09-22 184816.png"
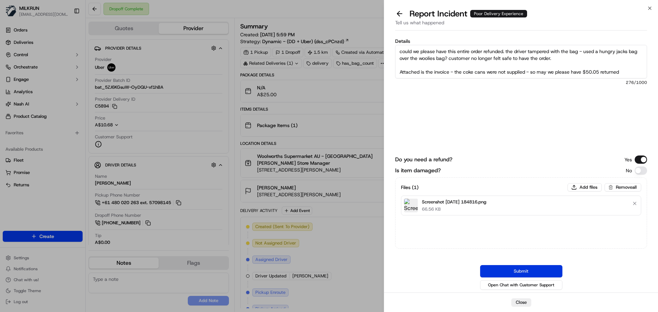
click at [510, 273] on button "Submit" at bounding box center [521, 271] width 82 height 12
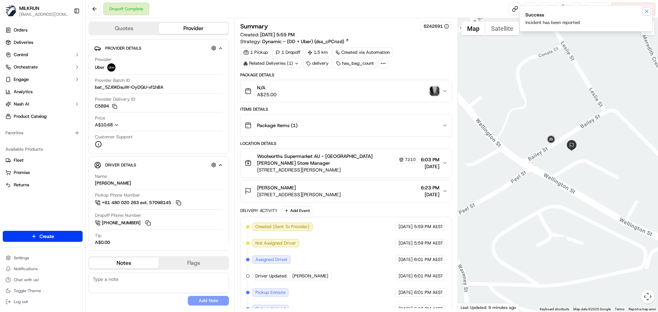
drag, startPoint x: 648, startPoint y: 10, endPoint x: 570, endPoint y: 20, distance: 78.8
click at [648, 11] on icon "Notifications (F8)" at bounding box center [646, 11] width 5 height 5
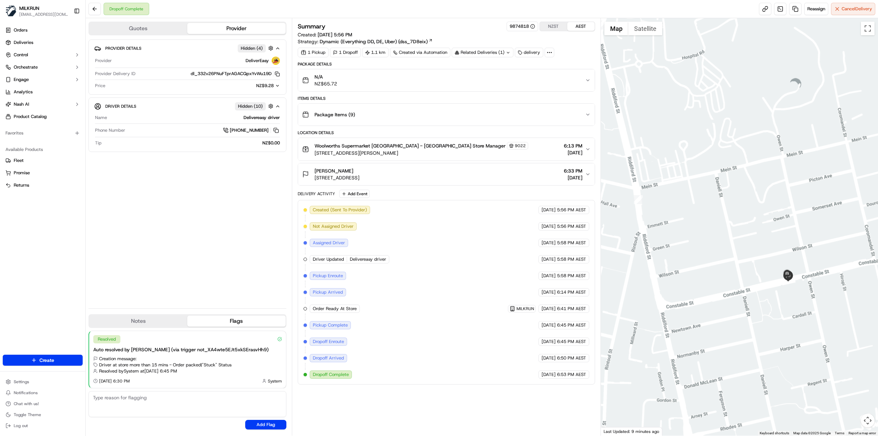
drag, startPoint x: 715, startPoint y: 220, endPoint x: 672, endPoint y: 162, distance: 72.9
click at [672, 162] on div at bounding box center [739, 226] width 277 height 417
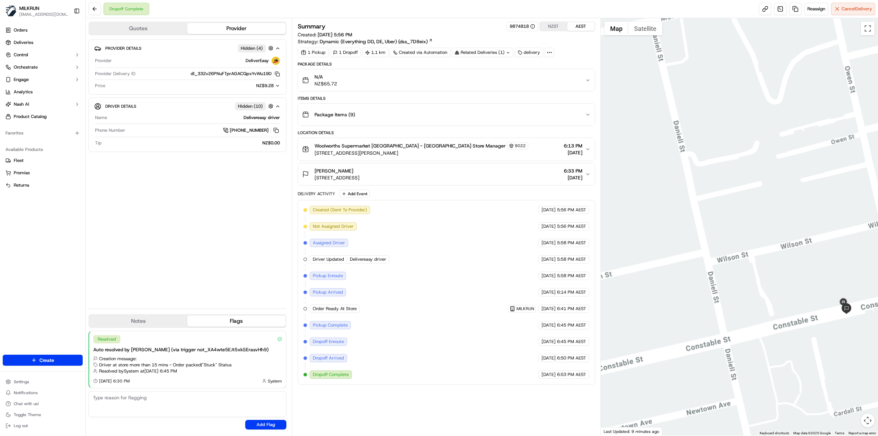
drag, startPoint x: 733, startPoint y: 248, endPoint x: 739, endPoint y: 250, distance: 6.5
click at [732, 247] on div at bounding box center [739, 226] width 277 height 417
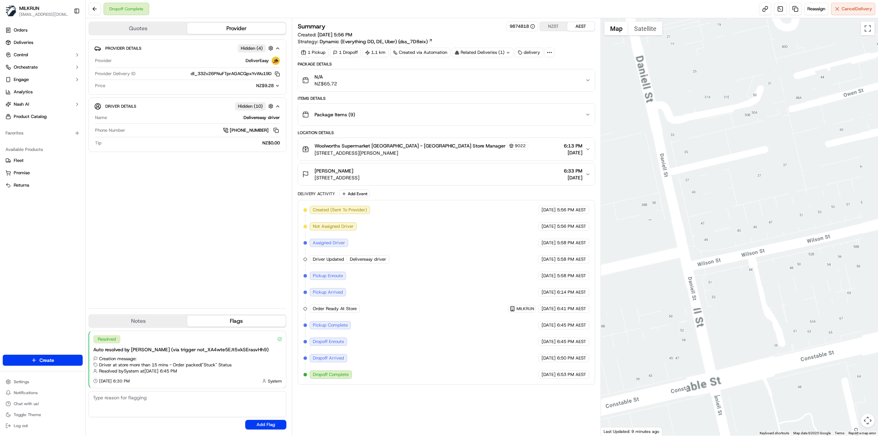
drag, startPoint x: 809, startPoint y: 307, endPoint x: 726, endPoint y: 244, distance: 103.5
click at [727, 244] on div at bounding box center [739, 226] width 277 height 417
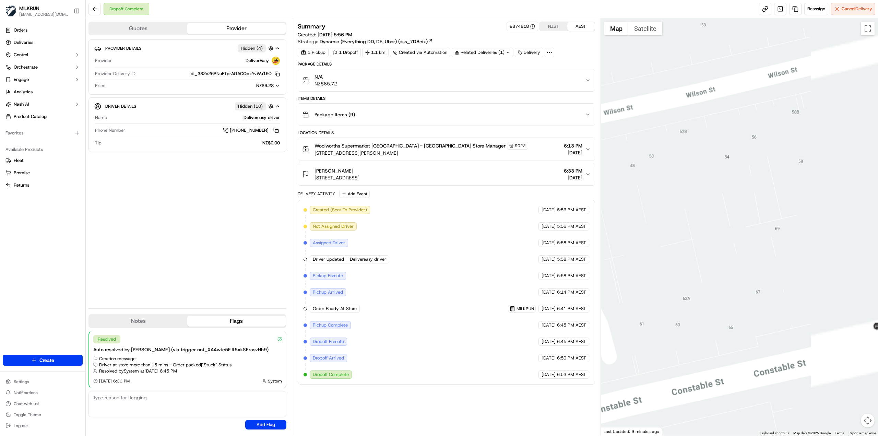
drag, startPoint x: 823, startPoint y: 278, endPoint x: 645, endPoint y: 196, distance: 196.2
click at [642, 198] on div at bounding box center [739, 226] width 277 height 417
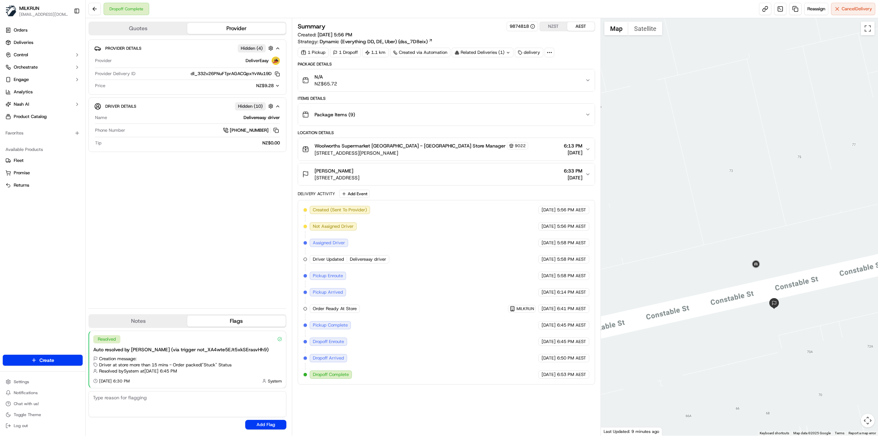
drag, startPoint x: 799, startPoint y: 257, endPoint x: 759, endPoint y: 217, distance: 56.5
click at [759, 217] on div at bounding box center [739, 226] width 277 height 417
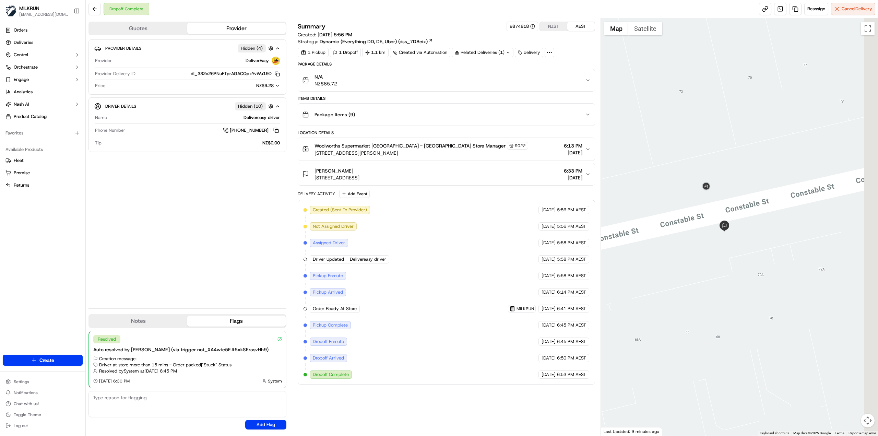
drag, startPoint x: 703, startPoint y: 197, endPoint x: 653, endPoint y: 119, distance: 92.7
click at [653, 119] on div at bounding box center [739, 226] width 277 height 417
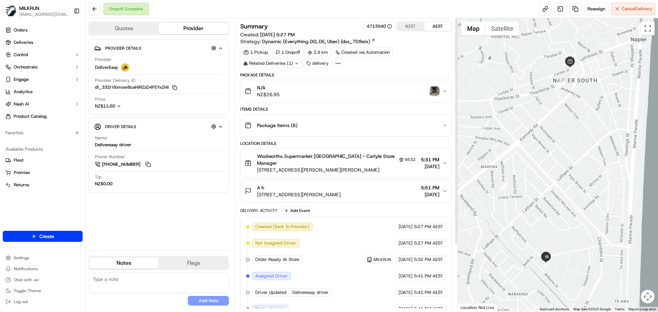
click at [436, 90] on img "button" at bounding box center [435, 91] width 10 height 10
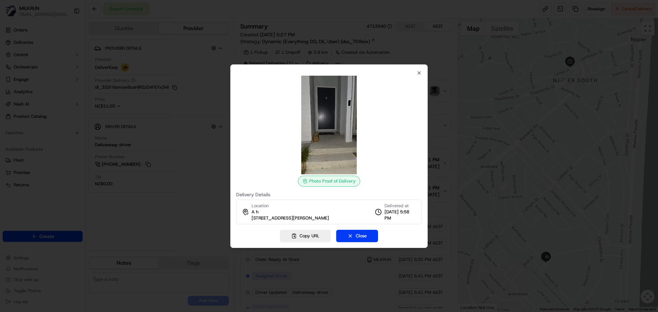
click at [419, 70] on div "Photo Proof of Delivery Delivery Details Location A h [STREET_ADDRESS][PERSON_N…" at bounding box center [328, 156] width 197 height 184
click at [420, 71] on icon "button" at bounding box center [418, 72] width 5 height 5
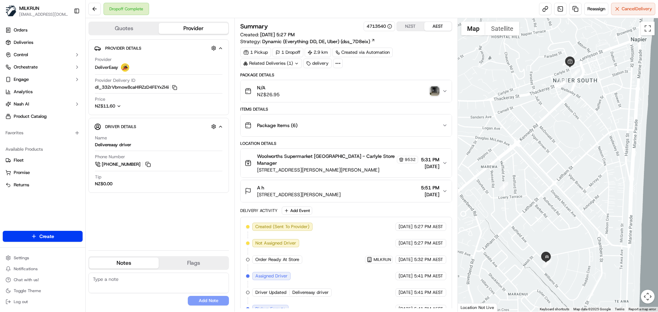
drag, startPoint x: 572, startPoint y: 222, endPoint x: 540, endPoint y: 198, distance: 40.4
click at [541, 160] on div at bounding box center [558, 165] width 201 height 294
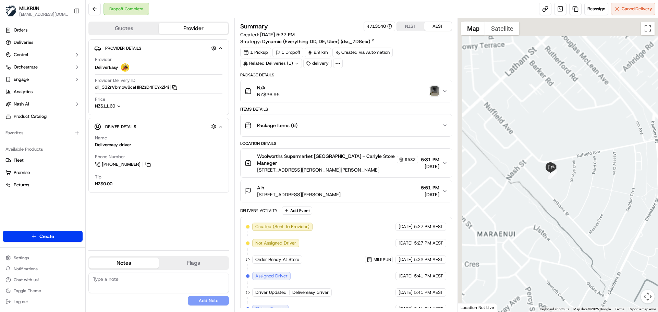
drag, startPoint x: 522, startPoint y: 159, endPoint x: 619, endPoint y: 235, distance: 123.3
click at [636, 255] on div at bounding box center [558, 165] width 201 height 294
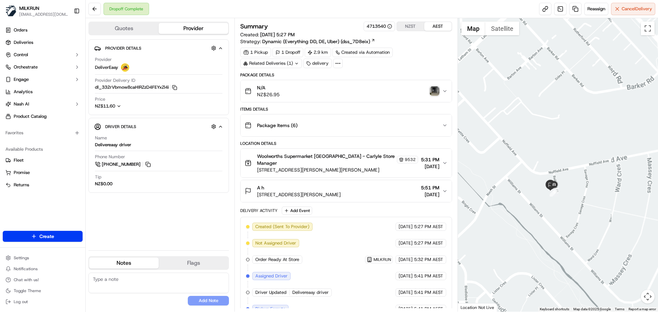
drag, startPoint x: 630, startPoint y: 240, endPoint x: 558, endPoint y: 203, distance: 80.8
click at [558, 203] on div at bounding box center [558, 165] width 201 height 294
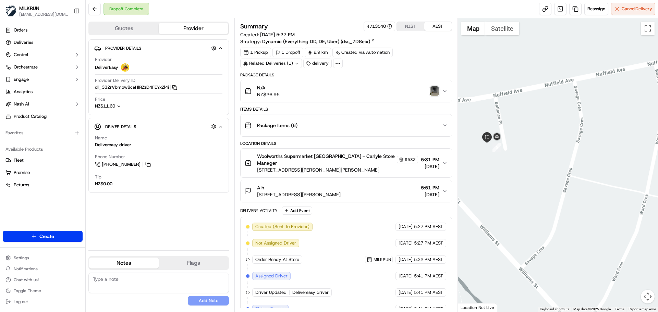
drag, startPoint x: 514, startPoint y: 174, endPoint x: 530, endPoint y: 197, distance: 27.8
click at [530, 197] on div at bounding box center [558, 165] width 201 height 294
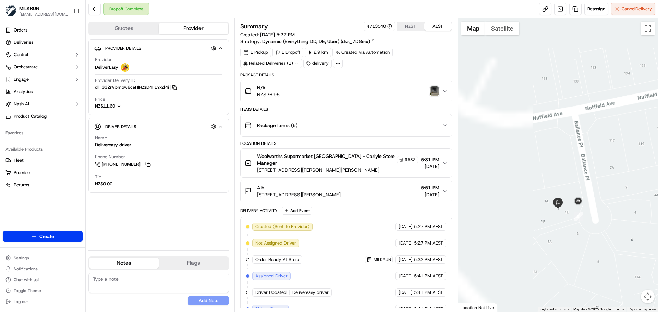
drag, startPoint x: 519, startPoint y: 166, endPoint x: 600, endPoint y: 235, distance: 106.7
click at [605, 242] on div at bounding box center [558, 165] width 201 height 294
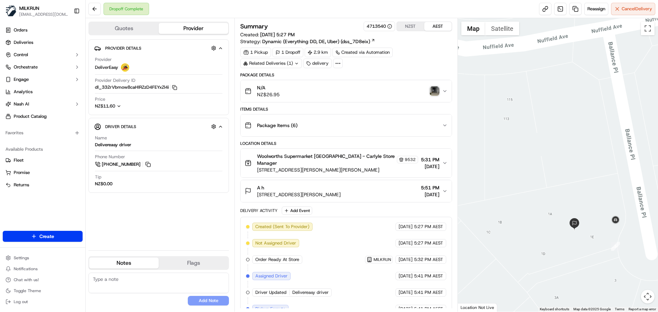
drag, startPoint x: 539, startPoint y: 180, endPoint x: 574, endPoint y: 205, distance: 43.8
click at [574, 205] on div at bounding box center [558, 165] width 201 height 294
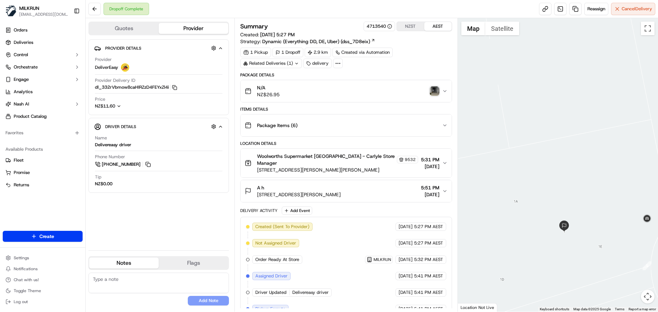
drag, startPoint x: 598, startPoint y: 255, endPoint x: 593, endPoint y: 244, distance: 11.5
click at [593, 244] on div at bounding box center [558, 165] width 201 height 294
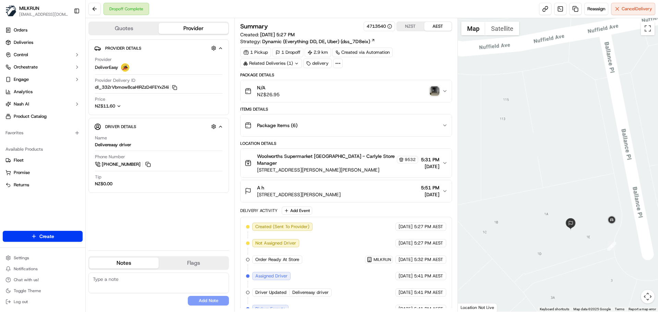
click at [433, 91] on img "button" at bounding box center [435, 91] width 10 height 10
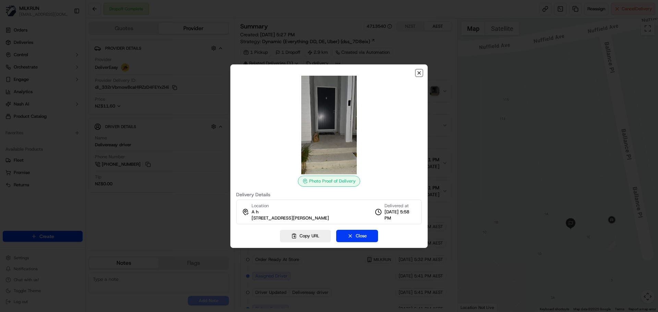
click at [420, 71] on icon "button" at bounding box center [418, 72] width 5 height 5
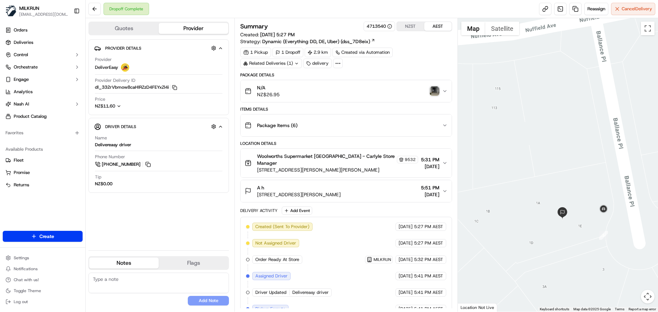
drag, startPoint x: 497, startPoint y: 201, endPoint x: 488, endPoint y: 189, distance: 14.7
click at [488, 189] on div at bounding box center [558, 165] width 201 height 294
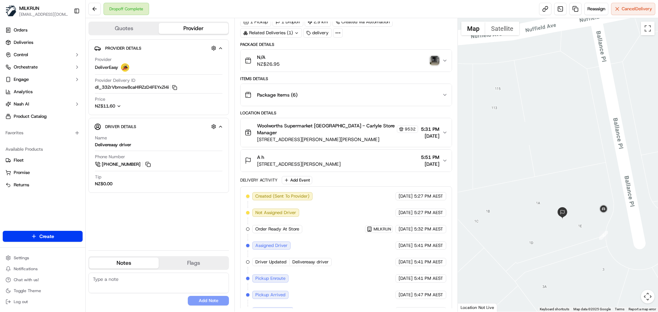
scroll to position [87, 0]
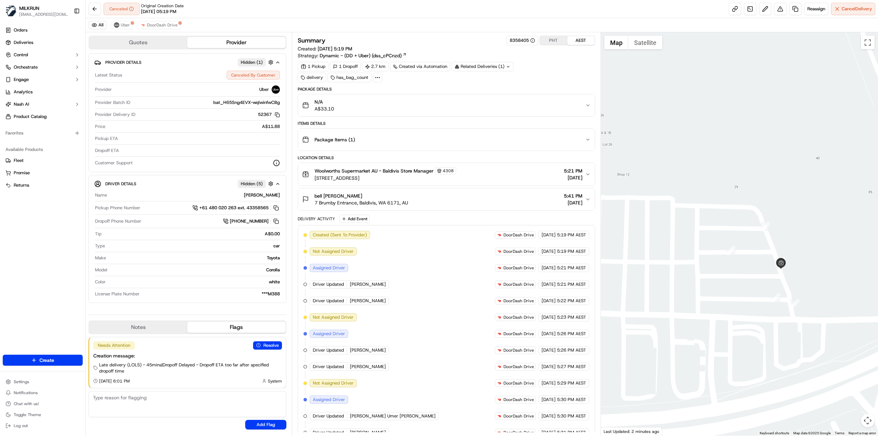
scroll to position [290, 0]
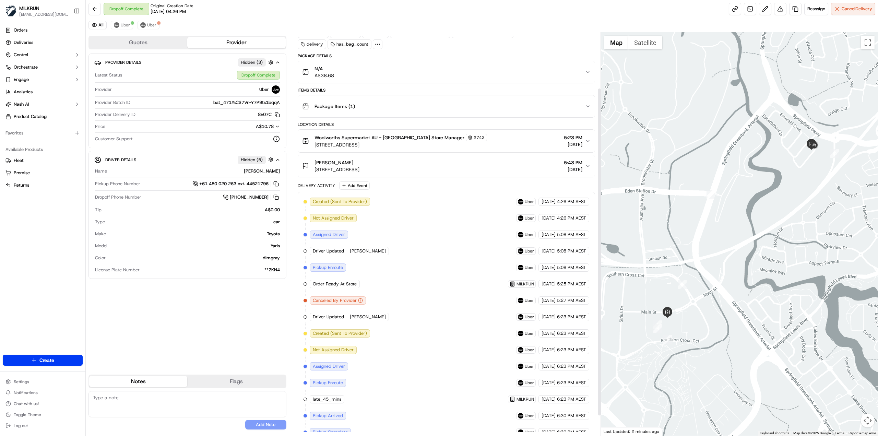
scroll to position [69, 0]
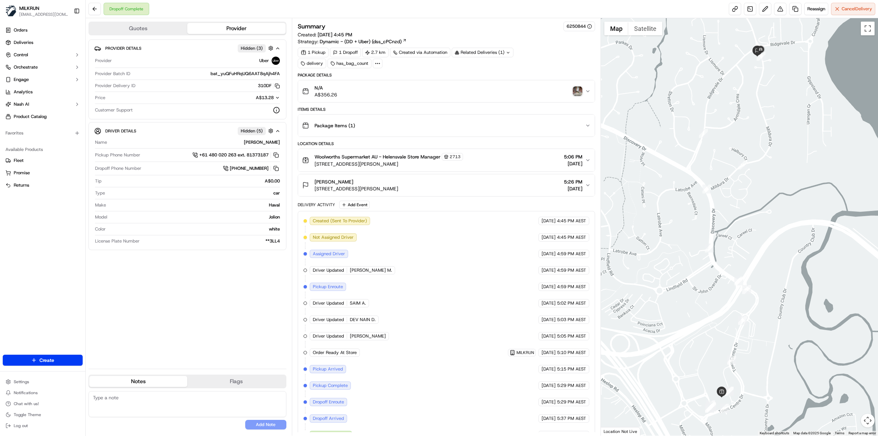
click at [577, 90] on img "button" at bounding box center [577, 91] width 10 height 10
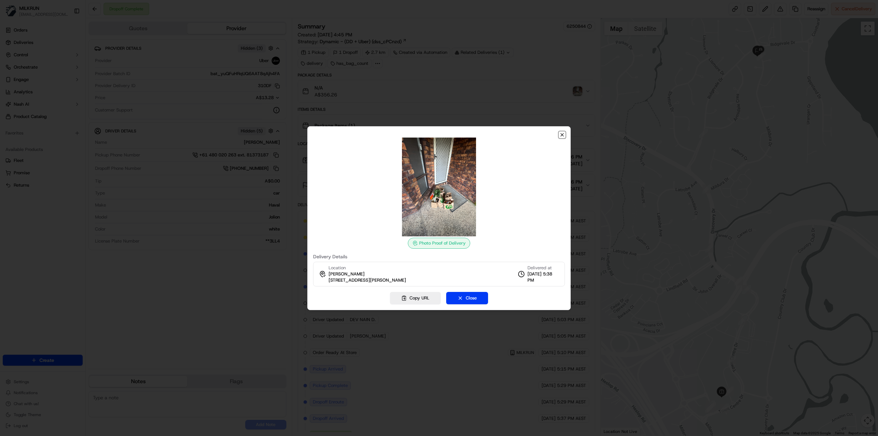
click at [563, 134] on icon "button" at bounding box center [561, 134] width 5 height 5
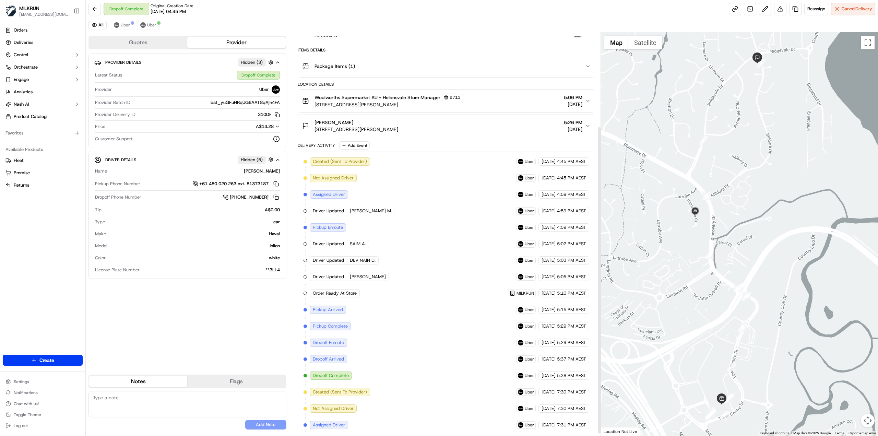
scroll to position [125, 0]
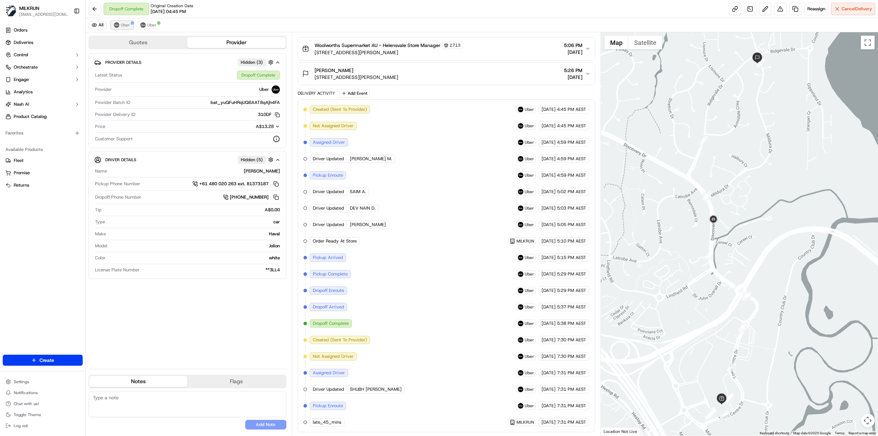
click at [122, 22] on span "Uber" at bounding box center [125, 24] width 9 height 5
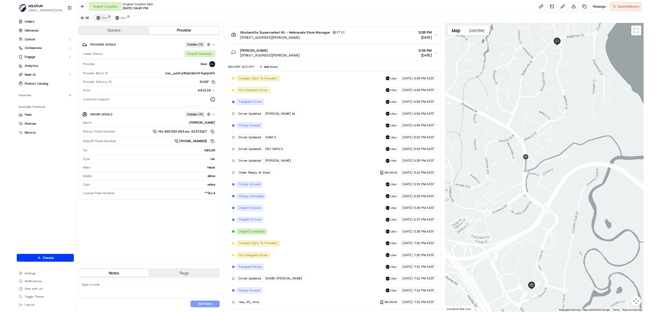
scroll to position [0, 0]
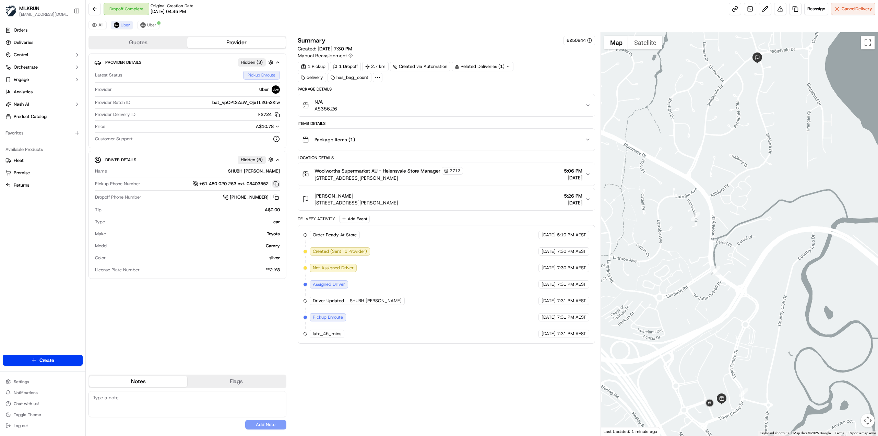
click at [275, 185] on button at bounding box center [276, 184] width 8 height 8
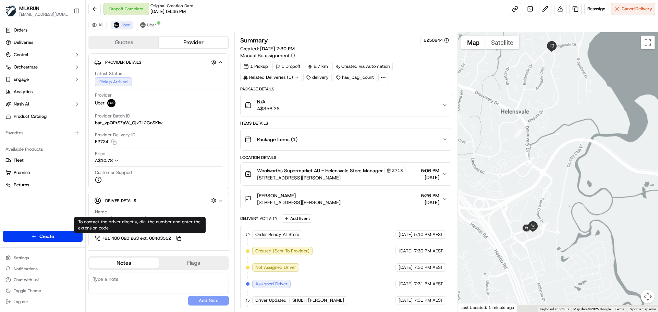
drag, startPoint x: 508, startPoint y: 227, endPoint x: 520, endPoint y: 199, distance: 30.4
click at [520, 199] on div at bounding box center [558, 172] width 201 height 280
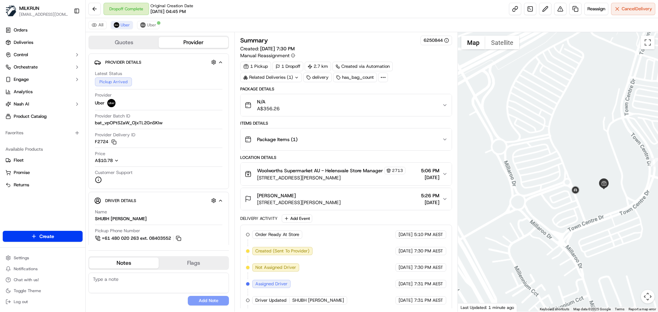
drag, startPoint x: 552, startPoint y: 220, endPoint x: 524, endPoint y: 226, distance: 28.0
click at [524, 226] on div at bounding box center [558, 172] width 201 height 280
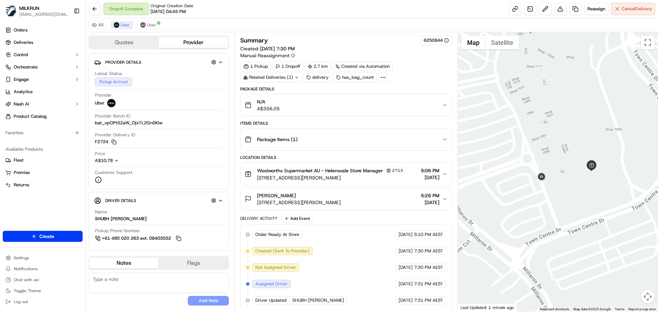
drag, startPoint x: 559, startPoint y: 204, endPoint x: 530, endPoint y: 212, distance: 29.7
click at [530, 212] on div at bounding box center [558, 172] width 201 height 280
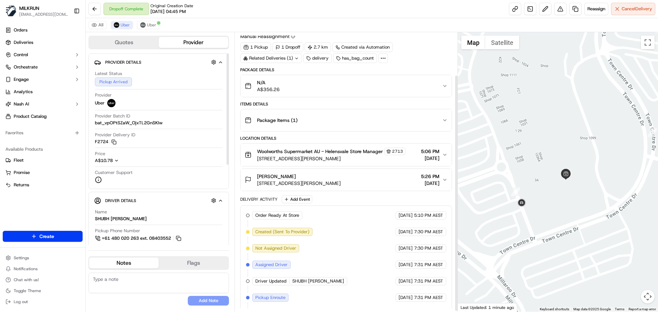
scroll to position [51, 0]
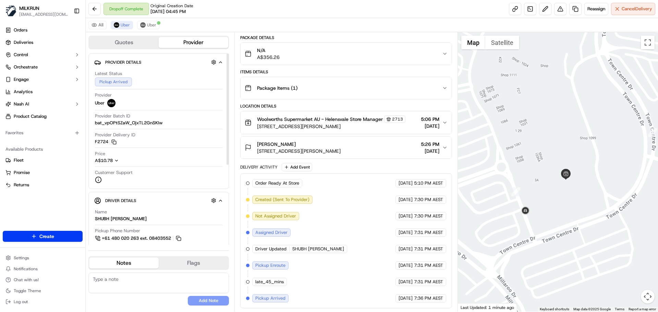
click at [341, 166] on div "Delivery Activity Add Event" at bounding box center [345, 167] width 211 height 8
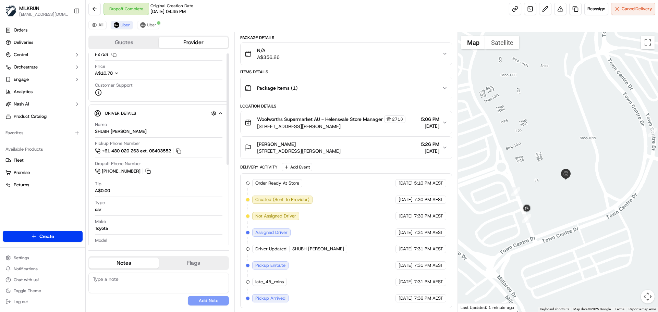
scroll to position [138, 0]
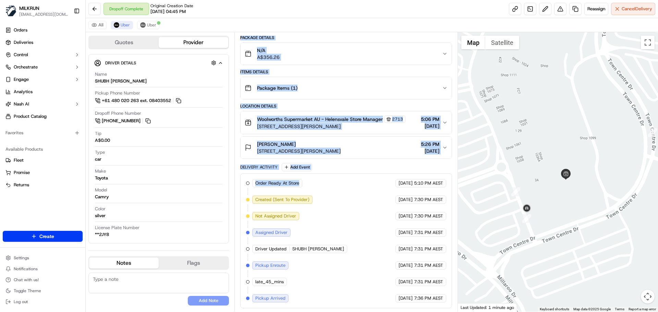
drag, startPoint x: 280, startPoint y: 170, endPoint x: 241, endPoint y: 168, distance: 39.5
click at [241, 168] on div "Delivery Activity Add Event Order Ready At Store MILKRUN 22/09/2025 5:10 PM AES…" at bounding box center [345, 235] width 211 height 145
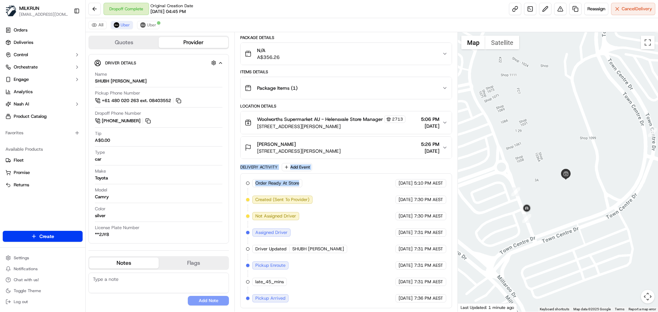
click at [244, 167] on div "Delivery Activity" at bounding box center [258, 167] width 37 height 5
drag, startPoint x: 244, startPoint y: 167, endPoint x: 331, endPoint y: 165, distance: 87.8
click at [301, 166] on div "Delivery Activity Add Event" at bounding box center [345, 167] width 211 height 8
click at [331, 165] on div "Delivery Activity Add Event" at bounding box center [345, 167] width 211 height 8
drag, startPoint x: 341, startPoint y: 167, endPoint x: 256, endPoint y: 164, distance: 85.8
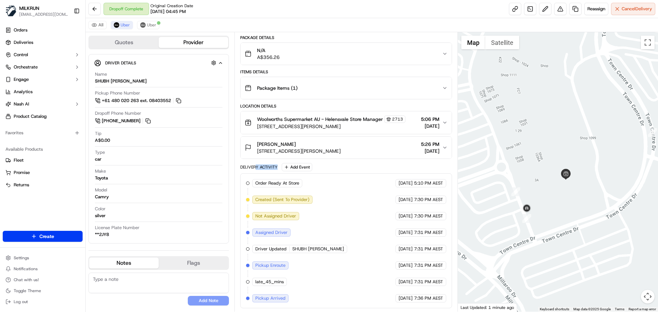
click at [256, 164] on div "Delivery Activity Add Event" at bounding box center [345, 167] width 211 height 8
drag, startPoint x: 246, startPoint y: 167, endPoint x: 290, endPoint y: 168, distance: 44.2
click at [287, 167] on div "Delivery Activity Add Event" at bounding box center [345, 167] width 211 height 8
click at [337, 164] on div "Delivery Activity Add Event" at bounding box center [345, 167] width 211 height 8
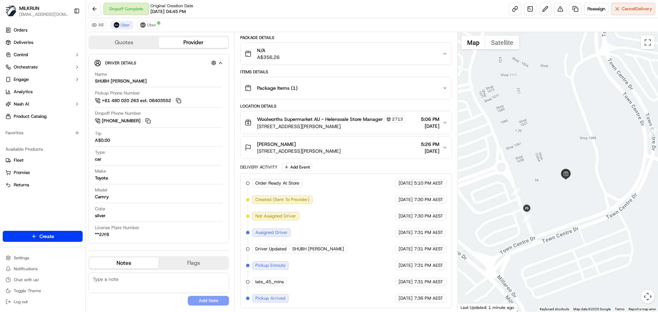
click at [340, 167] on div "Delivery Activity Add Event" at bounding box center [345, 167] width 211 height 8
drag, startPoint x: 373, startPoint y: 152, endPoint x: 260, endPoint y: 151, distance: 112.8
click at [260, 151] on div "[PERSON_NAME] [STREET_ADDRESS][PERSON_NAME] 5:26 PM [DATE]" at bounding box center [343, 148] width 197 height 14
click at [254, 165] on div "Delivery Activity" at bounding box center [258, 167] width 37 height 5
drag, startPoint x: 275, startPoint y: 151, endPoint x: 366, endPoint y: 154, distance: 91.2
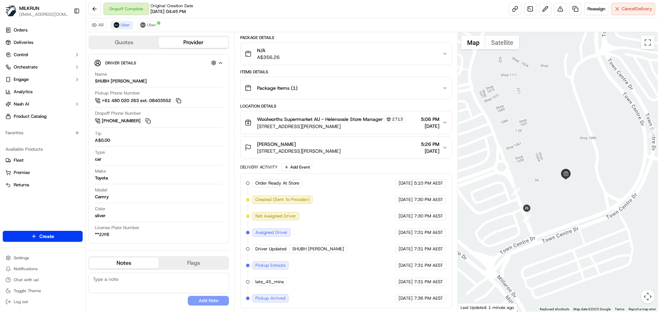
click at [366, 154] on div "[PERSON_NAME] [STREET_ADDRESS][PERSON_NAME] 5:26 PM [DATE]" at bounding box center [343, 148] width 197 height 14
drag, startPoint x: 365, startPoint y: 154, endPoint x: 98, endPoint y: 162, distance: 267.1
click at [364, 155] on button "[PERSON_NAME] [STREET_ADDRESS][PERSON_NAME] 5:26 PM [DATE]" at bounding box center [346, 148] width 211 height 22
click at [345, 165] on div "Delivery Activity Add Event" at bounding box center [345, 167] width 211 height 8
drag, startPoint x: 360, startPoint y: 152, endPoint x: 298, endPoint y: 150, distance: 62.4
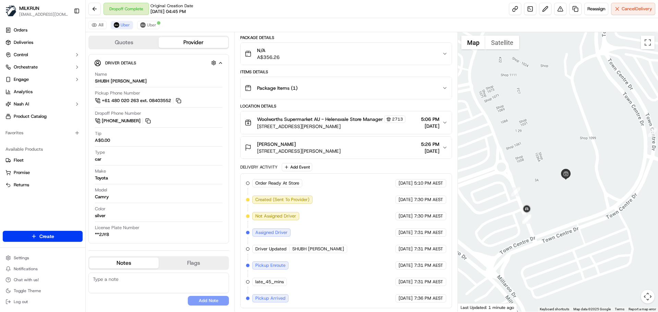
click at [273, 153] on div "[PERSON_NAME] [STREET_ADDRESS][PERSON_NAME] 5:26 PM [DATE]" at bounding box center [343, 148] width 197 height 14
click at [299, 150] on span "106 Mildura Dr, Helensvale, QLD 4212, AU" at bounding box center [299, 151] width 84 height 7
drag, startPoint x: 313, startPoint y: 159, endPoint x: 304, endPoint y: 160, distance: 8.6
click at [306, 160] on div "Package Details N/A A$356.26 Items Details Package Items ( 1 ) Location Details…" at bounding box center [345, 172] width 211 height 274
click at [333, 159] on div "Package Details N/A A$356.26 Items Details Package Items ( 1 ) Location Details…" at bounding box center [345, 172] width 211 height 274
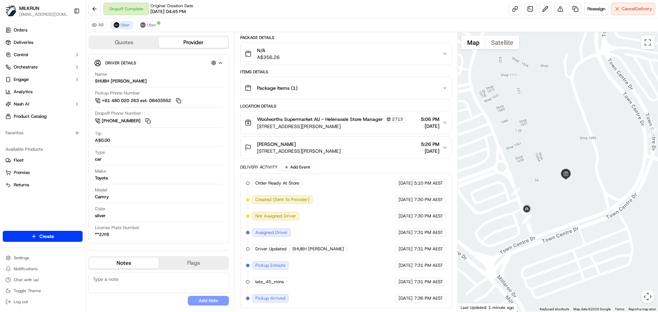
click at [349, 159] on div "Gail Wearn 106 Mildura Dr, Helensvale, QLD 4212, AU 5:26 PM 22/09/2025" at bounding box center [345, 147] width 211 height 23
drag, startPoint x: 314, startPoint y: 150, endPoint x: 288, endPoint y: 153, distance: 26.5
click at [285, 151] on div "Gail Wearn 106 Mildura Dr, Helensvale, QLD 4212, AU 5:26 PM 22/09/2025" at bounding box center [343, 148] width 197 height 14
click at [341, 153] on span "106 Mildura Dr, Helensvale, QLD 4212, AU" at bounding box center [299, 151] width 84 height 7
click at [356, 155] on button "Gail Wearn 106 Mildura Dr, Helensvale, QLD 4212, AU 5:26 PM 22/09/2025" at bounding box center [346, 148] width 211 height 22
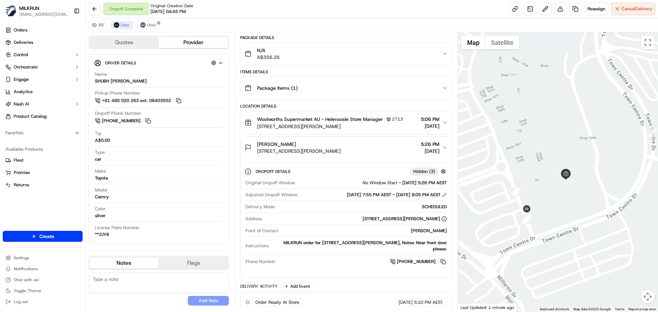
click at [305, 153] on button "Gail Wearn 106 Mildura Dr, Helensvale, QLD 4212, AU 5:26 PM 22/09/2025" at bounding box center [346, 148] width 211 height 22
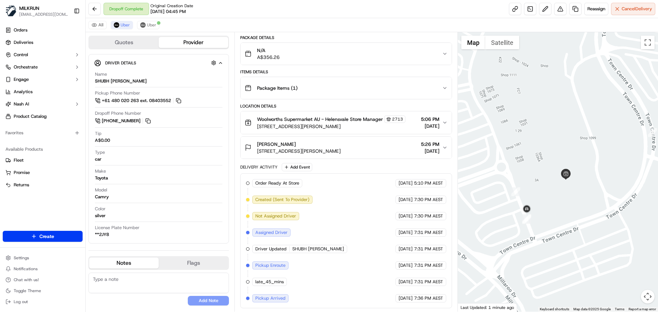
drag, startPoint x: 359, startPoint y: 151, endPoint x: 296, endPoint y: 150, distance: 63.1
click at [296, 150] on div "Gail Wearn 106 Mildura Dr, Helensvale, QLD 4212, AU 5:26 PM 22/09/2025" at bounding box center [343, 148] width 197 height 14
click at [352, 150] on div "Gail Wearn 106 Mildura Dr, Helensvale, QLD 4212, AU 5:26 PM 22/09/2025" at bounding box center [343, 148] width 197 height 14
drag, startPoint x: 298, startPoint y: 249, endPoint x: 308, endPoint y: 250, distance: 10.4
click at [308, 250] on span "SHUBH J." at bounding box center [318, 249] width 52 height 6
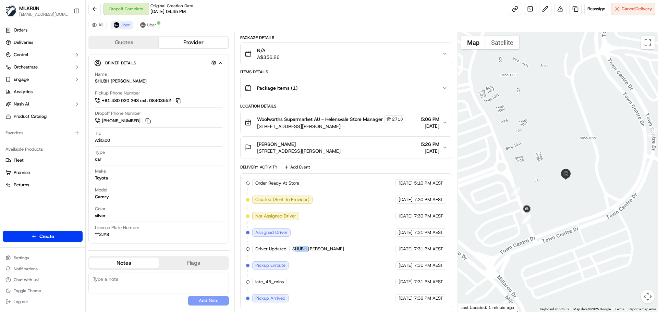
click at [308, 250] on span "SHUBH J." at bounding box center [318, 249] width 52 height 6
drag, startPoint x: 308, startPoint y: 250, endPoint x: 290, endPoint y: 249, distance: 17.9
click at [290, 249] on div "Driver Updated SHUBH J." at bounding box center [299, 249] width 95 height 8
drag, startPoint x: 311, startPoint y: 153, endPoint x: 285, endPoint y: 152, distance: 26.1
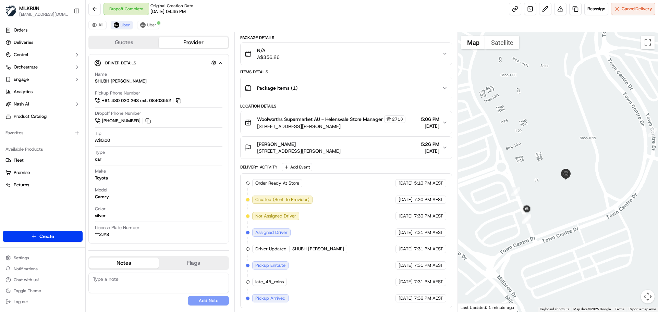
click at [285, 152] on button "Gail Wearn 106 Mildura Dr, Helensvale, QLD 4212, AU 5:26 PM 22/09/2025" at bounding box center [346, 148] width 211 height 22
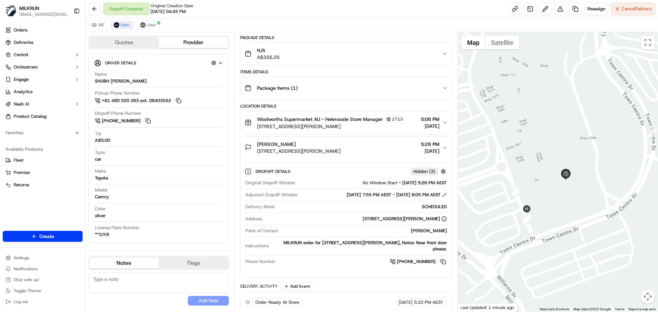
click at [357, 154] on div "Gail Wearn 106 Mildura Dr, Helensvale, QLD 4212, AU 5:26 PM 22/09/2025" at bounding box center [343, 148] width 197 height 14
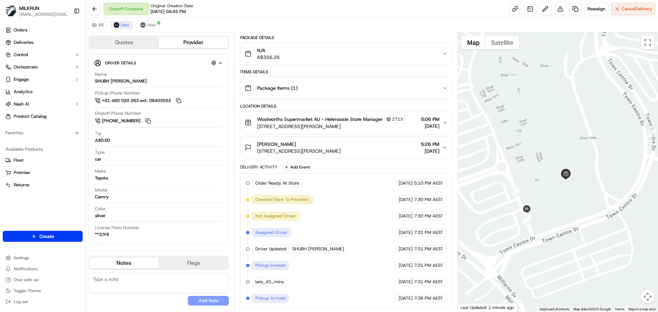
drag, startPoint x: 352, startPoint y: 148, endPoint x: 274, endPoint y: 152, distance: 77.6
click at [274, 152] on div "Gail Wearn 106 Mildura Dr, Helensvale, QLD 4212, AU 5:26 PM 22/09/2025" at bounding box center [343, 148] width 197 height 14
click at [283, 153] on span "106 Mildura Dr, Helensvale, QLD 4212, AU" at bounding box center [299, 151] width 84 height 7
click at [341, 150] on span "106 Mildura Dr, Helensvale, QLD 4212, AU" at bounding box center [299, 151] width 84 height 7
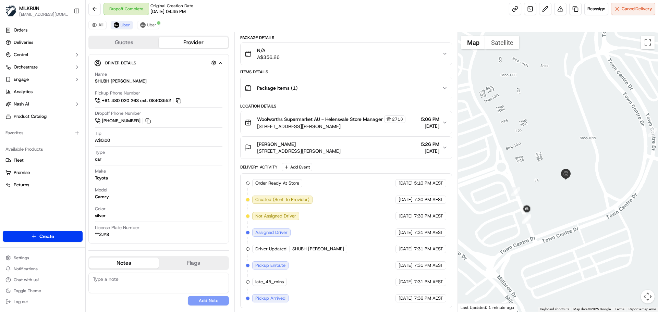
drag, startPoint x: 363, startPoint y: 150, endPoint x: 297, endPoint y: 152, distance: 66.5
click at [297, 152] on div "Gail Wearn 106 Mildura Dr, Helensvale, QLD 4212, AU 5:26 PM 22/09/2025" at bounding box center [343, 148] width 197 height 14
click at [297, 152] on span "106 Mildura Dr, Helensvale, QLD 4212, AU" at bounding box center [299, 151] width 84 height 7
drag, startPoint x: 297, startPoint y: 152, endPoint x: 350, endPoint y: 153, distance: 53.5
click at [341, 153] on span "106 Mildura Dr, Helensvale, QLD 4212, AU" at bounding box center [299, 151] width 84 height 7
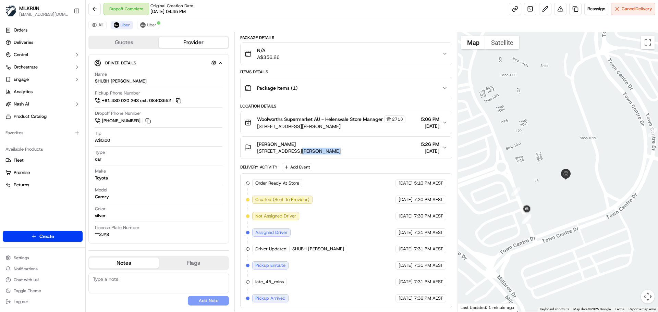
click at [341, 153] on span "106 Mildura Dr, Helensvale, QLD 4212, AU" at bounding box center [299, 151] width 84 height 7
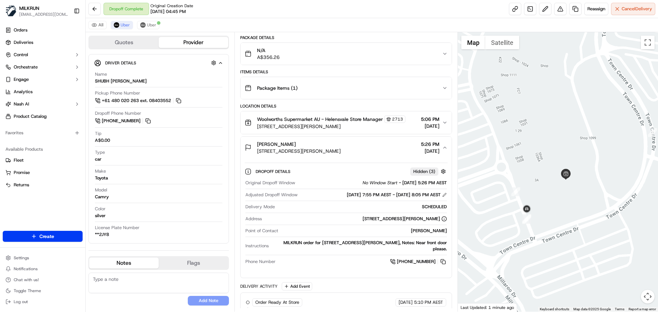
click at [341, 153] on span "106 Mildura Dr, Helensvale, QLD 4212, AU" at bounding box center [299, 151] width 84 height 7
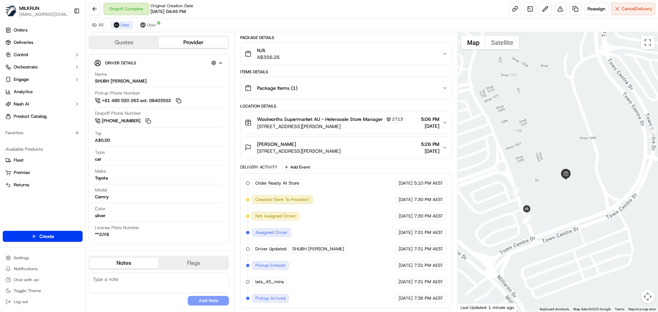
drag, startPoint x: 359, startPoint y: 153, endPoint x: 257, endPoint y: 153, distance: 101.1
click at [257, 153] on div "Gail Wearn 106 Mildura Dr, Helensvale, QLD 4212, AU 5:26 PM 22/09/2025" at bounding box center [343, 148] width 197 height 14
click at [258, 154] on span "106 Mildura Dr, Helensvale, QLD 4212, AU" at bounding box center [299, 151] width 84 height 7
drag, startPoint x: 272, startPoint y: 154, endPoint x: 328, endPoint y: 154, distance: 55.9
click at [328, 154] on span "106 Mildura Dr, Helensvale, QLD 4212, AU" at bounding box center [299, 151] width 84 height 7
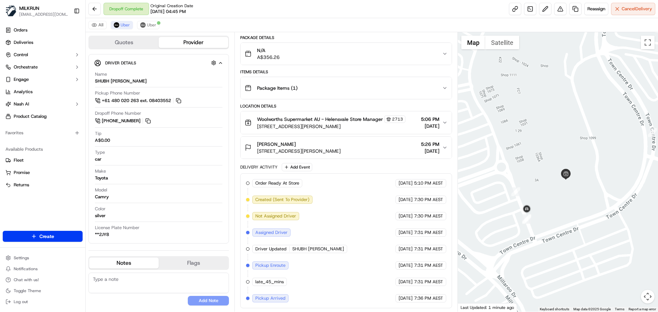
click at [328, 154] on span "106 Mildura Dr, Helensvale, QLD 4212, AU" at bounding box center [299, 151] width 84 height 7
drag, startPoint x: 361, startPoint y: 150, endPoint x: 267, endPoint y: 153, distance: 94.3
click at [267, 153] on div "Gail Wearn 106 Mildura Dr, Helensvale, QLD 4212, AU 5:26 PM 22/09/2025" at bounding box center [343, 148] width 197 height 14
click at [267, 153] on span "106 Mildura Dr, Helensvale, QLD 4212, AU" at bounding box center [299, 151] width 84 height 7
drag, startPoint x: 275, startPoint y: 149, endPoint x: 342, endPoint y: 148, distance: 67.9
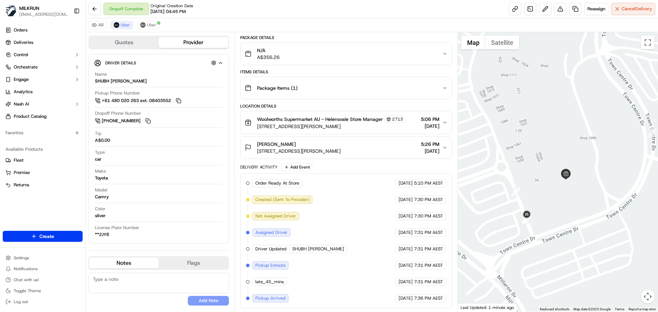
click at [341, 148] on span "106 Mildura Dr, Helensvale, QLD 4212, AU" at bounding box center [299, 151] width 84 height 7
click at [359, 148] on div "Gail Wearn 106 Mildura Dr, Helensvale, QLD 4212, AU 5:26 PM 22/09/2025" at bounding box center [343, 148] width 197 height 14
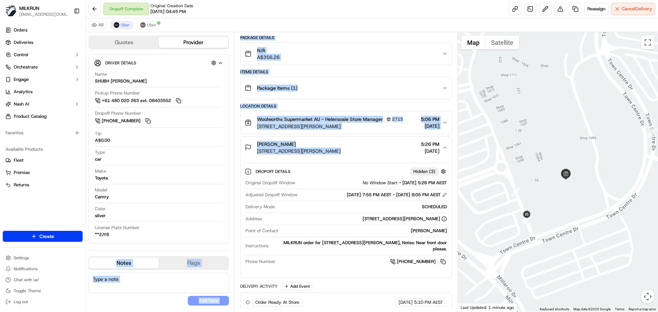
drag, startPoint x: 359, startPoint y: 148, endPoint x: 233, endPoint y: 150, distance: 125.5
click at [233, 150] on div "Quotes Provider Provider Details Hidden ( 3 ) Latest Status Pickup Arrived Prov…" at bounding box center [272, 172] width 372 height 280
click at [311, 150] on span "106 Mildura Dr, Helensvale, QLD 4212, AU" at bounding box center [299, 151] width 84 height 7
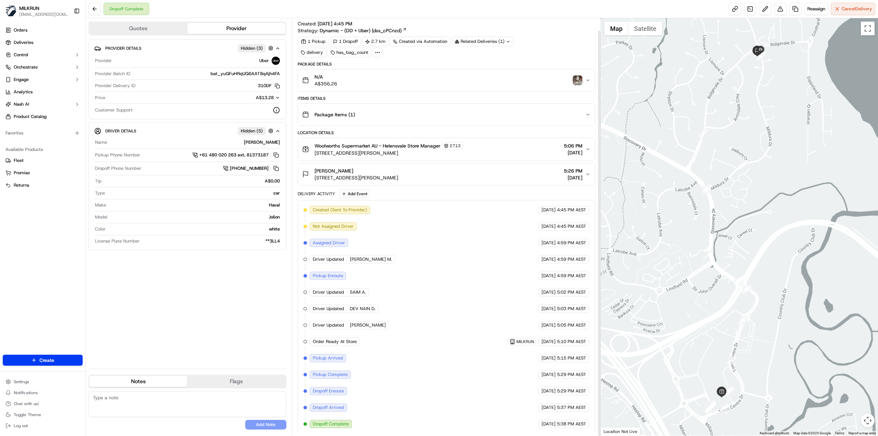
scroll to position [13, 0]
click at [809, 11] on span "Reassign" at bounding box center [816, 9] width 18 height 6
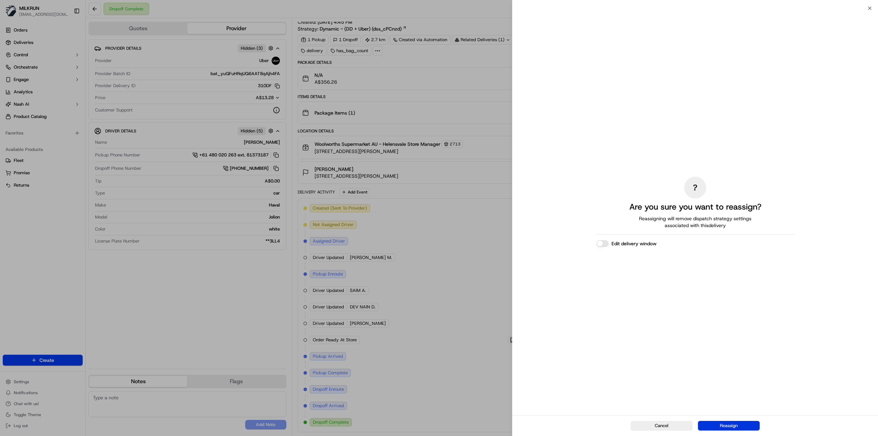
click at [722, 425] on button "Reassign" at bounding box center [729, 426] width 62 height 10
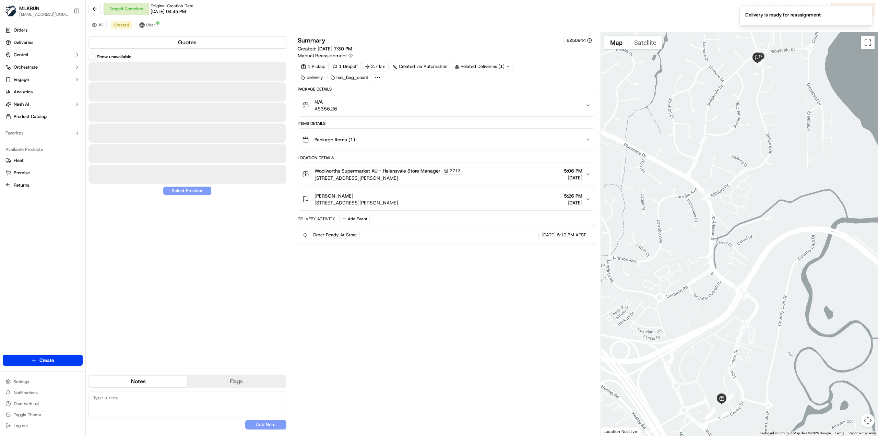
scroll to position [0, 0]
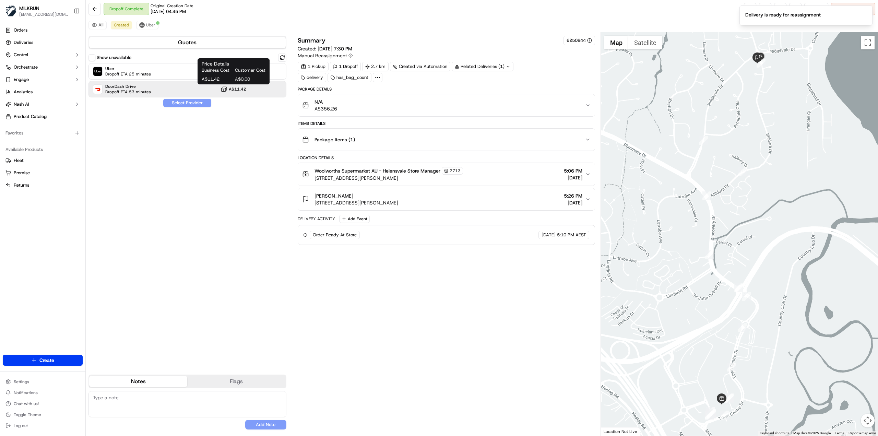
click at [215, 73] on span "Business Cost" at bounding box center [217, 70] width 31 height 6
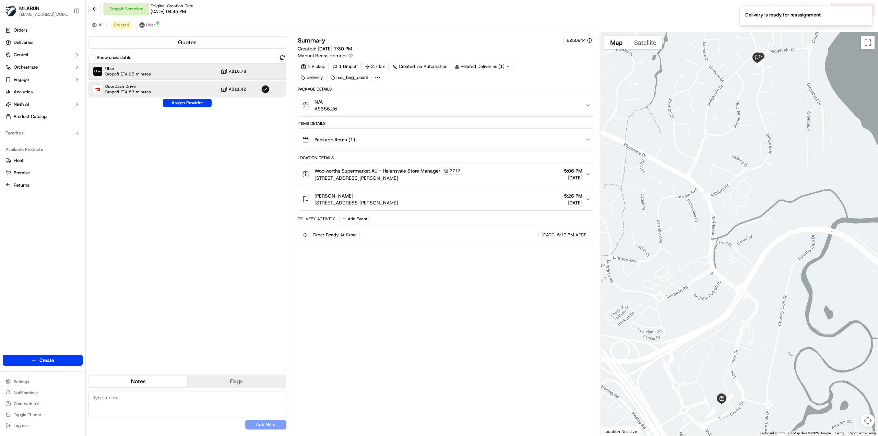
click at [190, 72] on div "Uber Dropoff ETA 25 minutes A$10.78" at bounding box center [187, 71] width 198 height 16
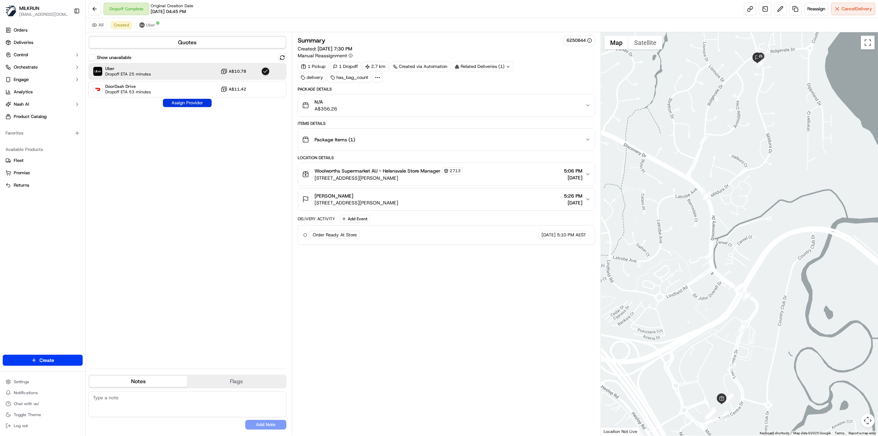
click at [193, 105] on button "Assign Provider" at bounding box center [187, 103] width 49 height 8
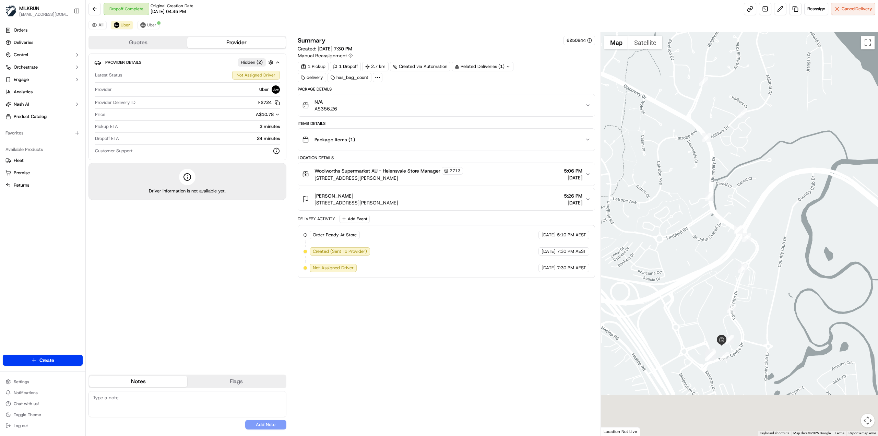
drag, startPoint x: 692, startPoint y: 284, endPoint x: 692, endPoint y: 225, distance: 59.3
click at [692, 225] on div at bounding box center [739, 233] width 277 height 403
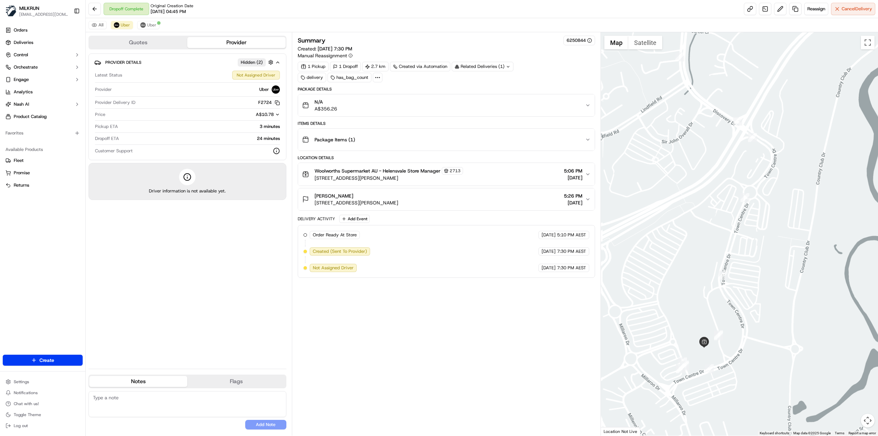
drag, startPoint x: 688, startPoint y: 188, endPoint x: 690, endPoint y: 229, distance: 41.2
click at [690, 229] on div at bounding box center [739, 233] width 277 height 403
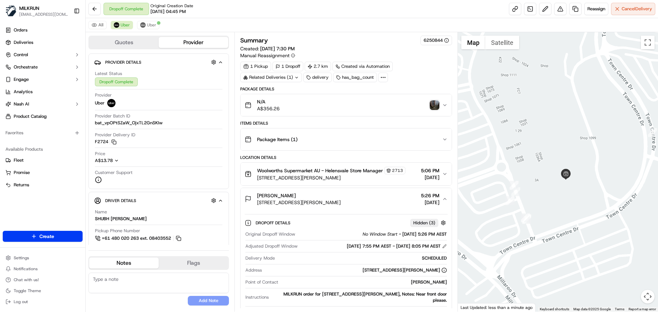
scroll to position [51, 0]
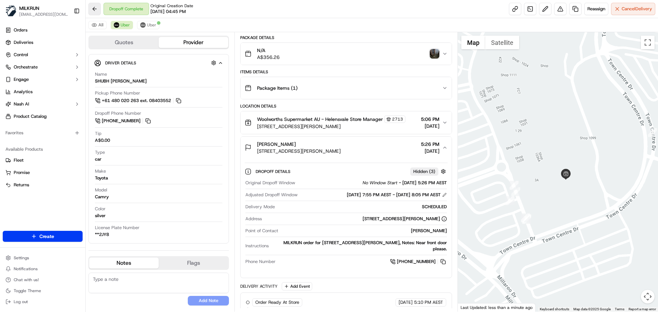
click at [95, 6] on button at bounding box center [94, 9] width 12 height 12
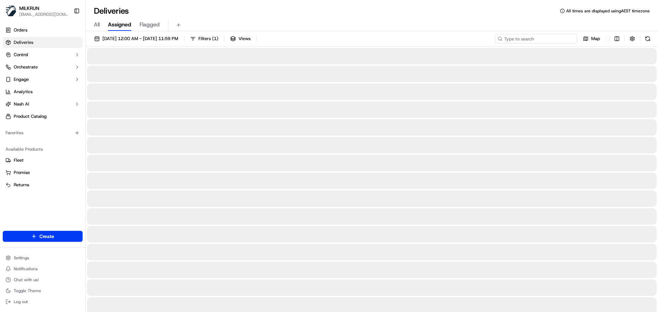
click at [567, 38] on input at bounding box center [536, 39] width 82 height 10
type input "m"
type input "marsden fifth avenue"
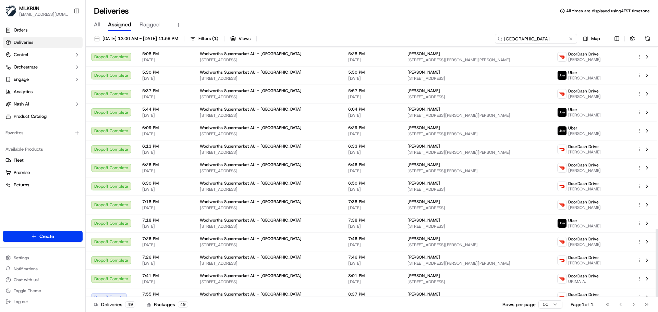
scroll to position [670, 0]
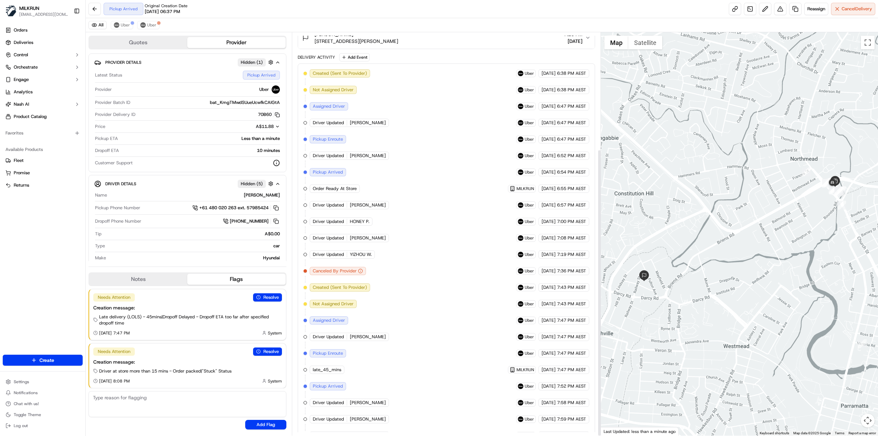
scroll to position [164, 0]
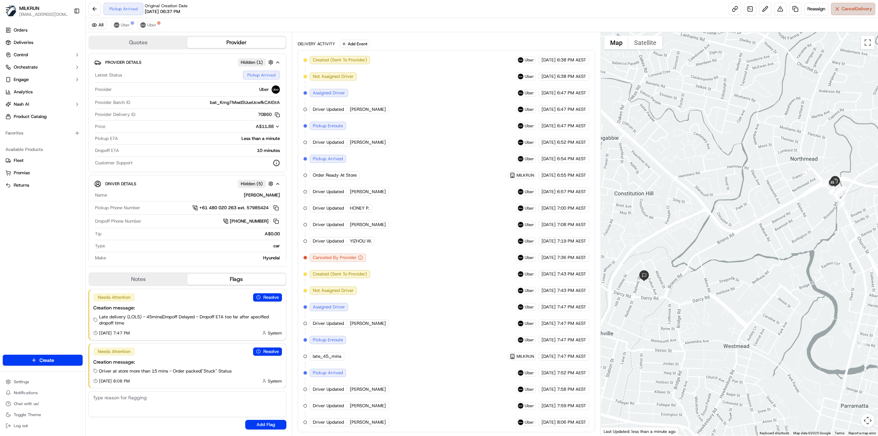
click at [838, 13] on button "Cancel Delivery" at bounding box center [853, 9] width 44 height 12
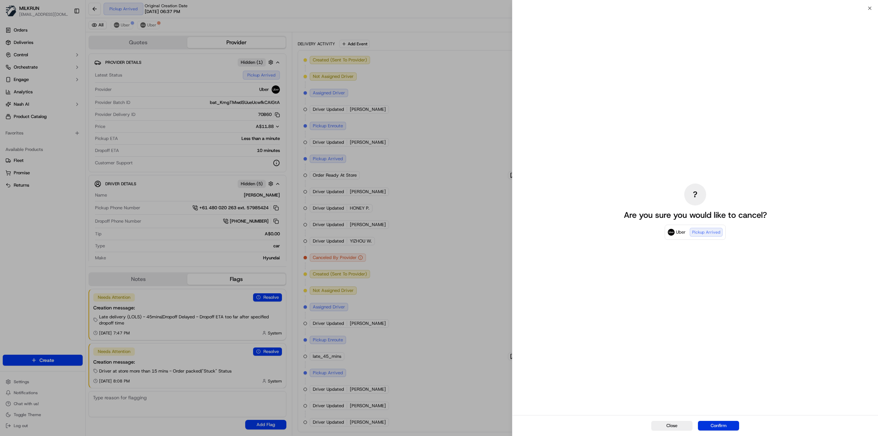
click at [718, 430] on button "Confirm" at bounding box center [718, 426] width 41 height 10
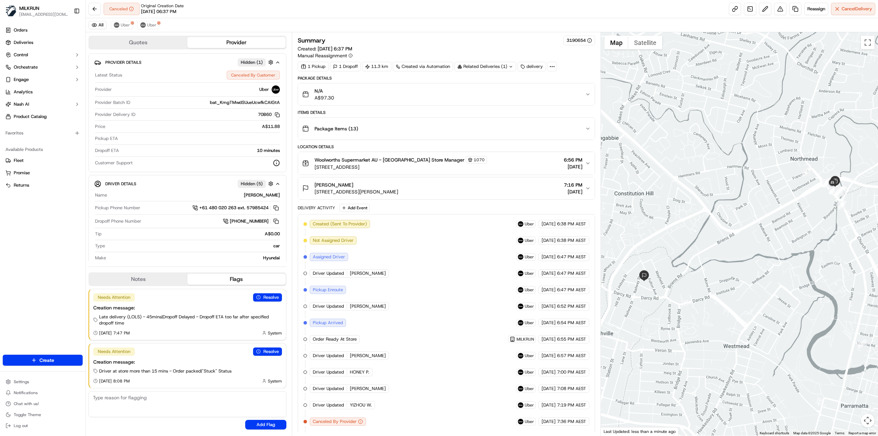
scroll to position [180, 0]
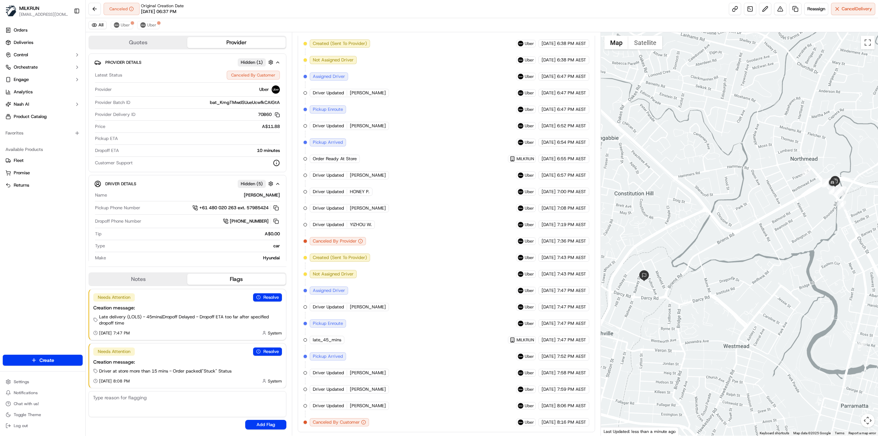
click at [356, 259] on span "Created (Sent To Provider)" at bounding box center [340, 257] width 54 height 6
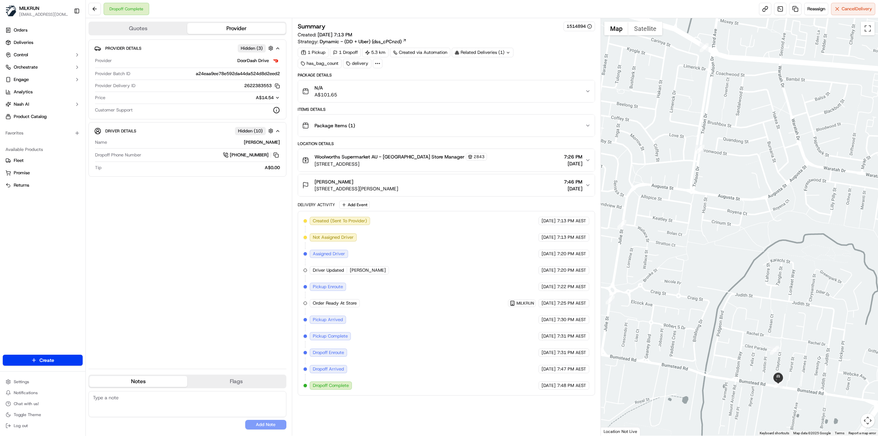
drag, startPoint x: 759, startPoint y: 208, endPoint x: 697, endPoint y: 173, distance: 71.2
click at [697, 173] on div at bounding box center [739, 226] width 277 height 417
drag, startPoint x: 723, startPoint y: 233, endPoint x: 680, endPoint y: 158, distance: 86.5
click at [694, 174] on div at bounding box center [739, 226] width 277 height 417
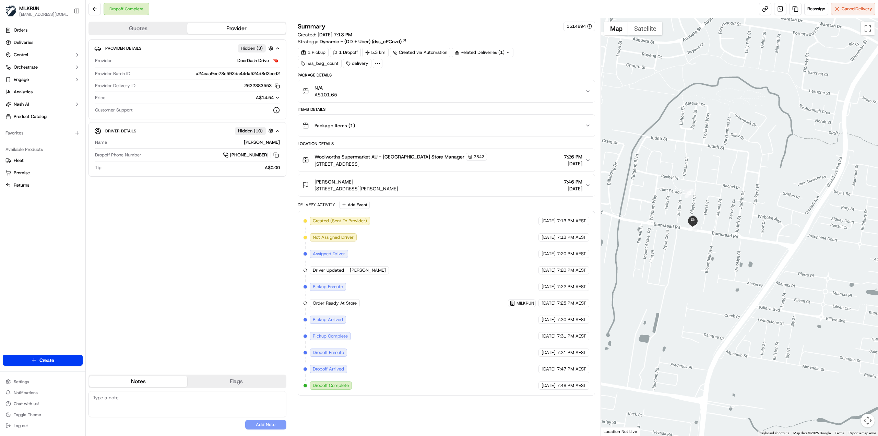
drag, startPoint x: 724, startPoint y: 152, endPoint x: 749, endPoint y: 160, distance: 26.3
click at [749, 160] on div at bounding box center [739, 226] width 277 height 417
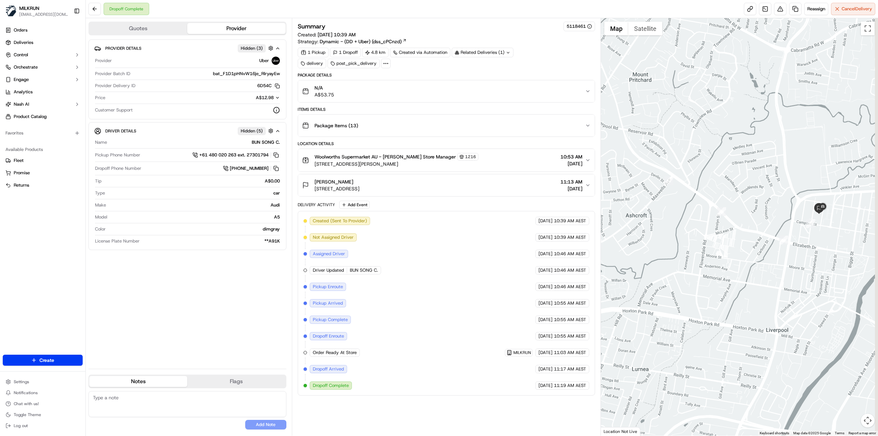
drag, startPoint x: 846, startPoint y: 218, endPoint x: 797, endPoint y: 230, distance: 50.3
click at [797, 230] on div at bounding box center [739, 226] width 277 height 417
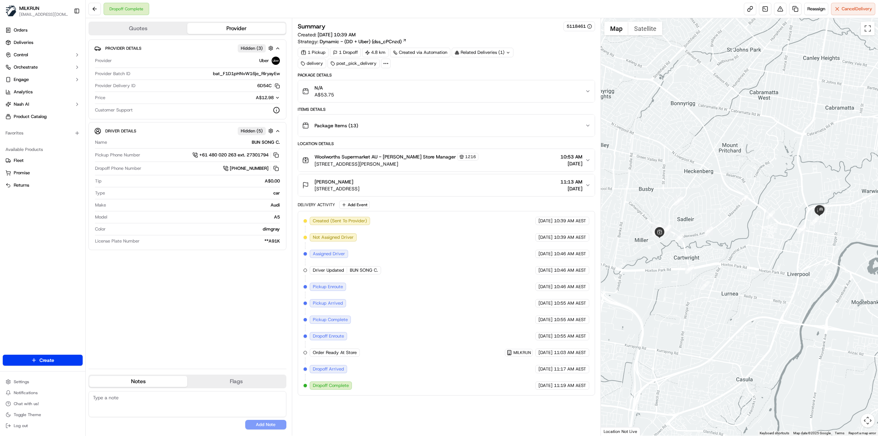
click at [396, 124] on div "Package Items ( 13 )" at bounding box center [443, 126] width 283 height 14
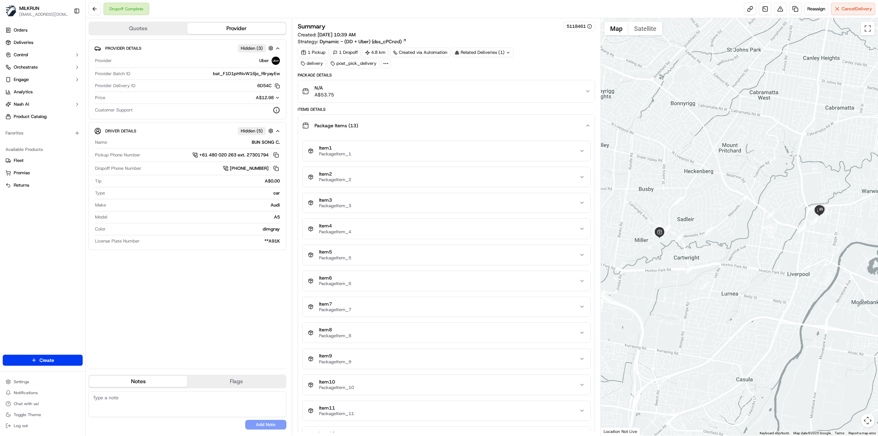
click at [396, 124] on div "Package Items ( 13 )" at bounding box center [443, 126] width 283 height 14
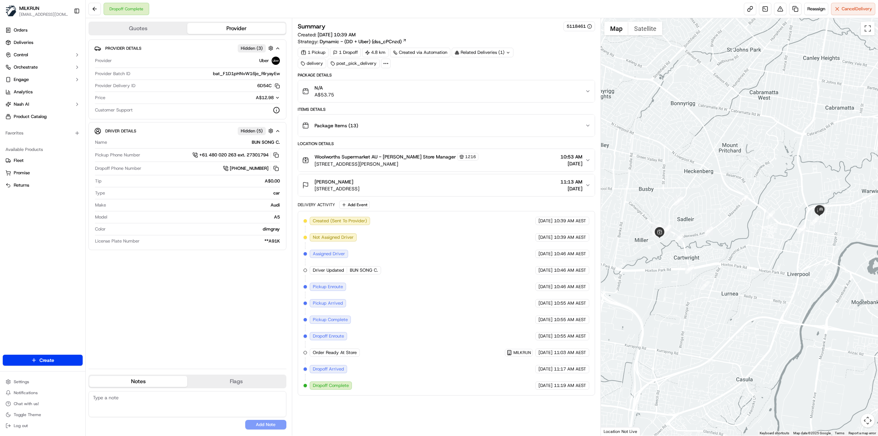
click at [359, 180] on div "Deepakshi Prakash" at bounding box center [336, 181] width 45 height 7
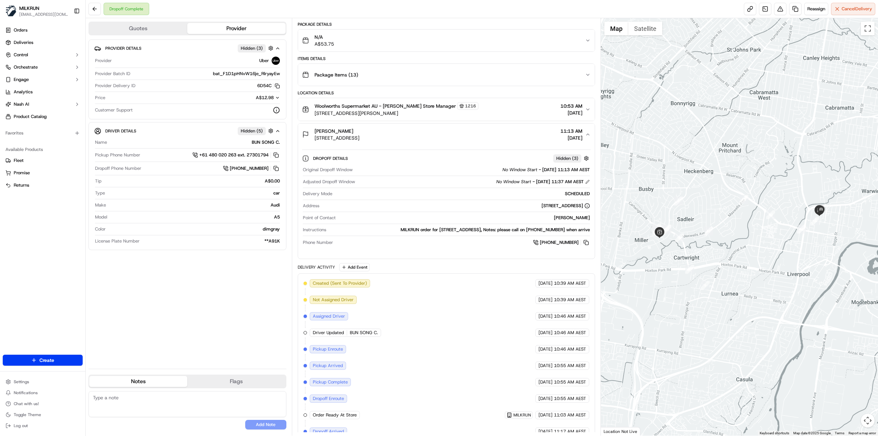
scroll to position [76, 0]
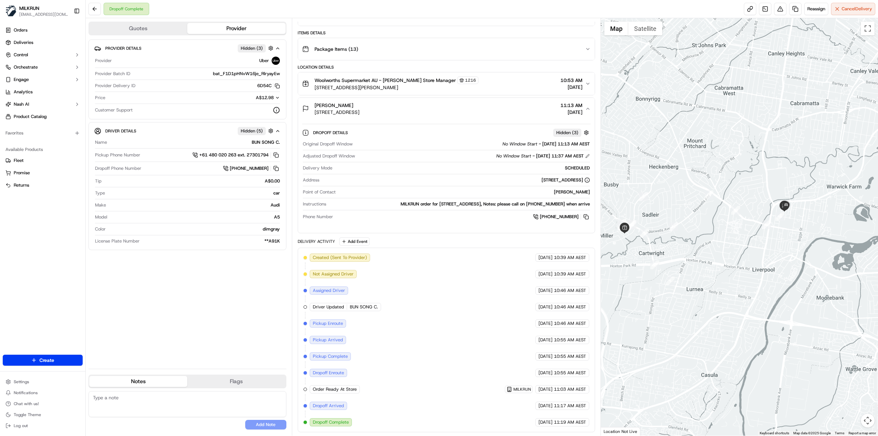
drag, startPoint x: 739, startPoint y: 219, endPoint x: 717, endPoint y: 216, distance: 22.5
click at [717, 216] on div at bounding box center [739, 226] width 277 height 417
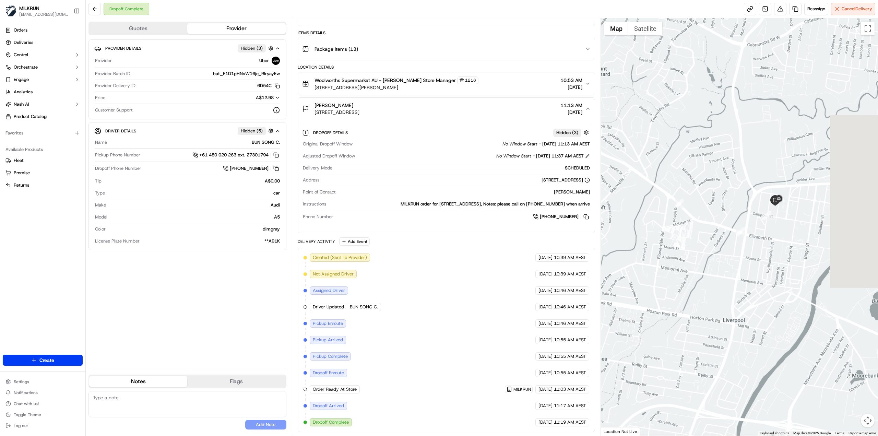
drag, startPoint x: 706, startPoint y: 215, endPoint x: 670, endPoint y: 216, distance: 35.7
click at [670, 216] on div at bounding box center [739, 226] width 277 height 417
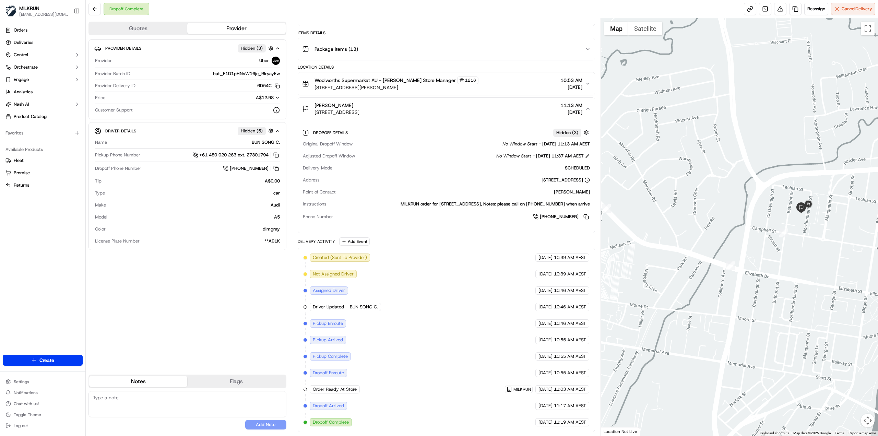
drag, startPoint x: 746, startPoint y: 204, endPoint x: 669, endPoint y: 221, distance: 78.2
click at [668, 221] on div at bounding box center [739, 226] width 277 height 417
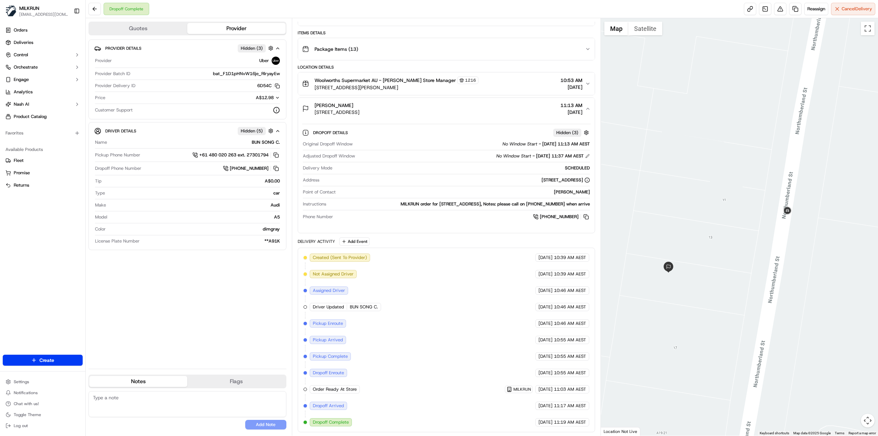
drag, startPoint x: 700, startPoint y: 195, endPoint x: 728, endPoint y: 195, distance: 28.8
click at [728, 195] on div at bounding box center [739, 226] width 277 height 417
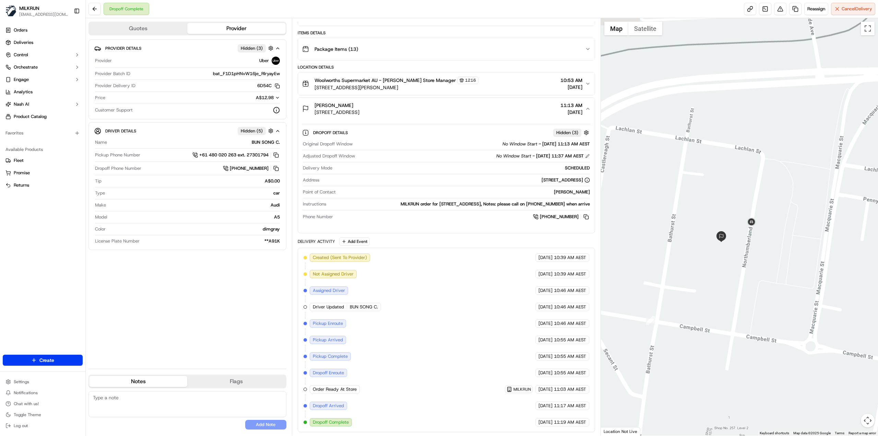
drag, startPoint x: 617, startPoint y: 202, endPoint x: 667, endPoint y: 203, distance: 50.7
click at [667, 203] on div at bounding box center [739, 226] width 277 height 417
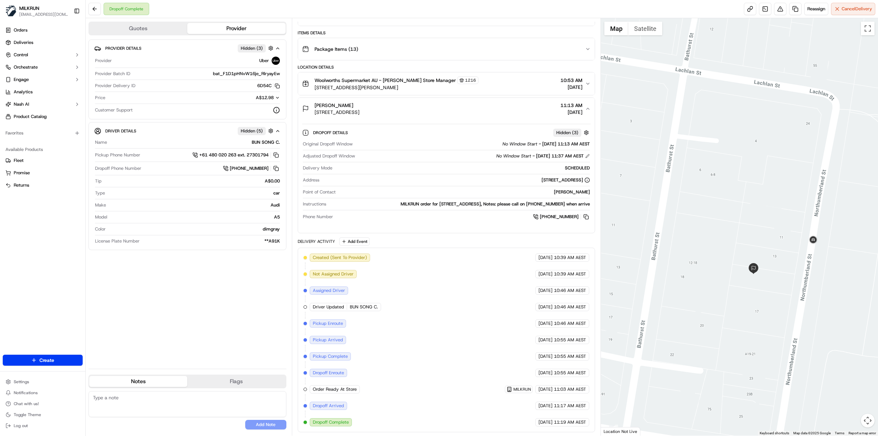
drag, startPoint x: 724, startPoint y: 201, endPoint x: 699, endPoint y: 193, distance: 26.3
click at [699, 193] on div at bounding box center [739, 226] width 277 height 417
click at [778, 8] on button at bounding box center [780, 9] width 12 height 12
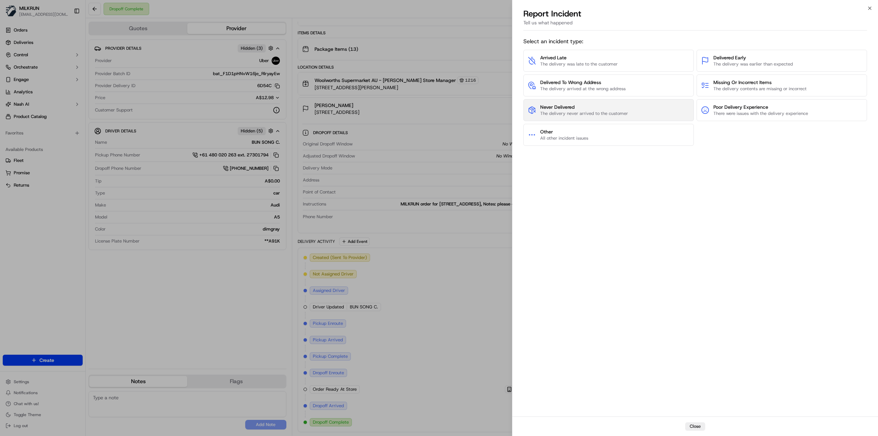
click at [635, 111] on button "Never Delivered The delivery never arrived to the customer" at bounding box center [608, 110] width 170 height 22
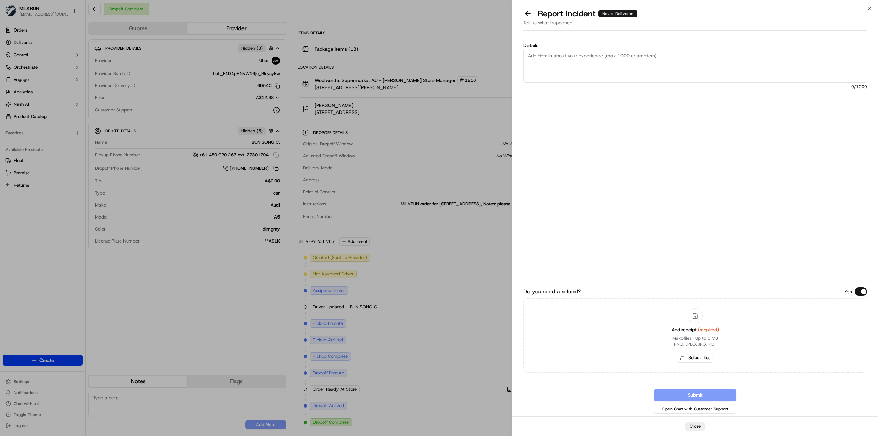
click at [608, 64] on textarea "Details" at bounding box center [694, 66] width 343 height 34
click at [692, 356] on button "Select files" at bounding box center [695, 358] width 36 height 10
type input "C:\fakepath\Screenshot 2025-09-22 204204.png"
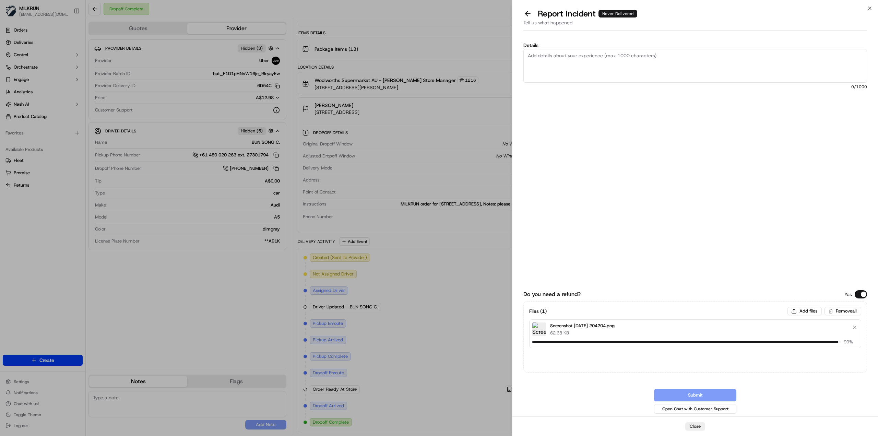
click at [576, 62] on textarea "Details" at bounding box center [694, 66] width 343 height 34
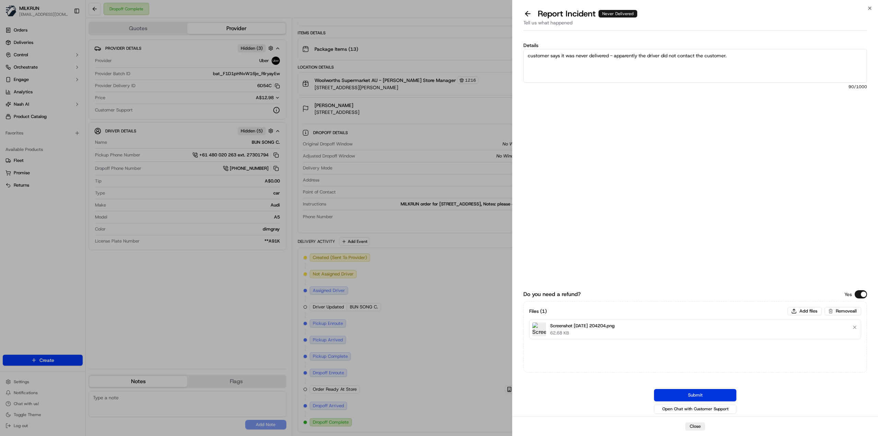
type textarea "customer says it was never delivered - apparently the driver did not contact th…"
click at [690, 398] on button "Submit" at bounding box center [695, 395] width 82 height 12
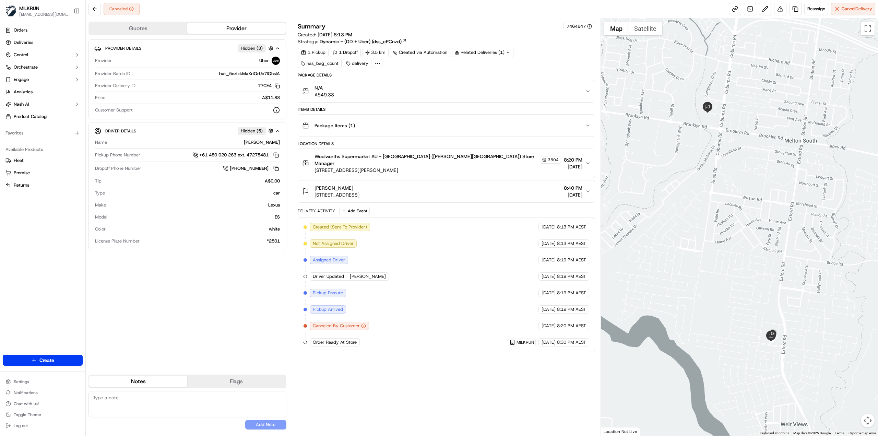
click at [348, 12] on div "Canceled Reassign Cancel Delivery" at bounding box center [482, 9] width 792 height 18
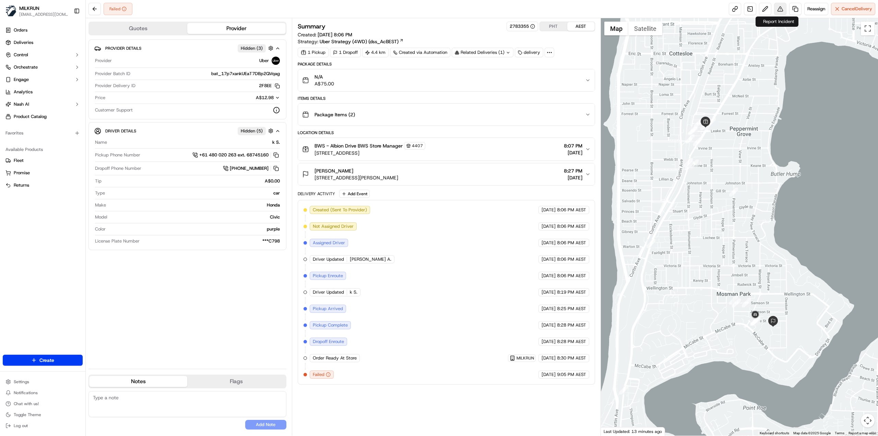
click at [779, 10] on button at bounding box center [780, 9] width 12 height 12
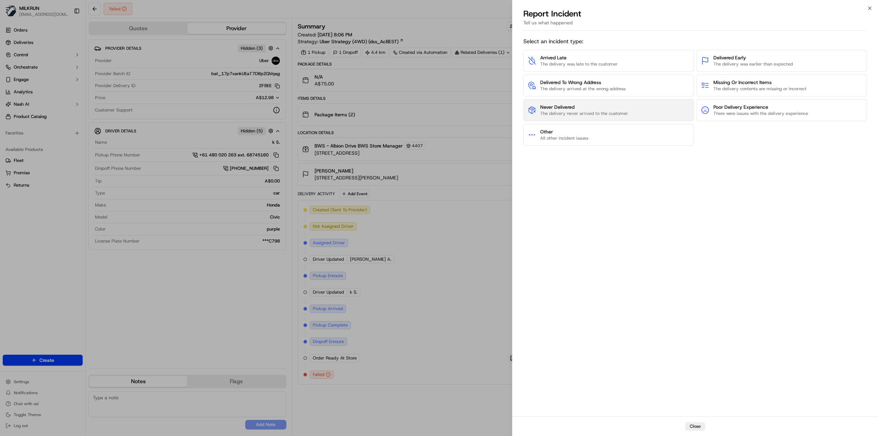
click at [628, 109] on button "Never Delivered The delivery never arrived to the customer" at bounding box center [608, 110] width 170 height 22
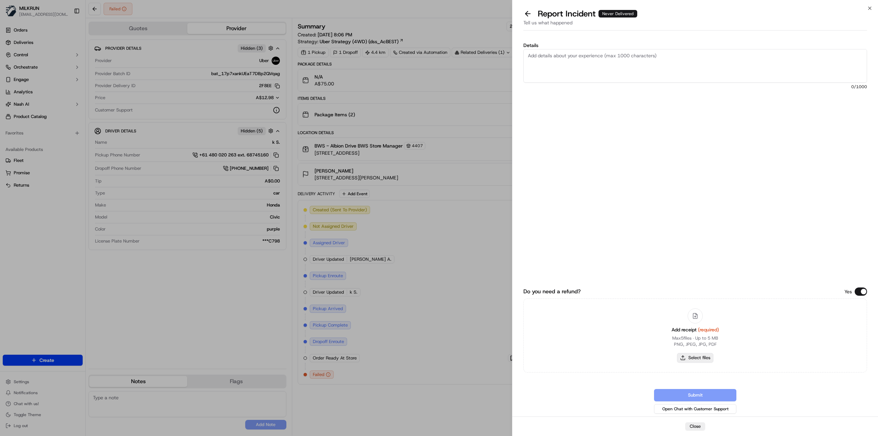
click at [694, 357] on button "Select files" at bounding box center [695, 358] width 36 height 10
type input "C:\fakepath\Screenshot 2025-09-22 212032.png"
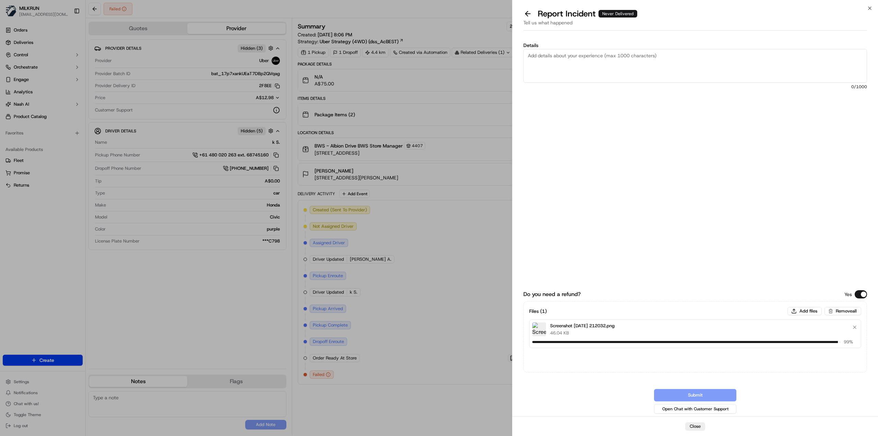
click at [582, 69] on textarea "Details" at bounding box center [694, 66] width 343 height 34
type textarea "May we have a refund of $75 please, thank you"
click at [677, 395] on button "Submit" at bounding box center [695, 395] width 82 height 12
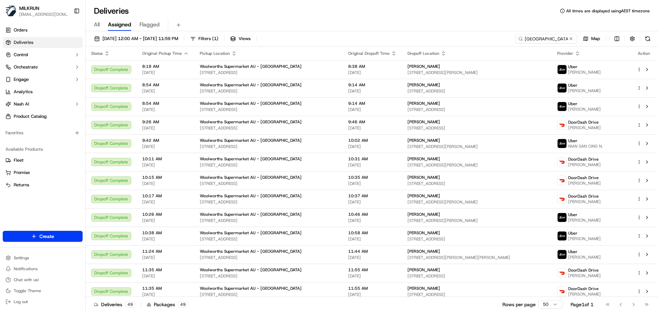
click at [547, 36] on input "[GEOGRAPHIC_DATA]" at bounding box center [547, 39] width 62 height 10
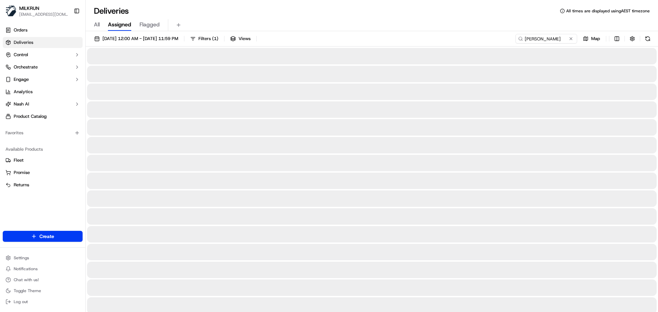
type input "[PERSON_NAME]"
click at [452, 43] on div "[DATE] 12:00 AM - [DATE] 11:59 PM Filters ( 1 ) Views [PERSON_NAME] Map" at bounding box center [372, 40] width 572 height 13
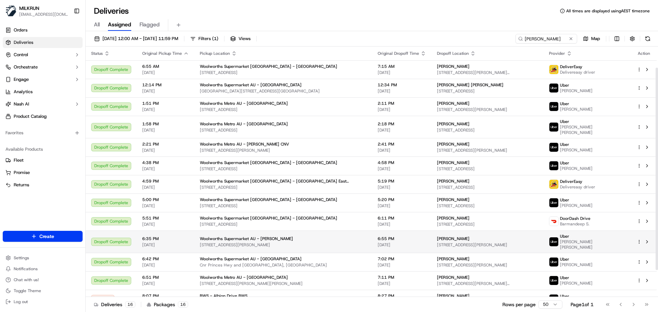
scroll to position [59, 0]
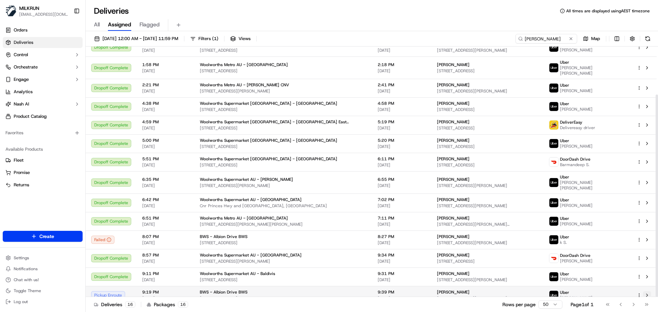
click at [649, 291] on button at bounding box center [647, 295] width 8 height 8
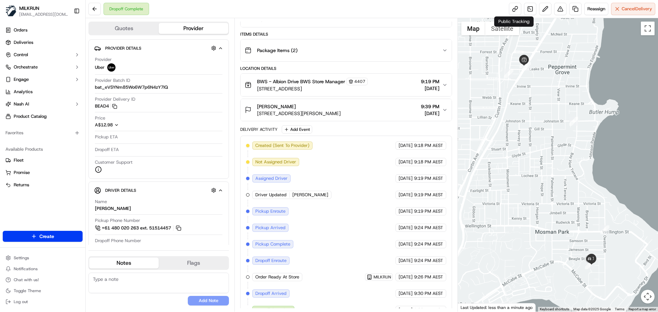
scroll to position [87, 0]
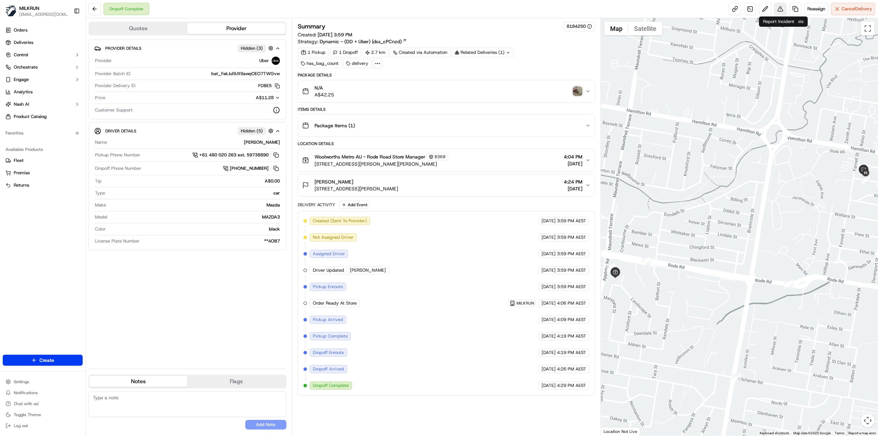
click at [776, 9] on button at bounding box center [780, 9] width 12 height 12
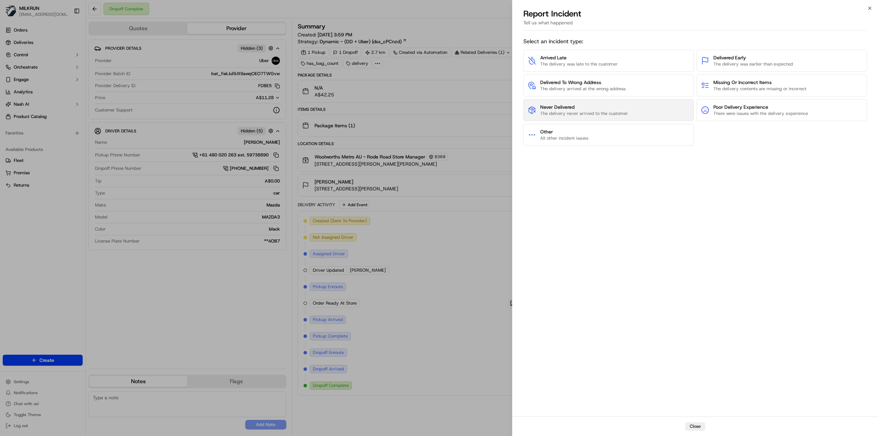
click at [606, 111] on span "The delivery never arrived to the customer" at bounding box center [584, 113] width 88 height 6
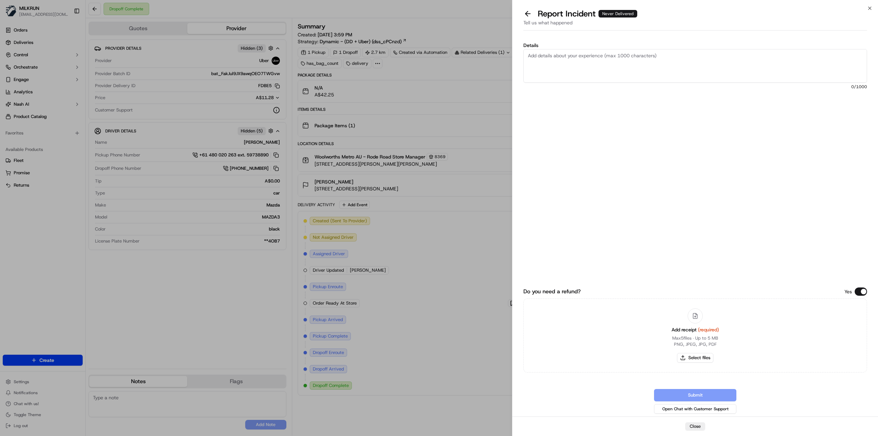
click at [599, 75] on textarea "Details" at bounding box center [694, 66] width 343 height 34
type textarea "Hello team, could you please check if the driver made contact with the customer…"
click at [694, 398] on div "Submit Open Chat with Customer Support" at bounding box center [694, 402] width 343 height 26
click at [696, 355] on button "Select files" at bounding box center [695, 358] width 36 height 10
type input "C:\fakepath\Screenshot 2025-09-22 213829.png"
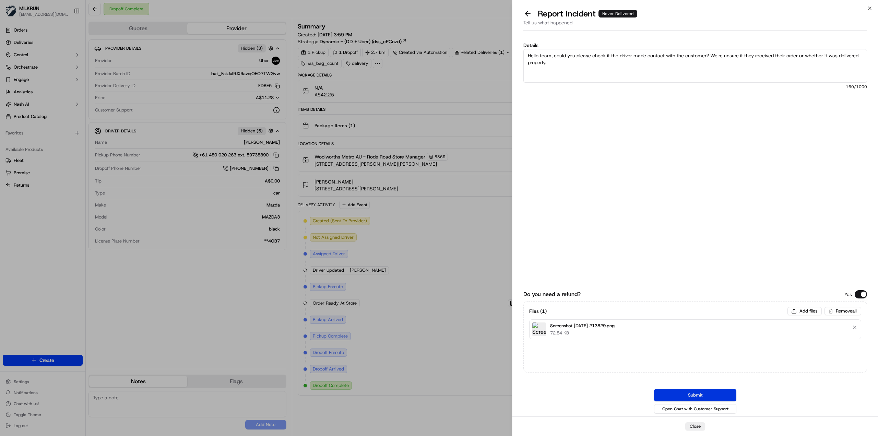
click at [677, 390] on button "Submit" at bounding box center [695, 395] width 82 height 12
